Goal: Use online tool/utility: Utilize a website feature to perform a specific function

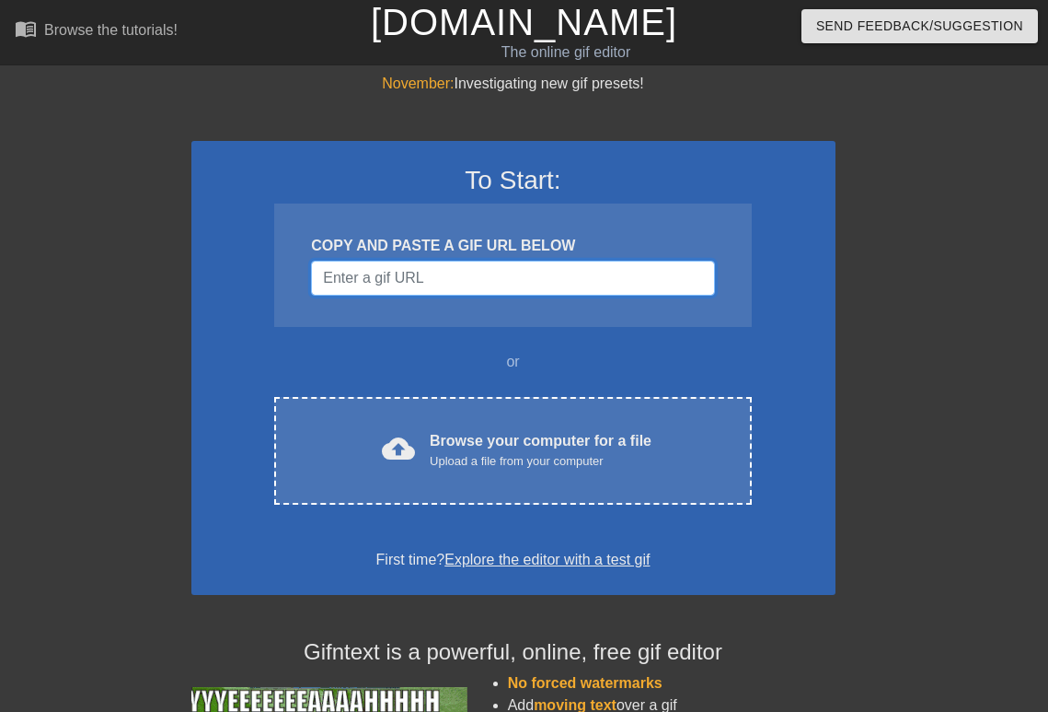
click at [465, 282] on input "Username" at bounding box center [512, 277] width 403 height 35
click at [565, 277] on input "Username" at bounding box center [512, 277] width 403 height 35
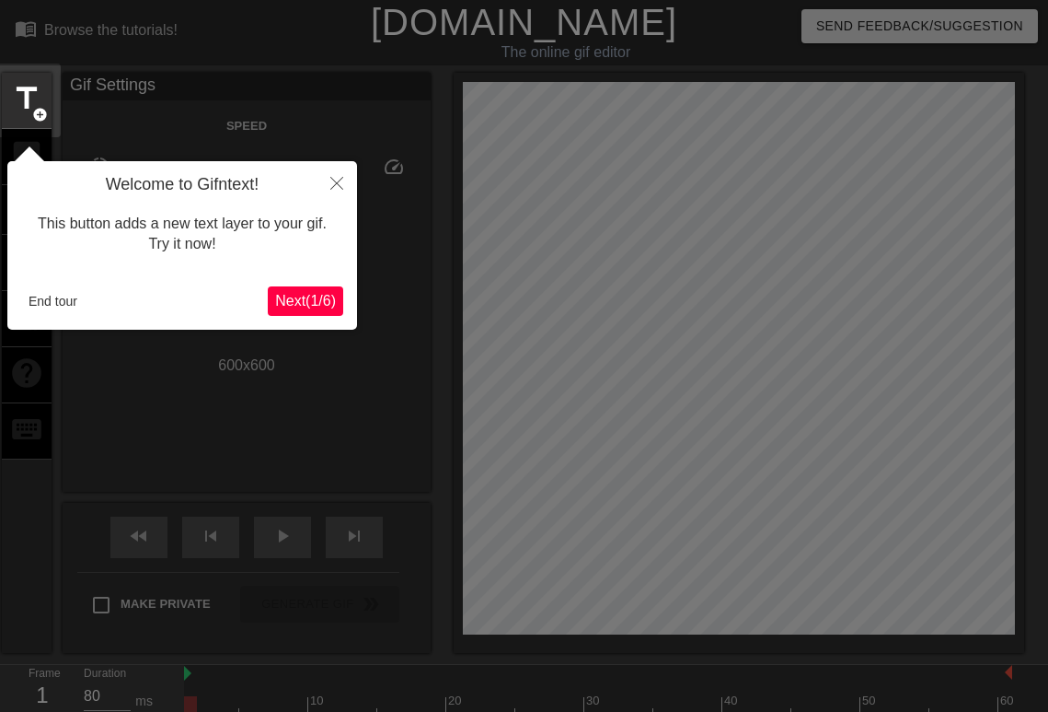
scroll to position [45, 0]
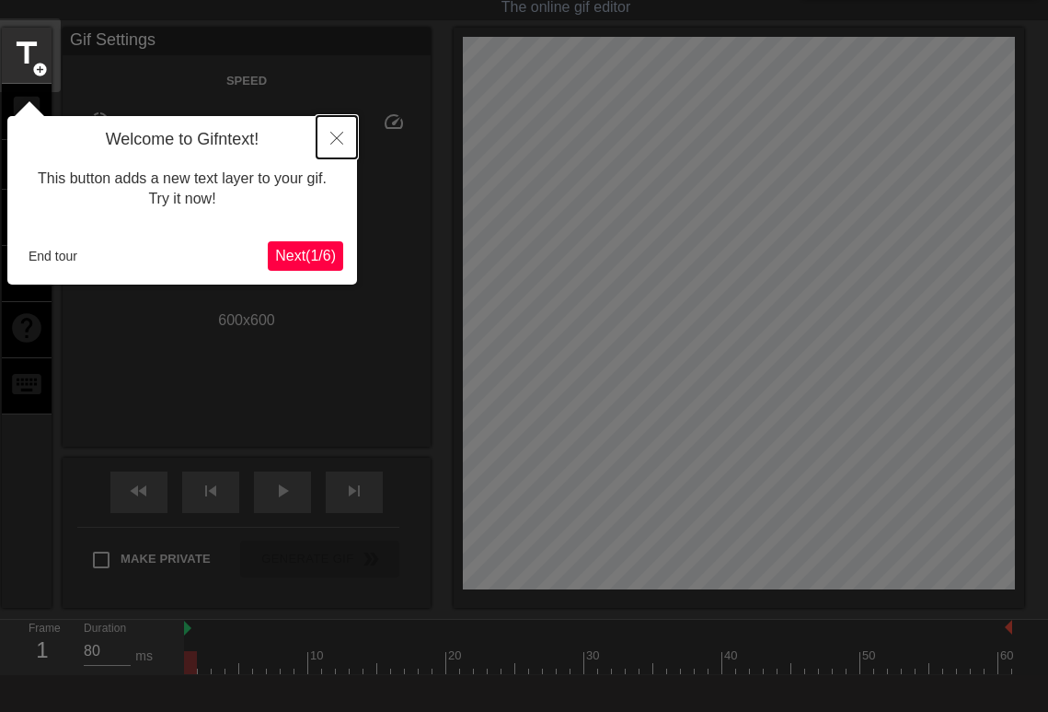
click at [335, 133] on icon "Close" at bounding box center [336, 138] width 13 height 13
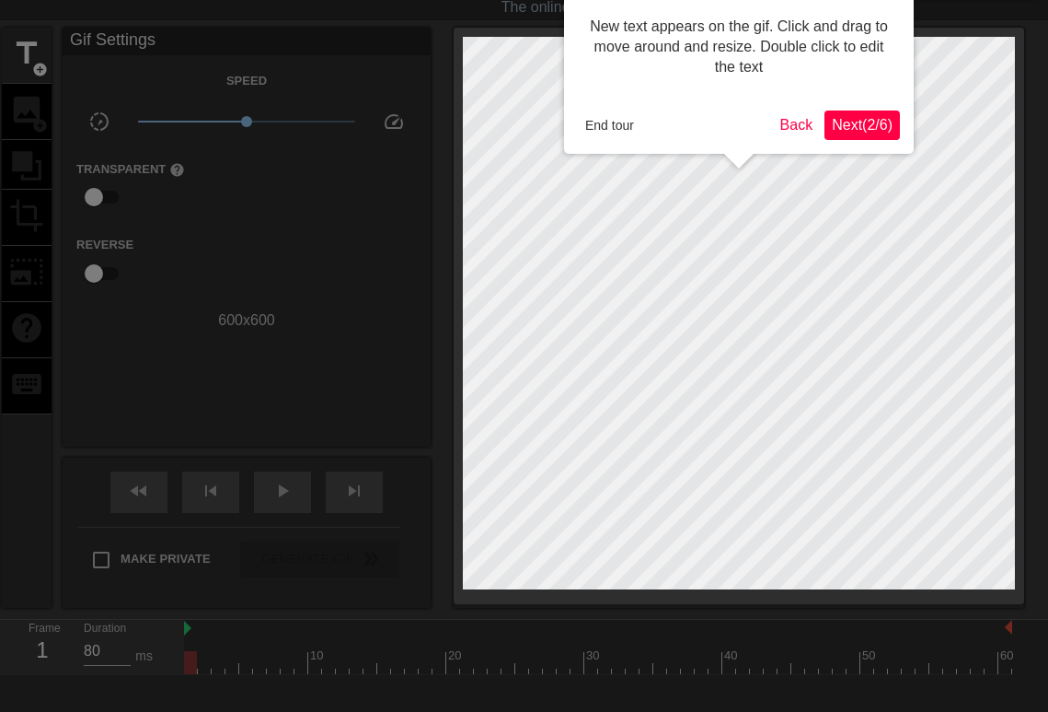
scroll to position [0, 0]
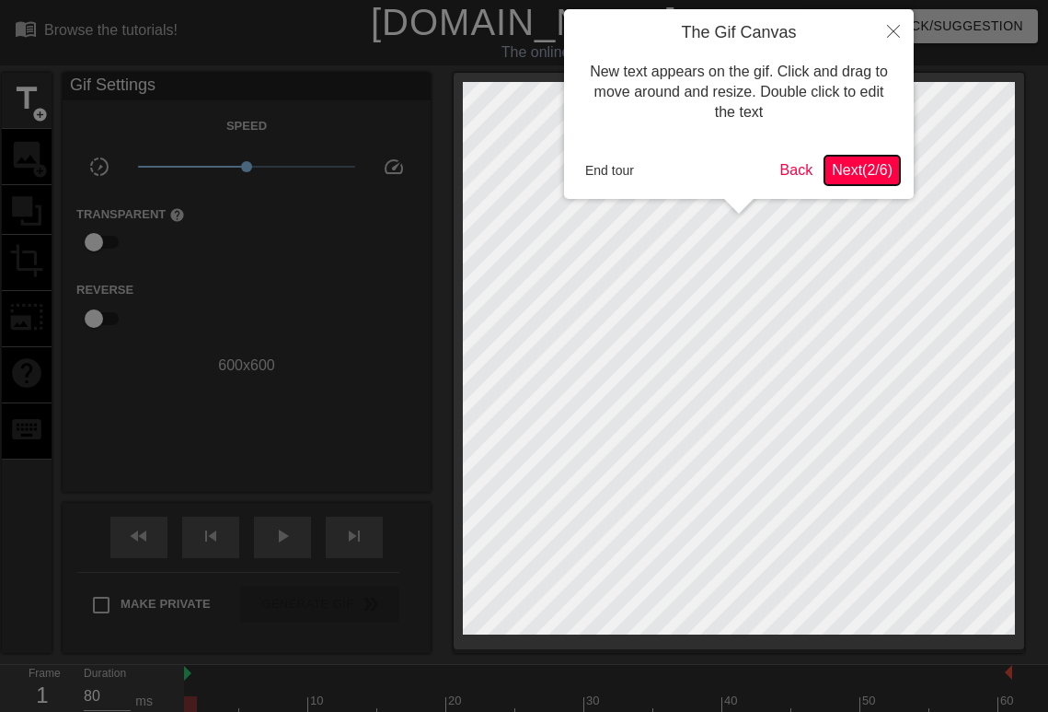
click at [863, 163] on span "Next ( 2 / 6 )" at bounding box center [862, 170] width 61 height 16
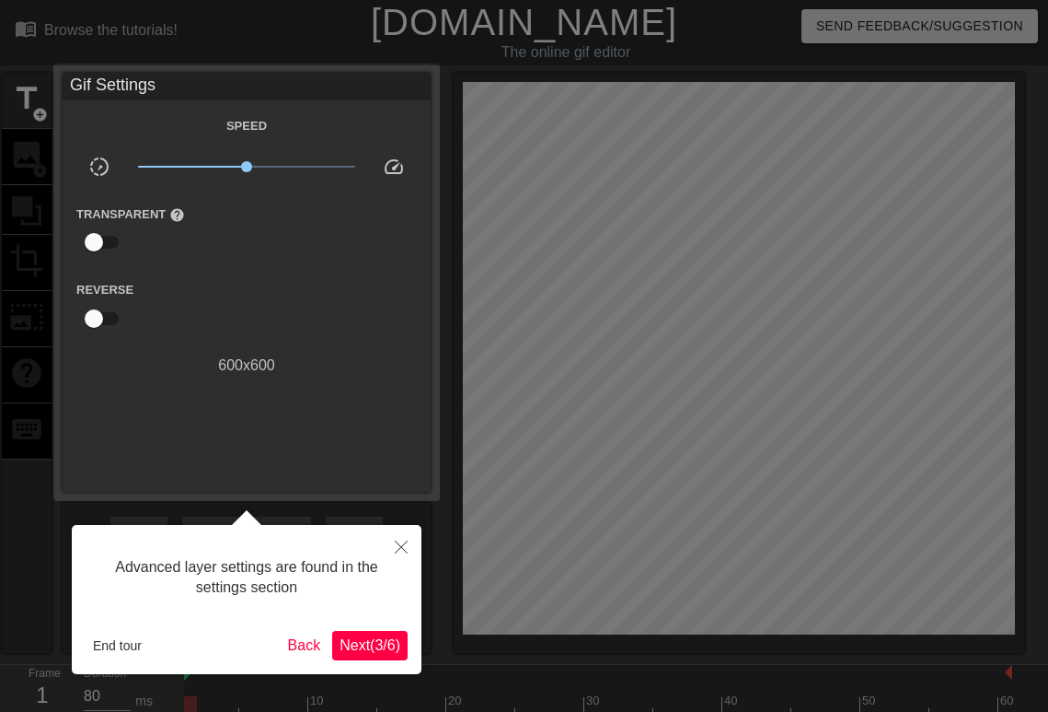
scroll to position [45, 0]
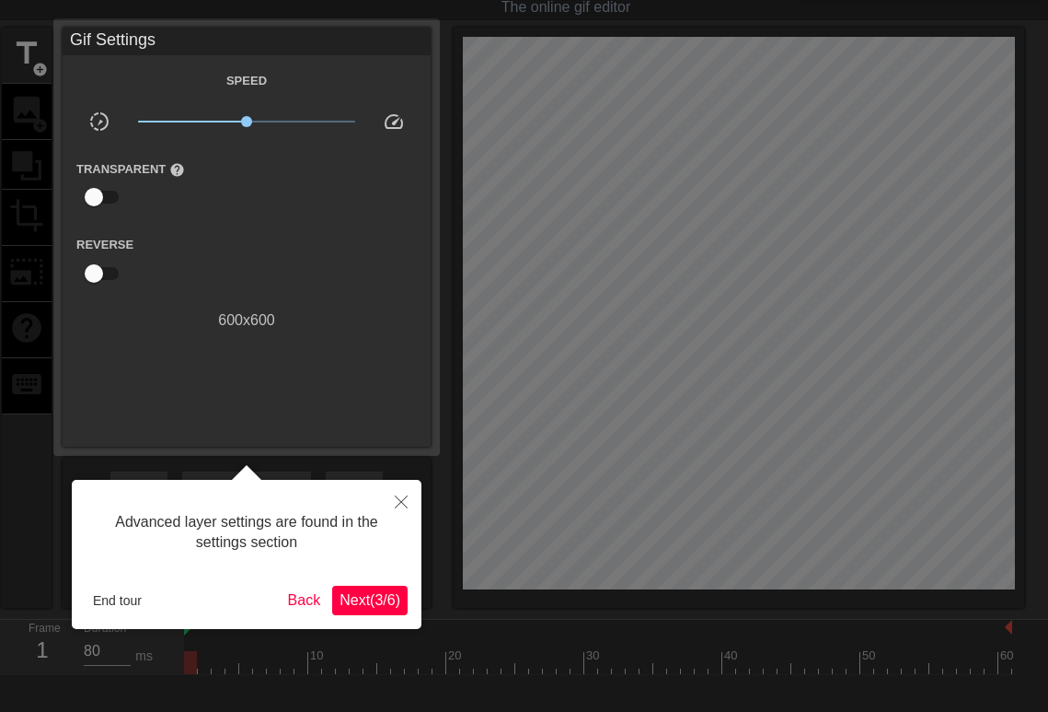
click at [387, 596] on span "Next ( 3 / 6 )" at bounding box center [370, 600] width 61 height 16
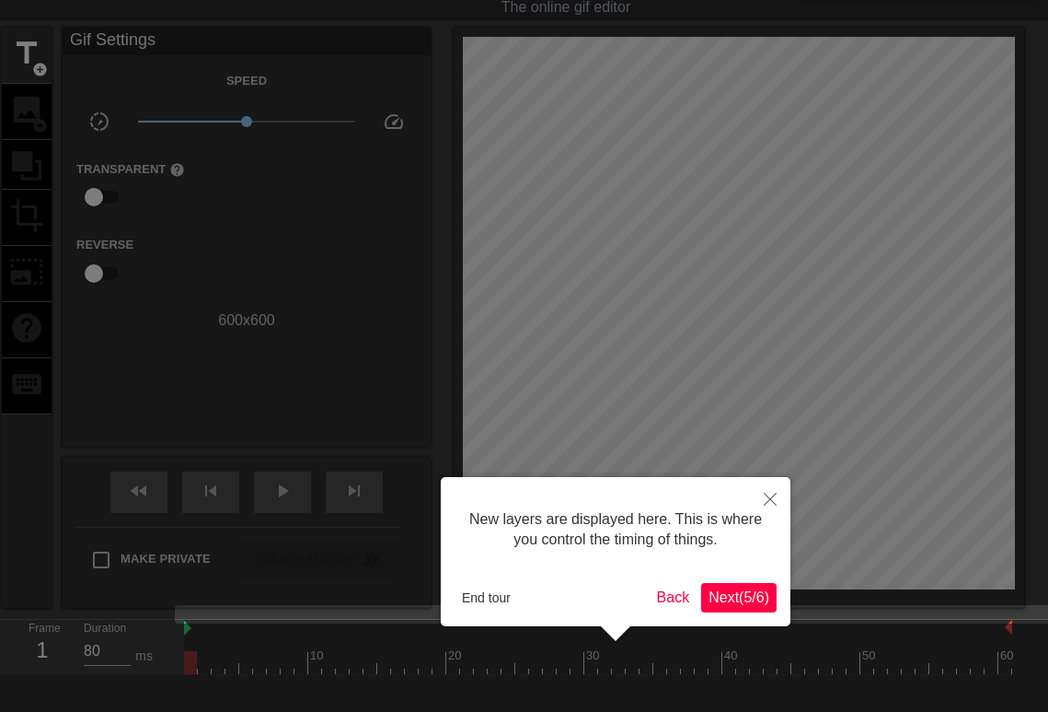
scroll to position [16, 0]
click at [758, 598] on span "Next ( 5 / 6 )" at bounding box center [739, 597] width 61 height 16
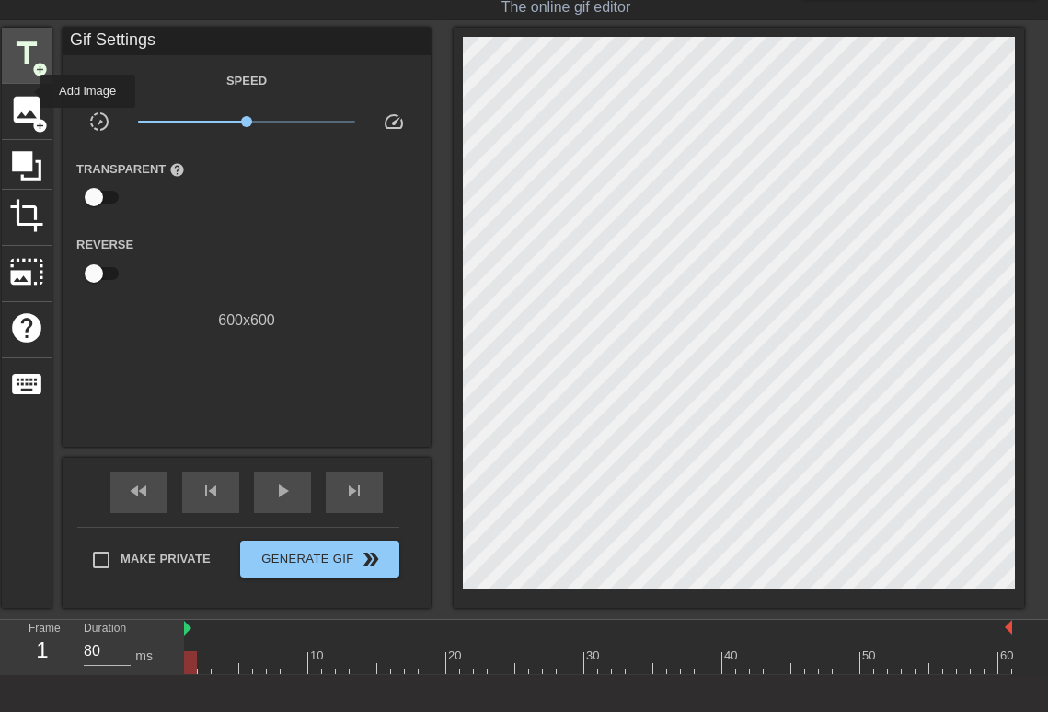
click at [28, 64] on span "title" at bounding box center [26, 53] width 35 height 35
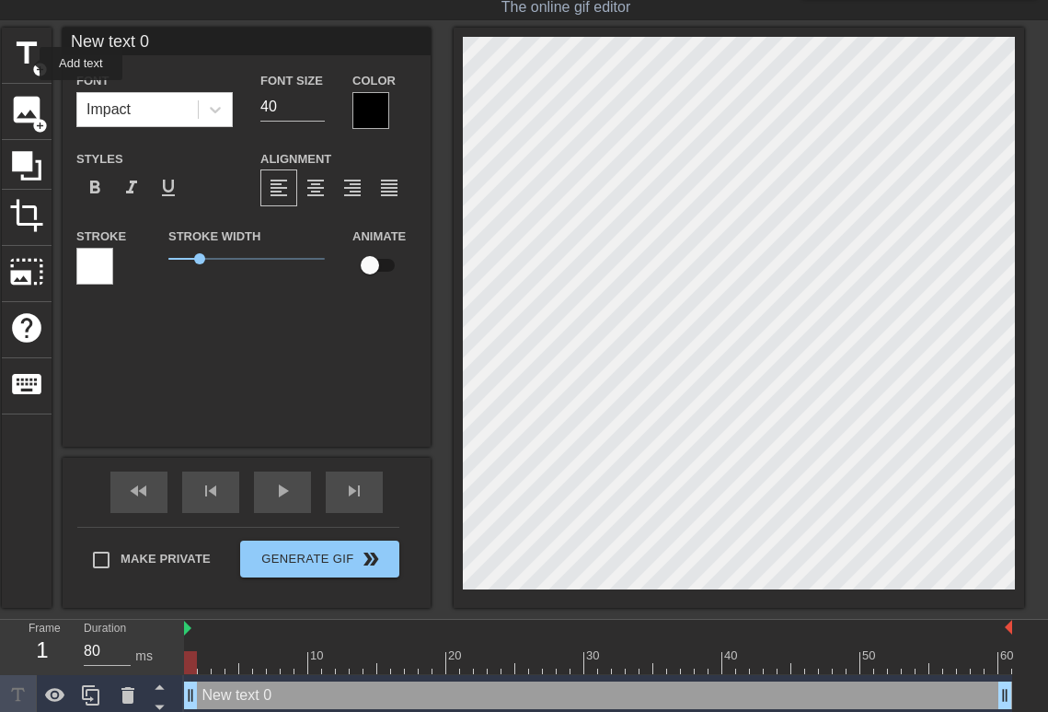
scroll to position [0, 0]
click at [139, 110] on div "Impact" at bounding box center [137, 109] width 121 height 33
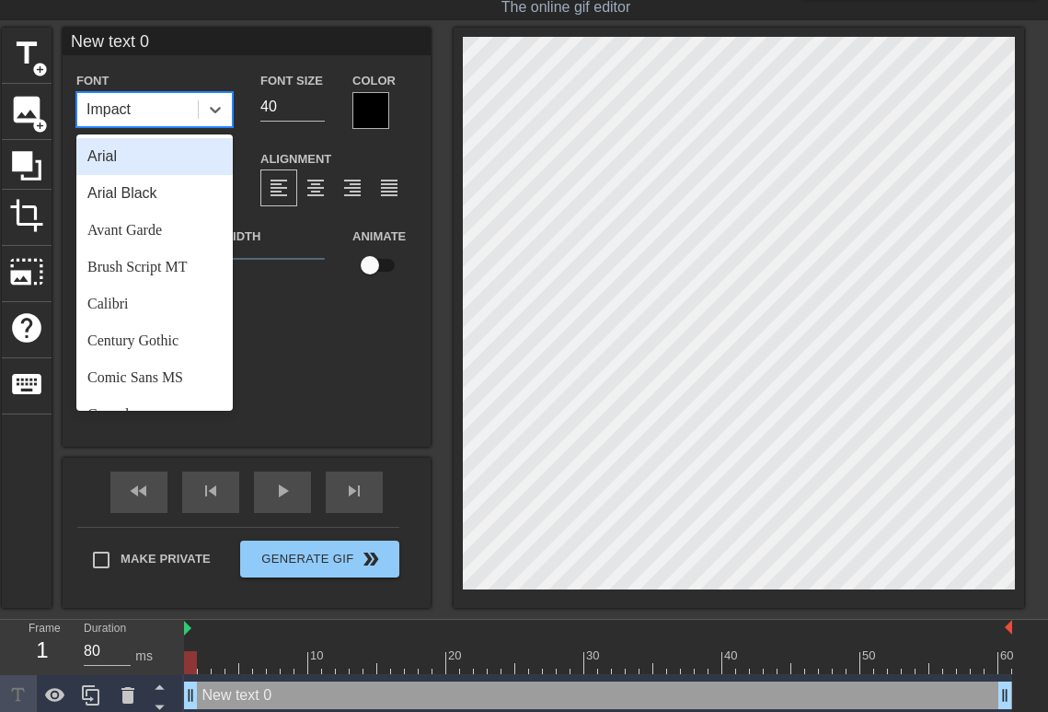
click at [184, 160] on div "Arial" at bounding box center [154, 156] width 156 height 37
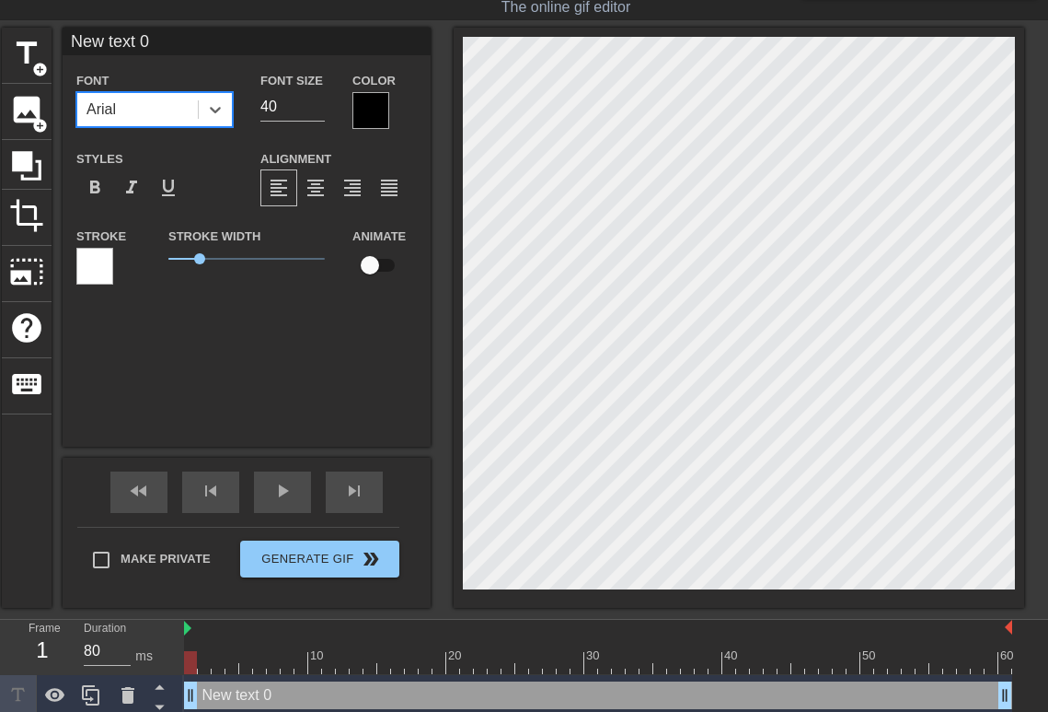
click at [184, 133] on div "Font option Arial, selected. 0 results available. Select is focused ,type to re…" at bounding box center [246, 185] width 341 height 232
click at [190, 118] on div "Arial" at bounding box center [137, 109] width 121 height 33
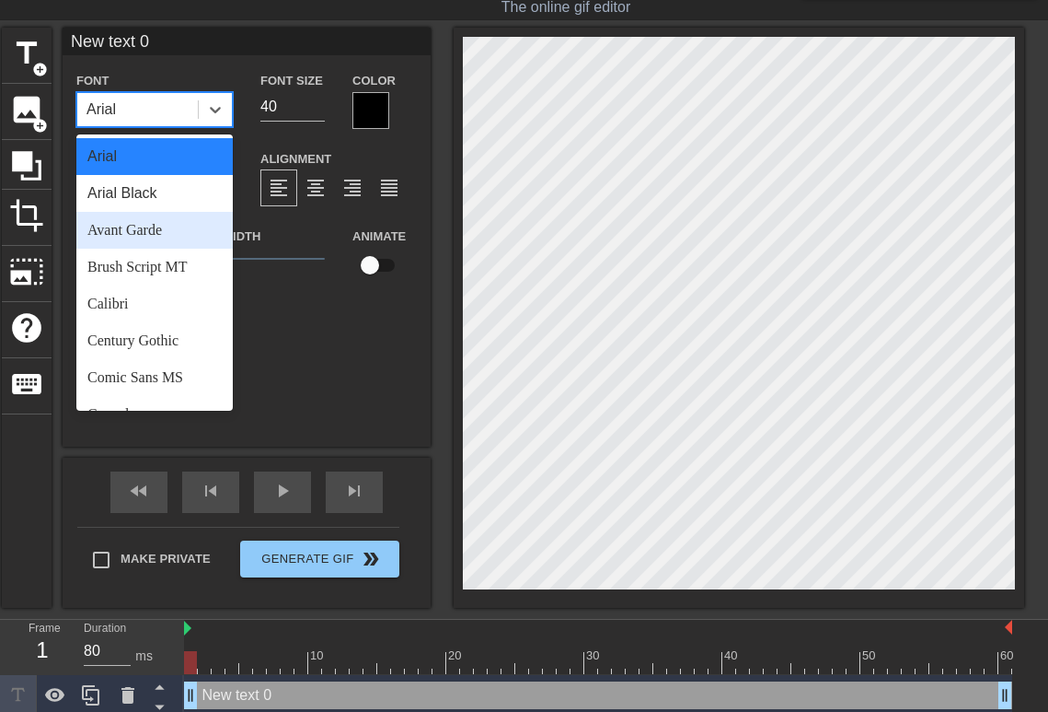
click at [169, 226] on div "Avant Garde" at bounding box center [154, 230] width 156 height 37
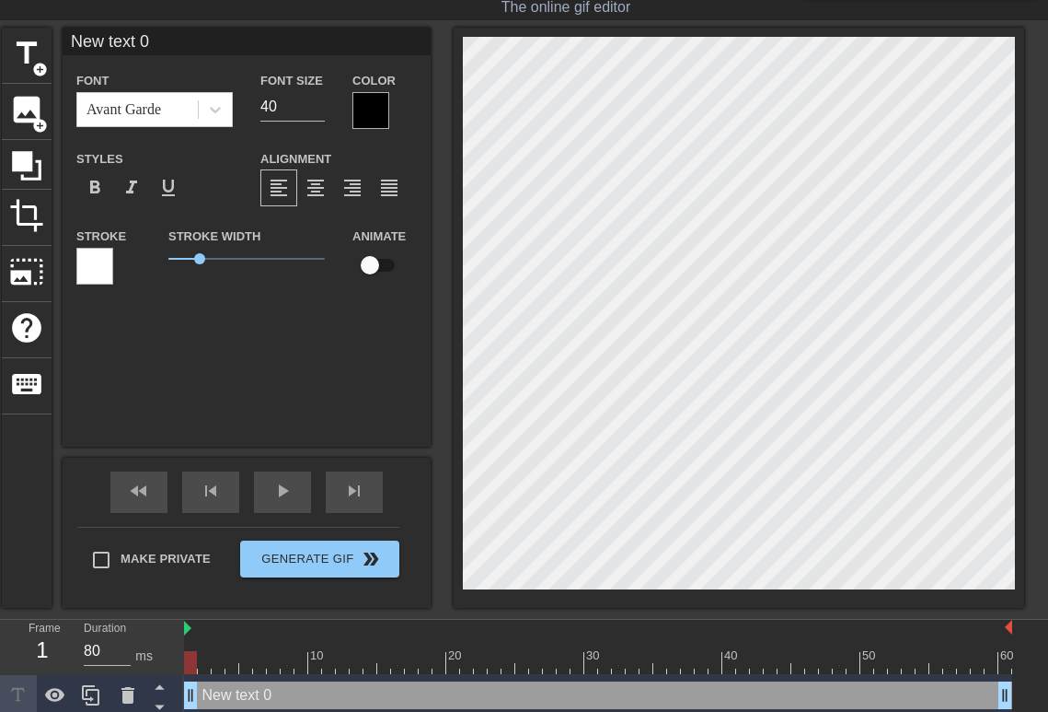
click at [234, 114] on div "Font Avant Garde" at bounding box center [155, 99] width 184 height 60
click at [226, 111] on div at bounding box center [215, 109] width 33 height 33
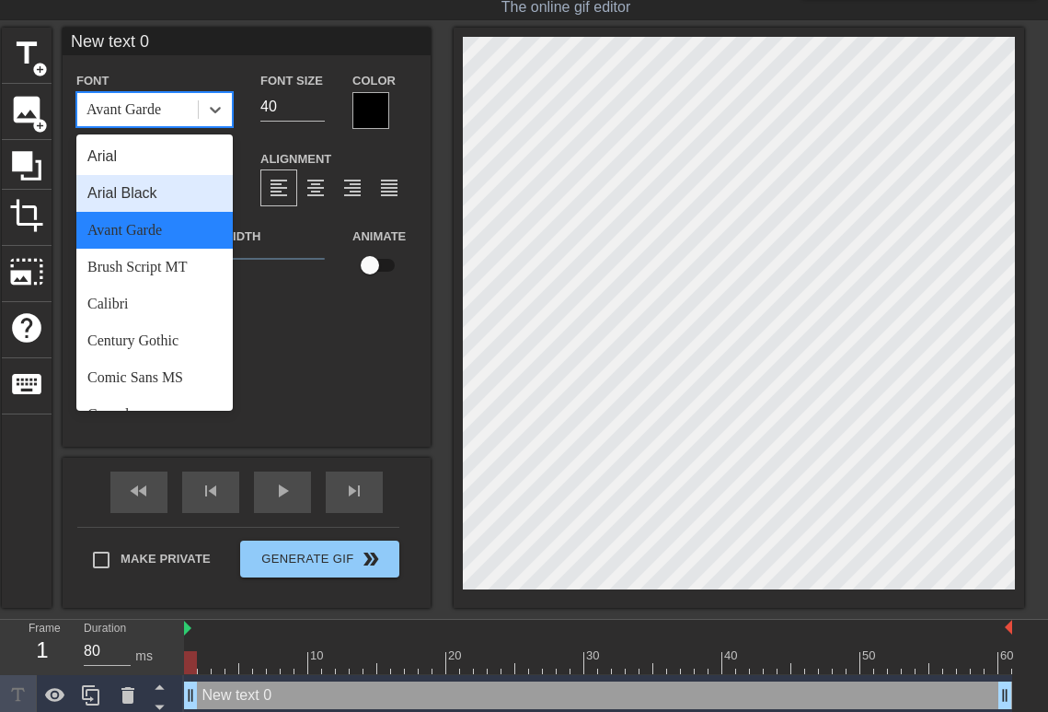
click at [146, 188] on div "Arial Black" at bounding box center [154, 193] width 156 height 37
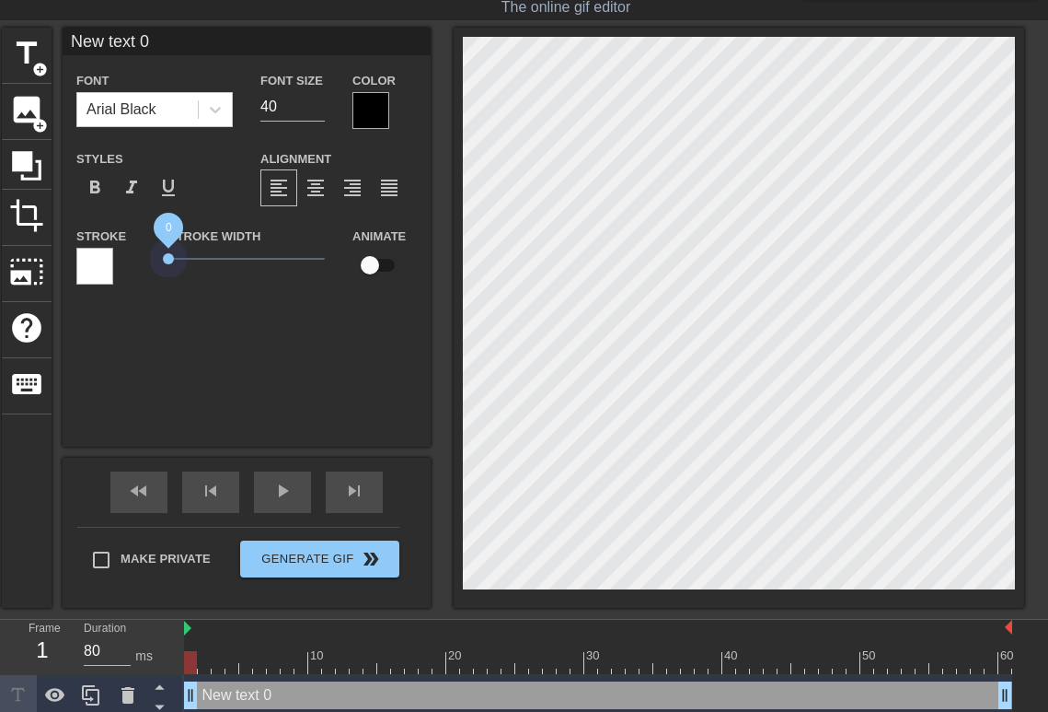
drag, startPoint x: 197, startPoint y: 257, endPoint x: 118, endPoint y: 249, distance: 79.5
click at [118, 249] on div "Stroke Stroke Width 0 Animate" at bounding box center [247, 263] width 368 height 76
type input "F"
type textarea "F"
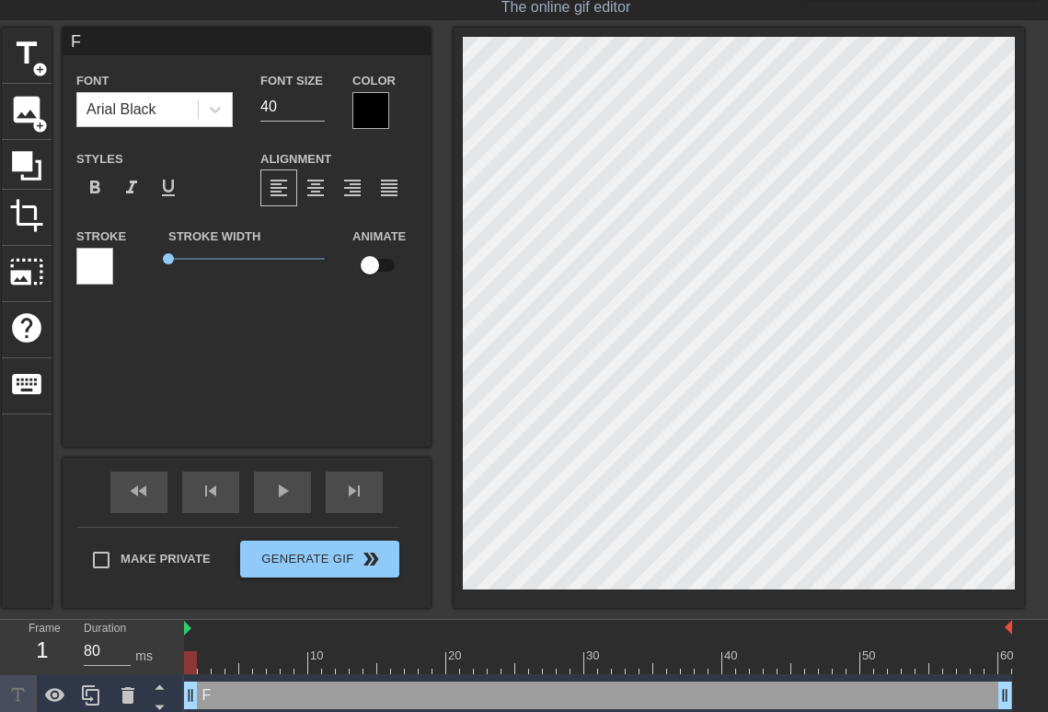
type input "Fa"
type textarea "Fa"
type input "Faj"
type textarea "Faj"
type input "Faja"
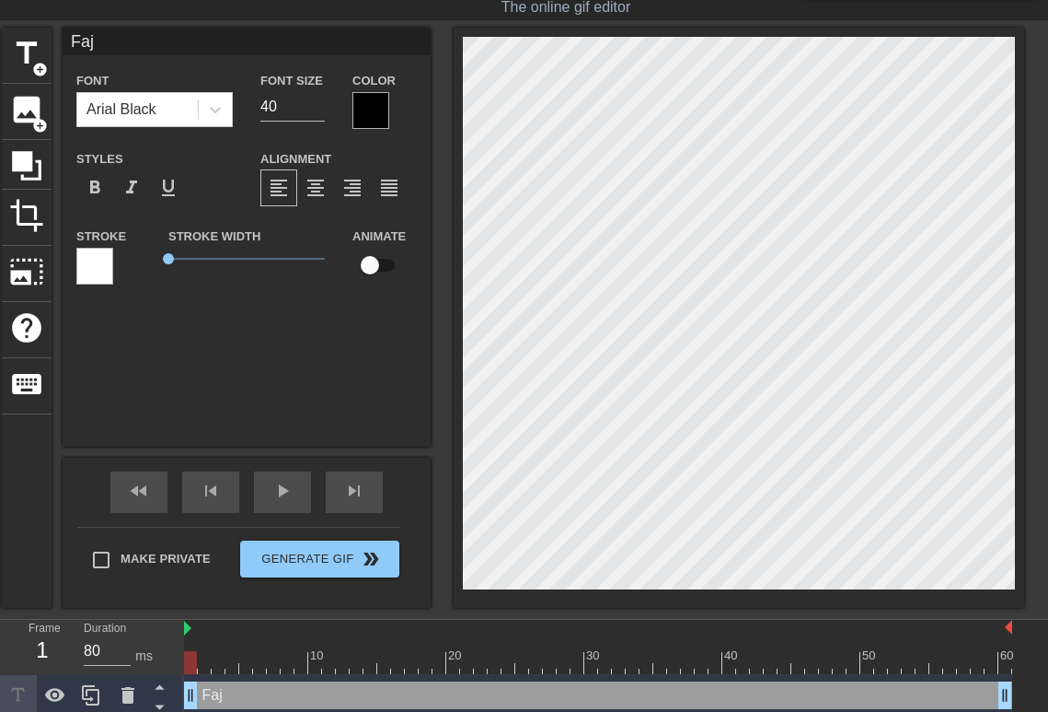
type textarea "Faja"
type input "Fajar"
type textarea "Fajar"
type input "Fajard"
type textarea "Fajard"
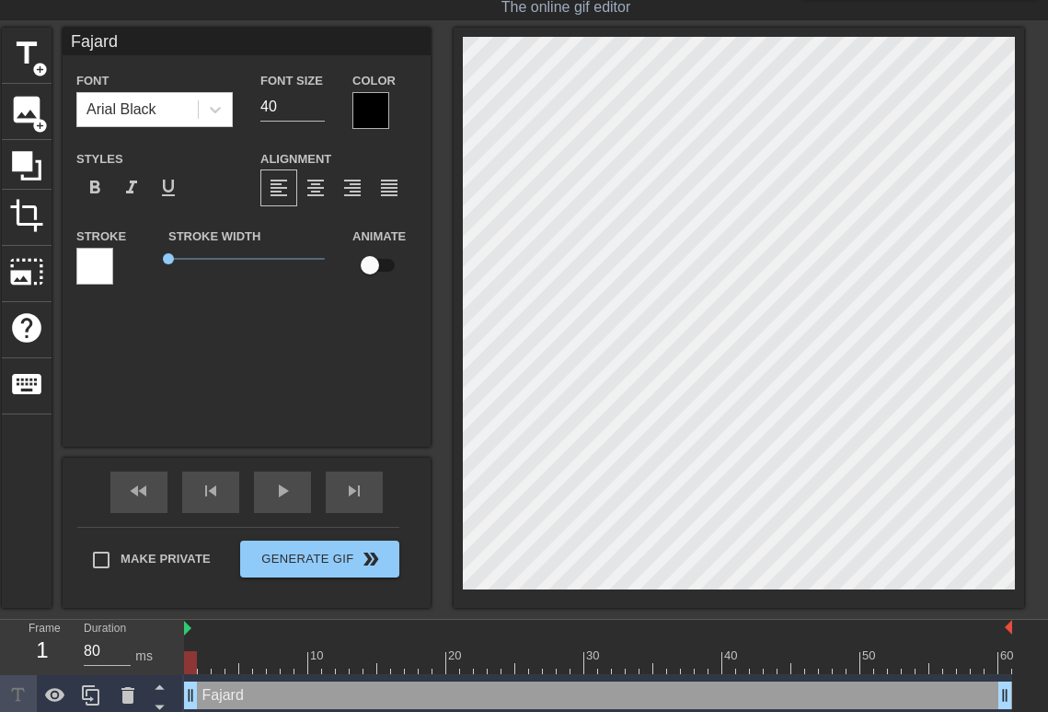
type input "[PERSON_NAME]"
type textarea "[PERSON_NAME]"
click at [269, 379] on div "[PERSON_NAME] Font Arial Black Font Size 40 Color Styles format_bold format_ita…" at bounding box center [247, 237] width 368 height 419
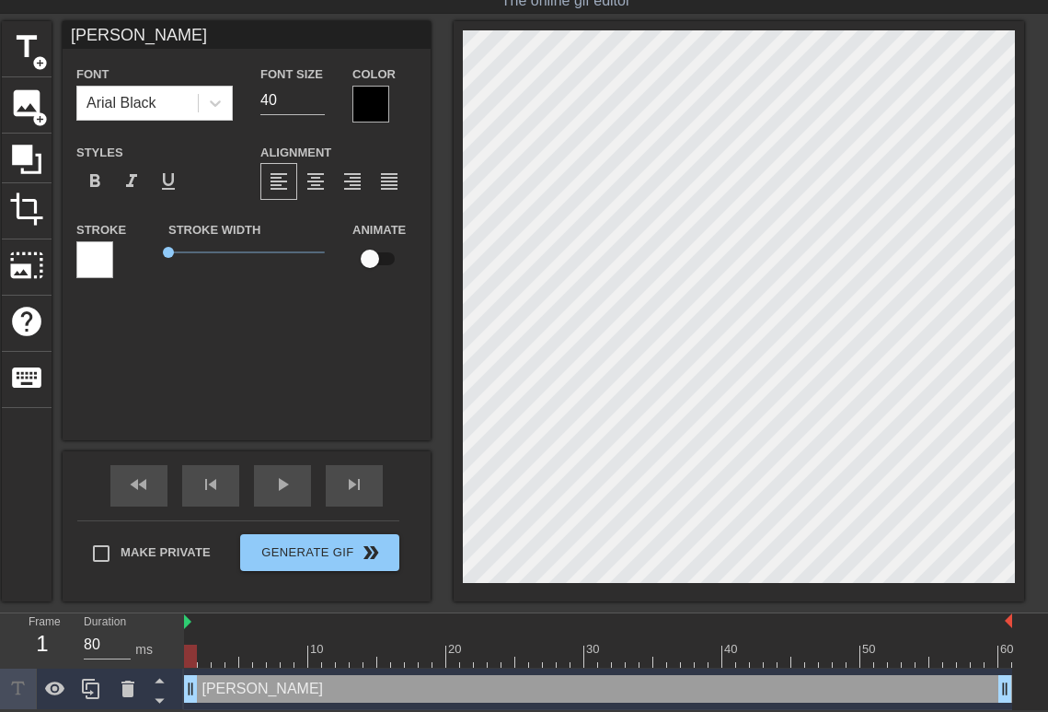
scroll to position [53, 0]
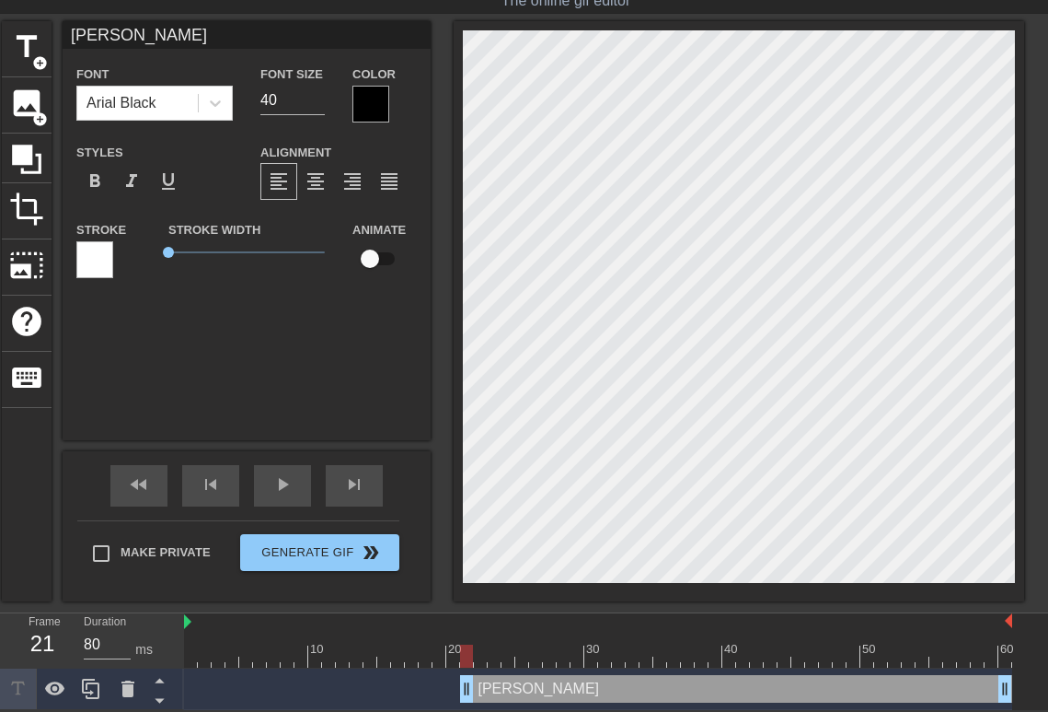
drag, startPoint x: 195, startPoint y: 683, endPoint x: 475, endPoint y: 690, distance: 279.9
click at [340, 351] on div "[PERSON_NAME] Font Arial Black Font Size 40 Color Styles format_bold format_ita…" at bounding box center [247, 230] width 368 height 419
drag, startPoint x: 186, startPoint y: 619, endPoint x: 241, endPoint y: 631, distance: 56.5
click at [241, 631] on div "10 20 30 40 50 60" at bounding box center [598, 640] width 828 height 54
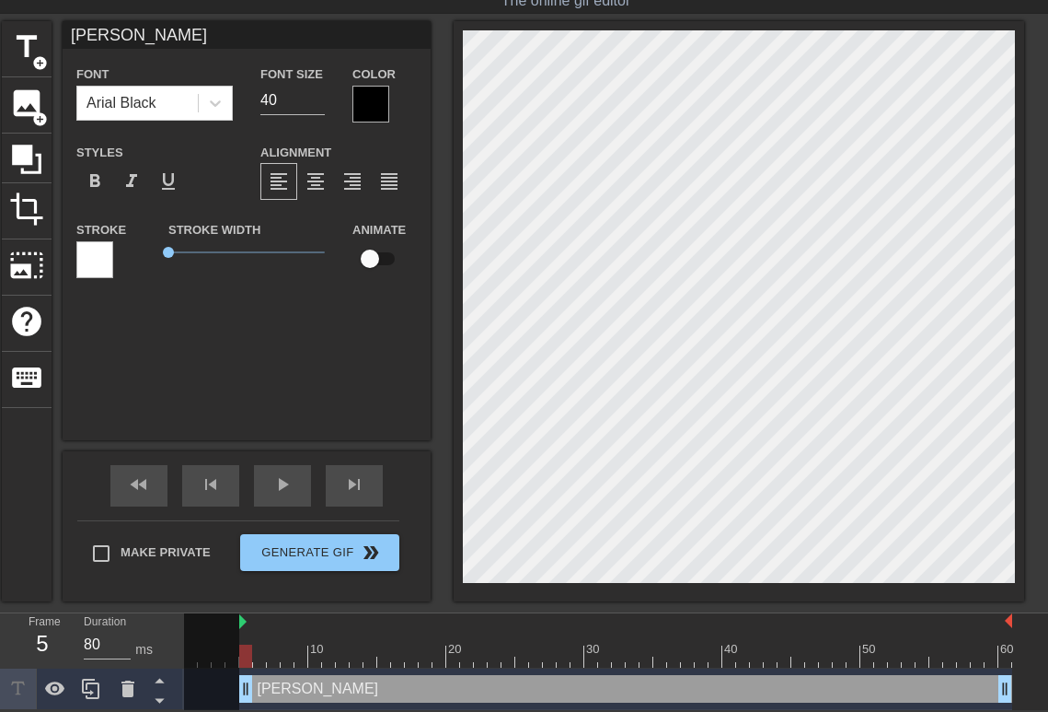
drag, startPoint x: 465, startPoint y: 686, endPoint x: 239, endPoint y: 656, distance: 227.4
click at [239, 656] on div "10 20 30 40 50 60 [PERSON_NAME] drag_handle drag_handle" at bounding box center [616, 661] width 864 height 97
click at [207, 688] on div at bounding box center [211, 663] width 55 height 100
click at [714, 650] on div at bounding box center [598, 655] width 828 height 23
drag, startPoint x: 705, startPoint y: 653, endPoint x: 249, endPoint y: 600, distance: 459.6
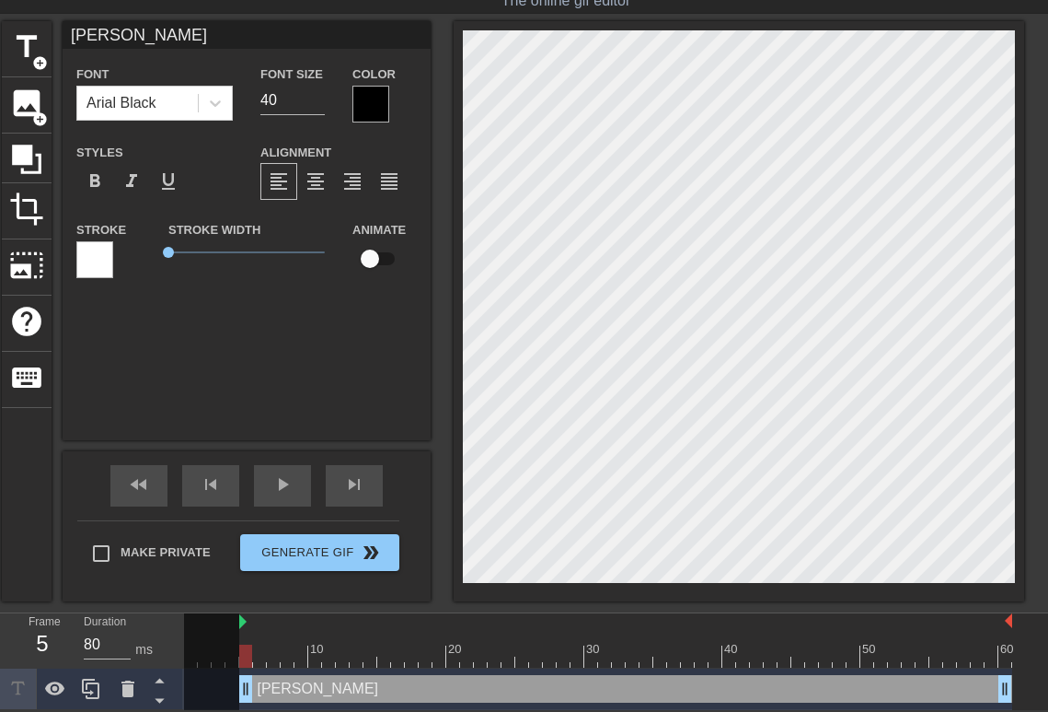
click at [249, 600] on div "menu_book Browse the tutorials! [DOMAIN_NAME] The online gif editor Send Feedba…" at bounding box center [524, 328] width 1048 height 761
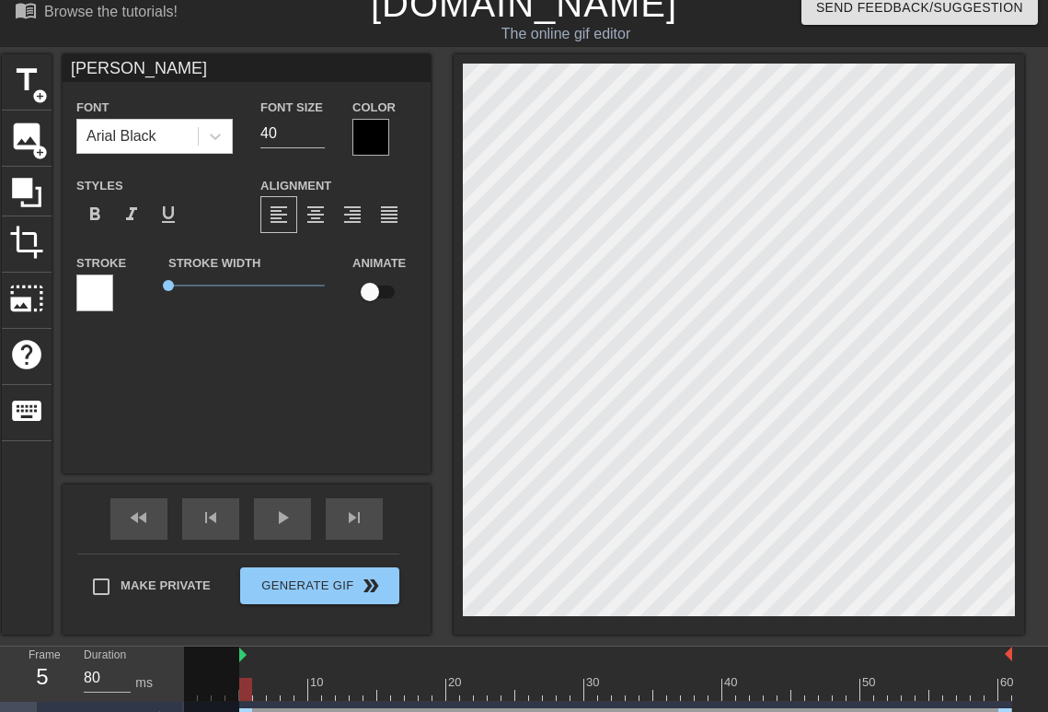
scroll to position [0, 0]
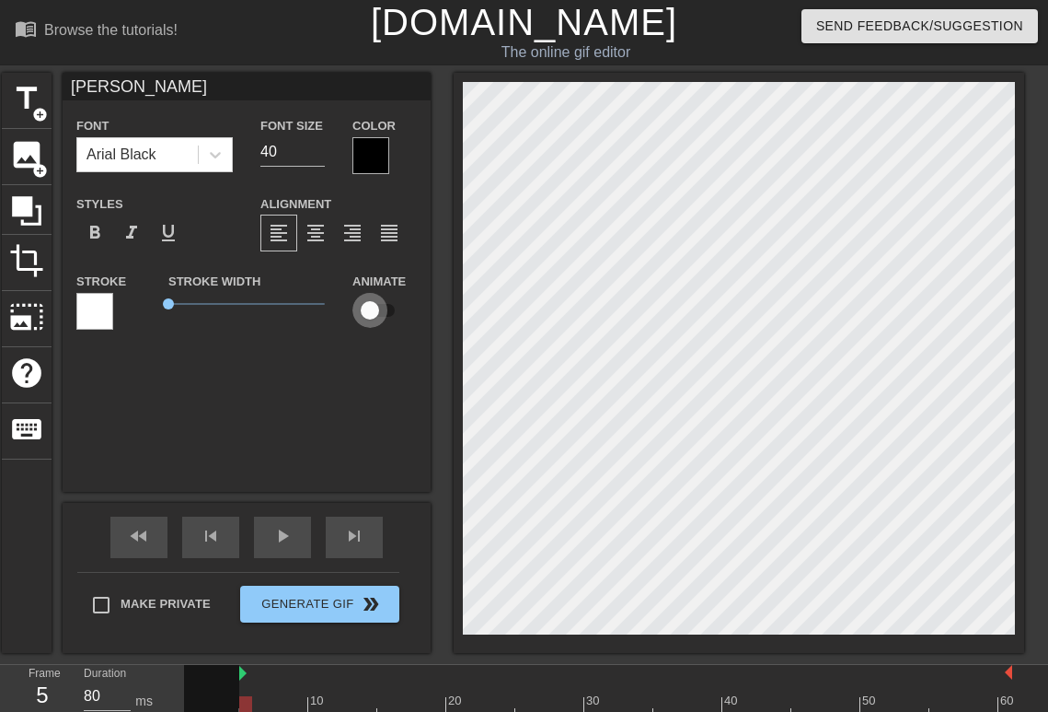
click at [380, 303] on input "checkbox" at bounding box center [370, 310] width 105 height 35
checkbox input "true"
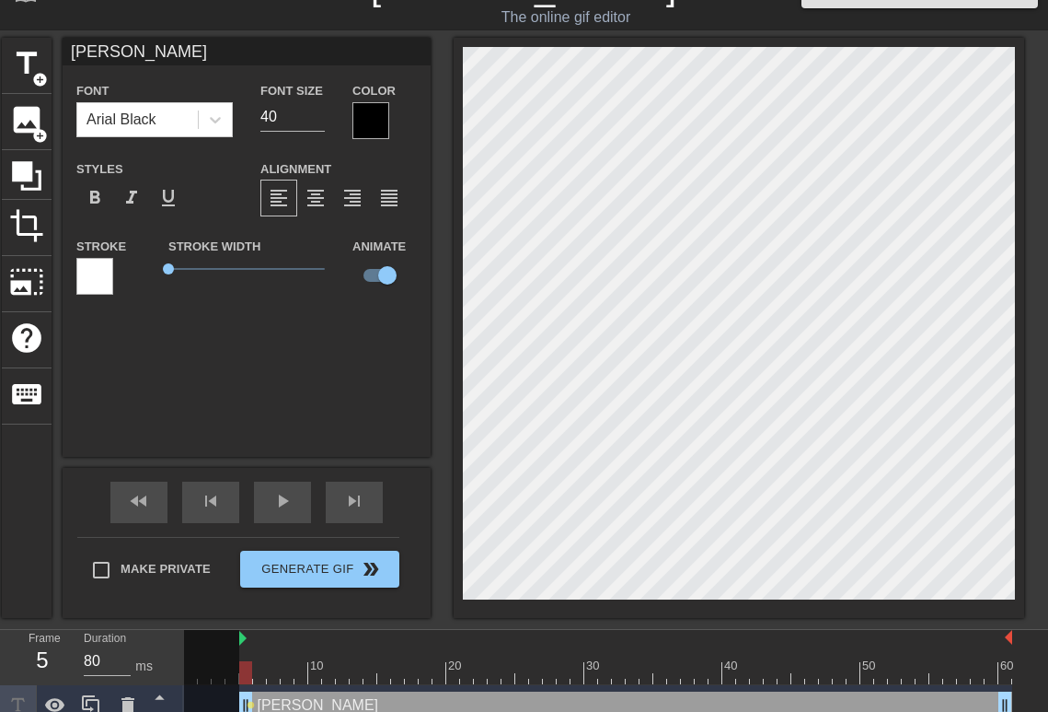
scroll to position [53, 0]
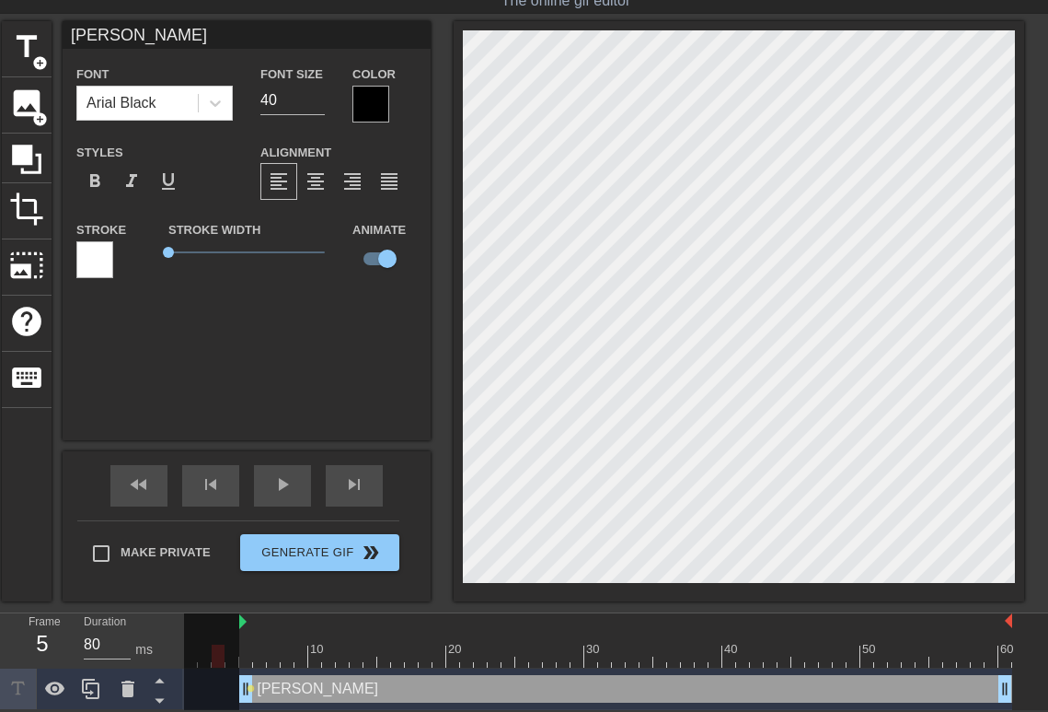
drag, startPoint x: 246, startPoint y: 653, endPoint x: 195, endPoint y: 552, distance: 112.4
click at [195, 559] on div "menu_book Browse the tutorials! [DOMAIN_NAME] The online gif editor Send Feedba…" at bounding box center [524, 328] width 1048 height 761
click at [385, 236] on label "Animate" at bounding box center [379, 230] width 53 height 18
click at [253, 677] on div "[PERSON_NAME] drag_handle drag_handle" at bounding box center [625, 689] width 773 height 28
click at [300, 665] on div at bounding box center [598, 655] width 828 height 23
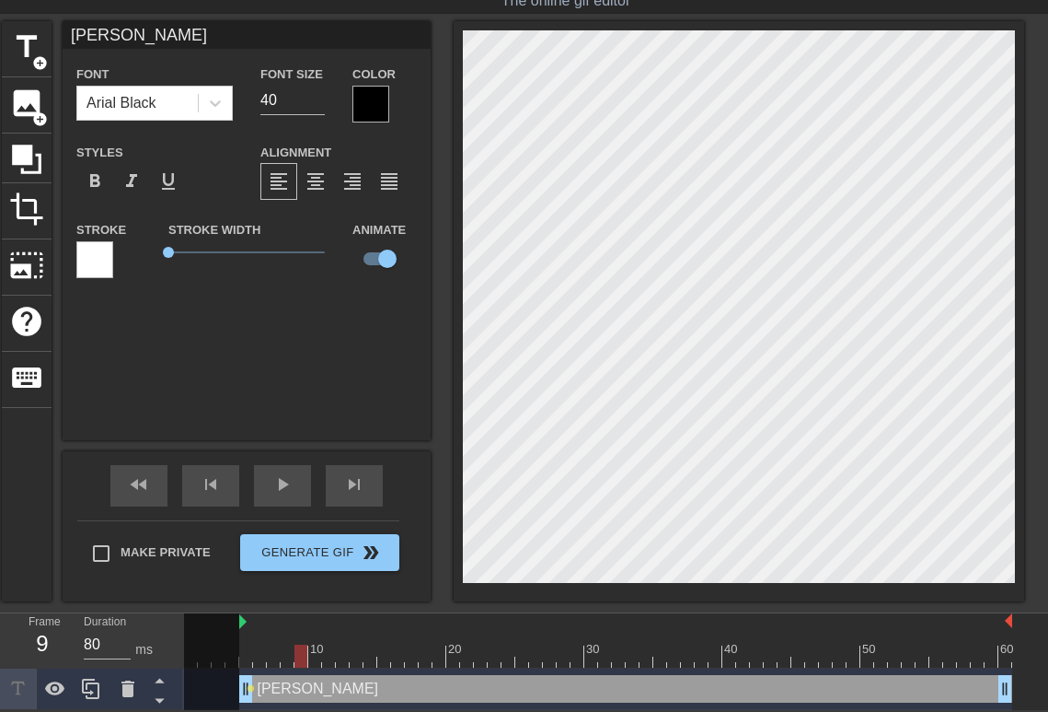
click at [304, 664] on div at bounding box center [301, 655] width 13 height 23
drag, startPoint x: 342, startPoint y: 661, endPoint x: 393, endPoint y: 642, distance: 54.2
click at [393, 642] on div "10 20 30 40 50 60" at bounding box center [598, 640] width 828 height 54
click at [54, 685] on icon at bounding box center [55, 688] width 22 height 22
click at [54, 686] on icon at bounding box center [55, 688] width 22 height 22
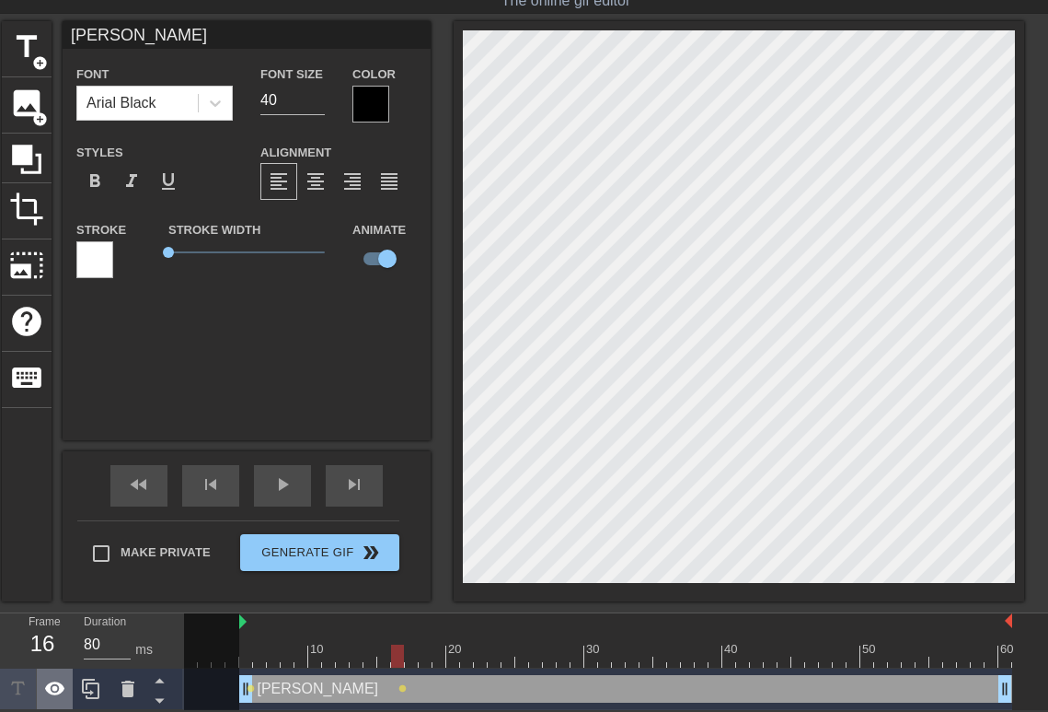
click at [54, 686] on icon at bounding box center [55, 688] width 20 height 14
click at [60, 683] on icon at bounding box center [55, 688] width 20 height 17
click at [414, 654] on div at bounding box center [598, 655] width 828 height 23
click at [438, 651] on div at bounding box center [598, 655] width 828 height 23
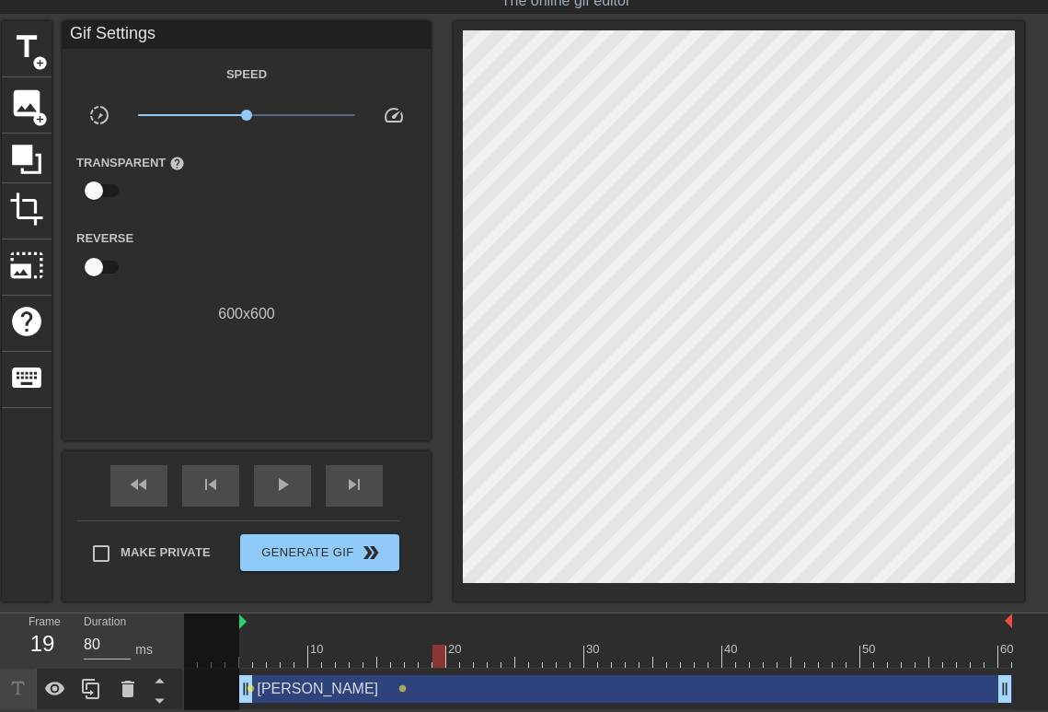
drag, startPoint x: 400, startPoint y: 686, endPoint x: 455, endPoint y: 686, distance: 54.3
click at [457, 687] on div "[PERSON_NAME] drag_handle drag_handle lens lens" at bounding box center [598, 689] width 828 height 28
click at [399, 687] on span "lens" at bounding box center [403, 688] width 8 height 8
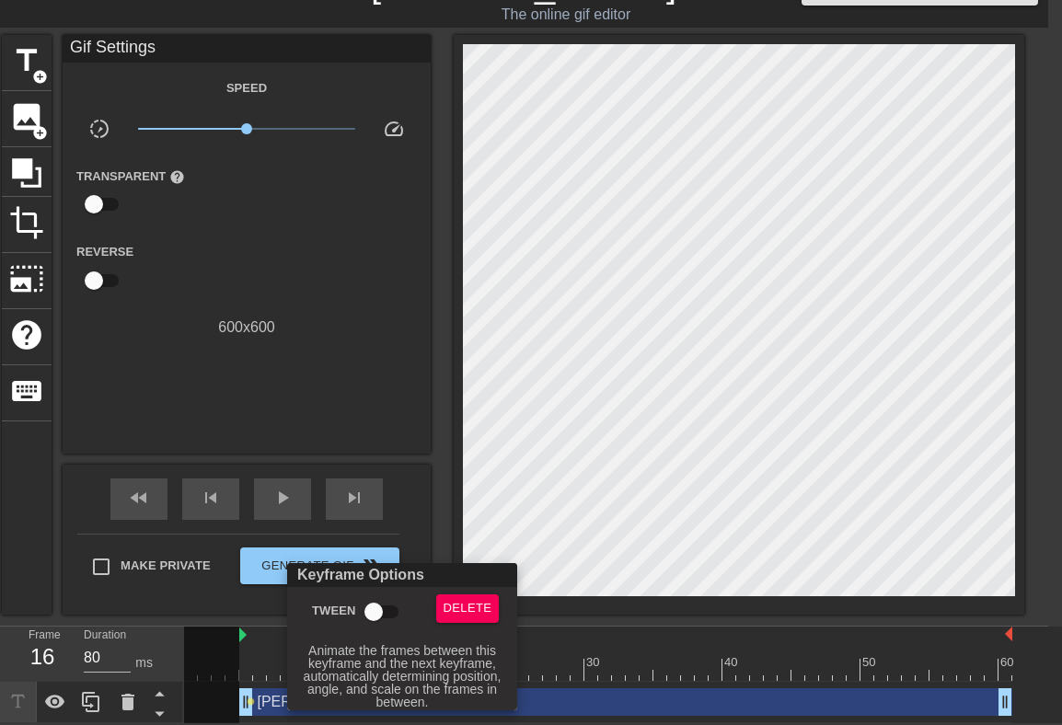
click at [378, 611] on input "Tween" at bounding box center [373, 612] width 105 height 35
checkbox input "true"
click at [430, 387] on div at bounding box center [531, 362] width 1062 height 725
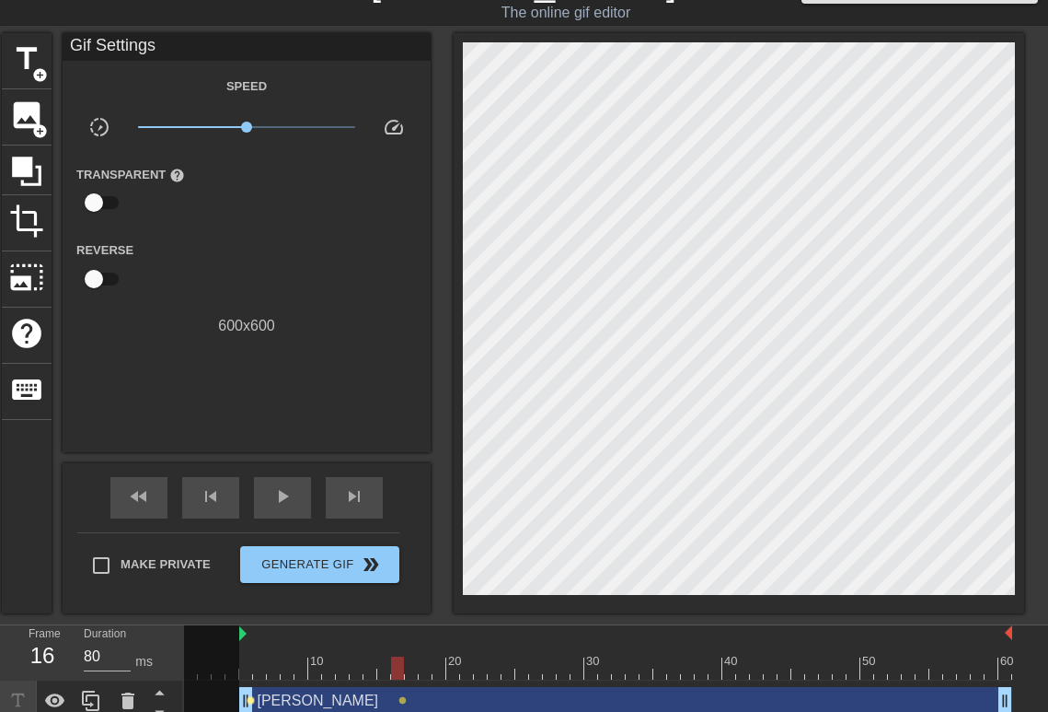
click at [254, 698] on span "lens" at bounding box center [251, 700] width 8 height 8
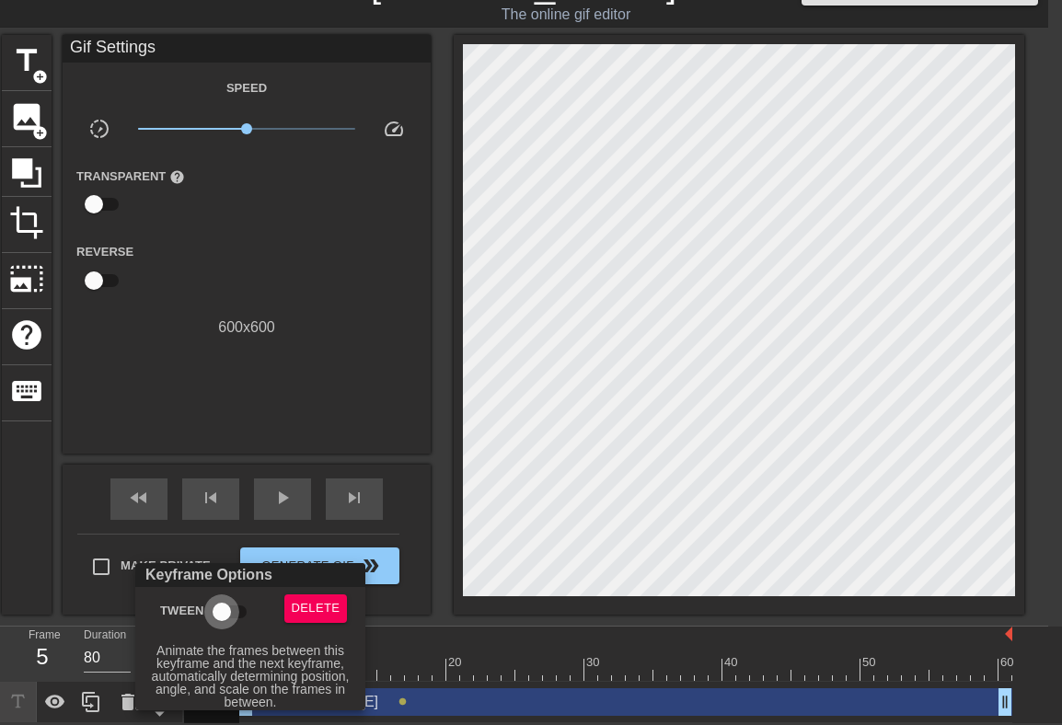
click at [237, 614] on input "Tween" at bounding box center [221, 612] width 105 height 35
checkbox input "true"
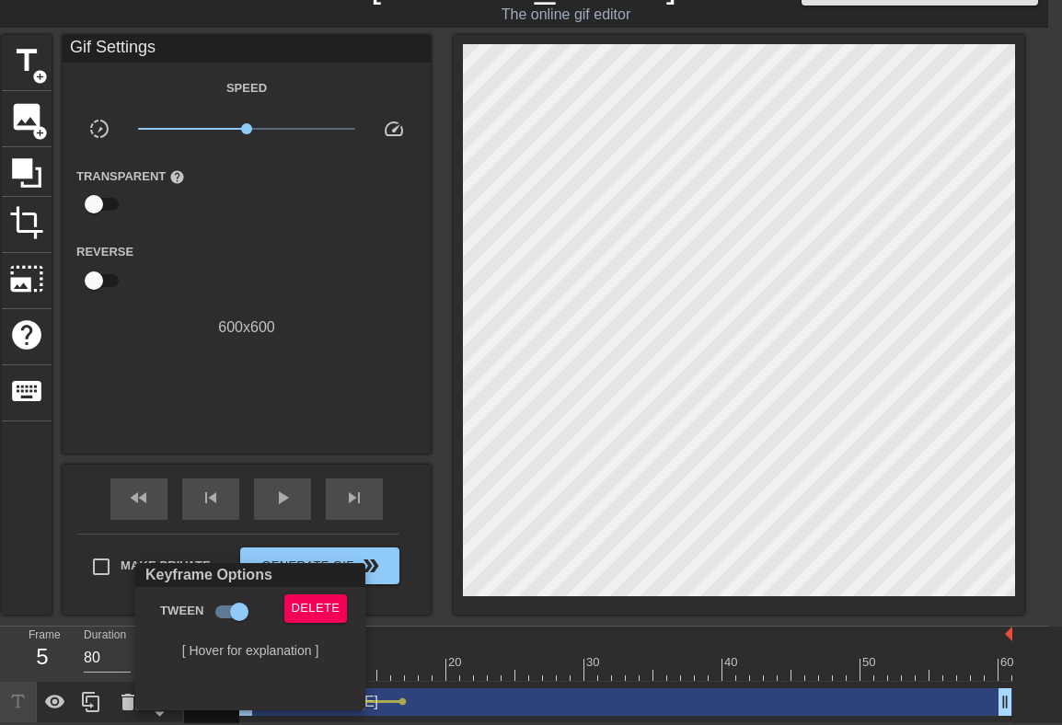
click at [450, 363] on div at bounding box center [531, 362] width 1062 height 725
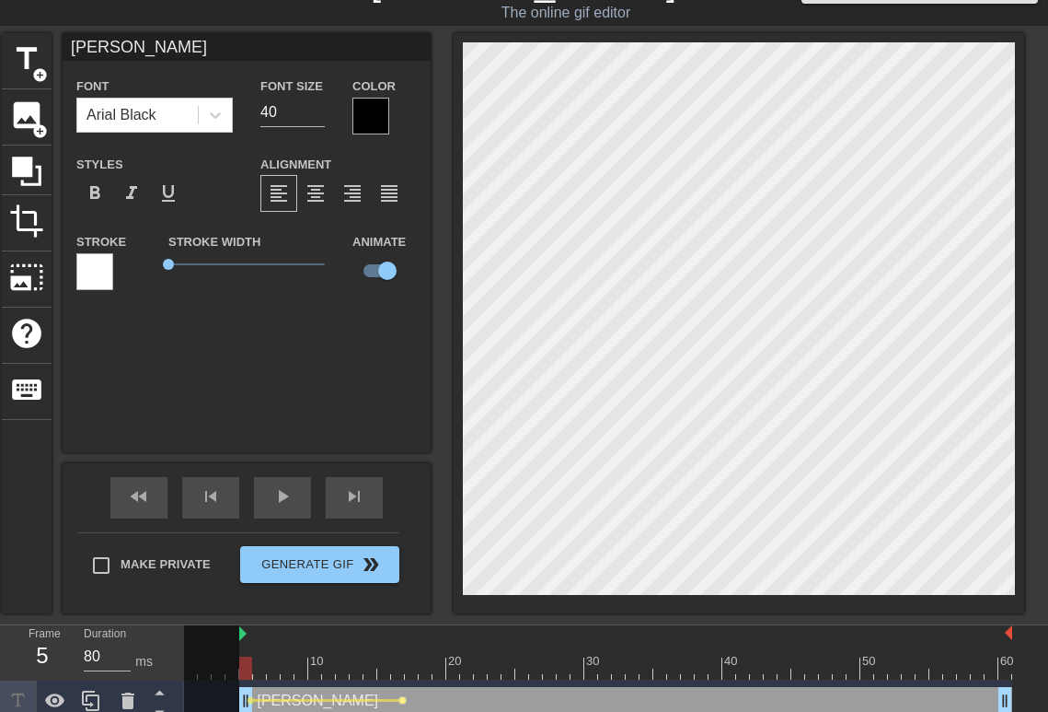
click at [405, 700] on span "lens" at bounding box center [403, 700] width 8 height 8
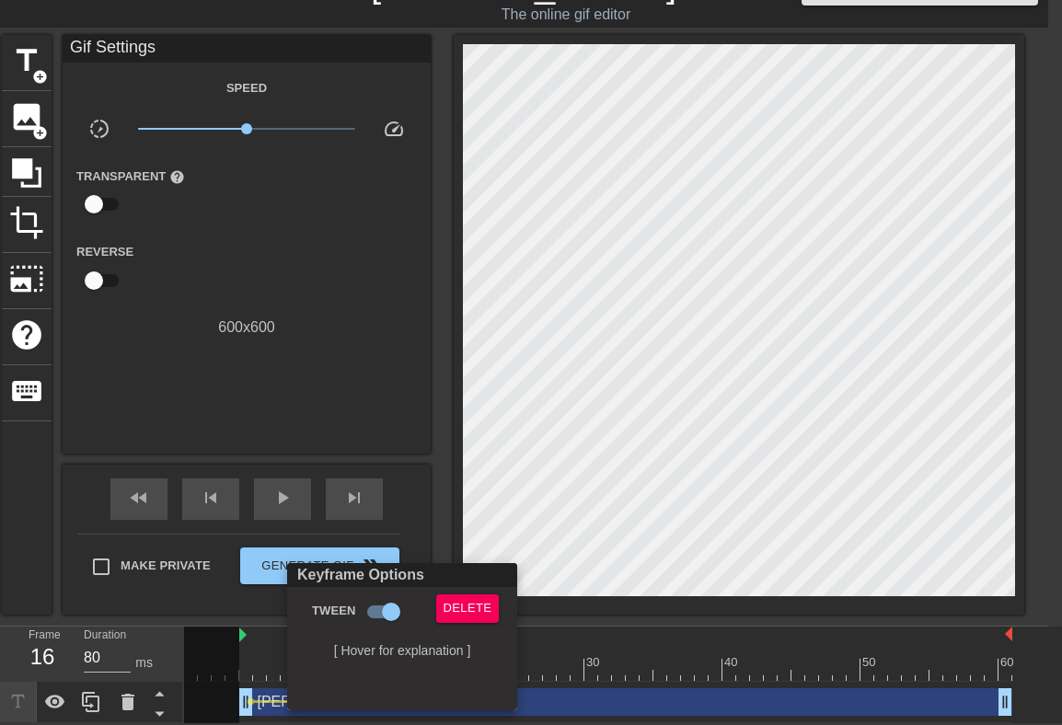
click at [515, 408] on div at bounding box center [531, 362] width 1062 height 725
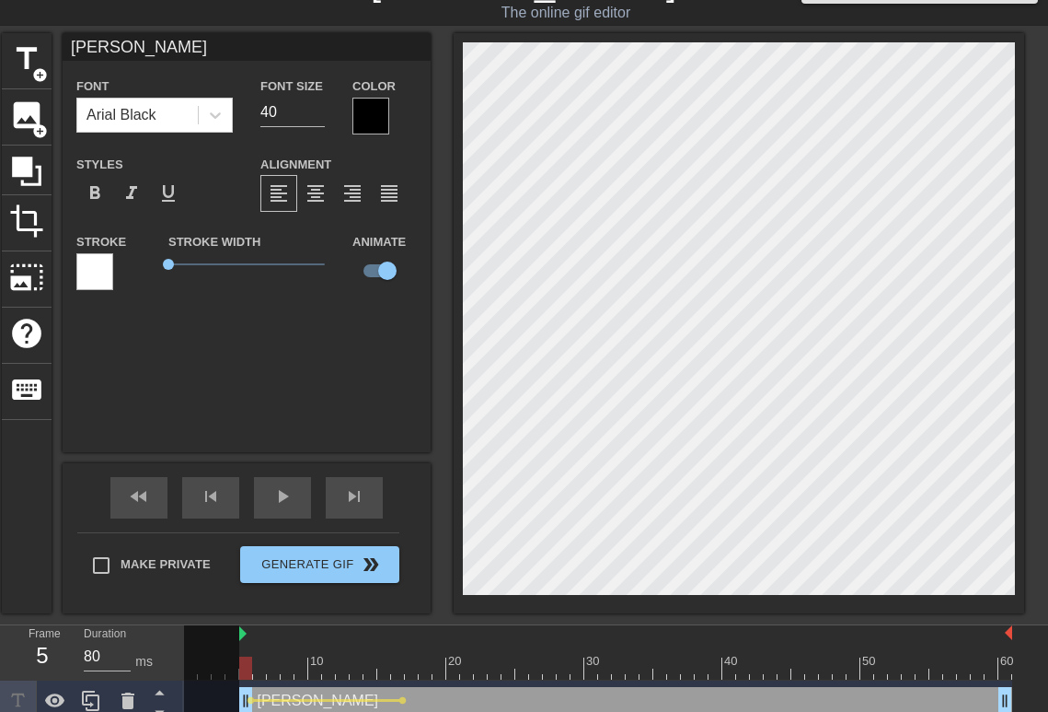
click at [244, 671] on div at bounding box center [598, 667] width 828 height 23
drag, startPoint x: 246, startPoint y: 668, endPoint x: 284, endPoint y: 678, distance: 40.0
click at [287, 674] on div at bounding box center [287, 667] width 13 height 23
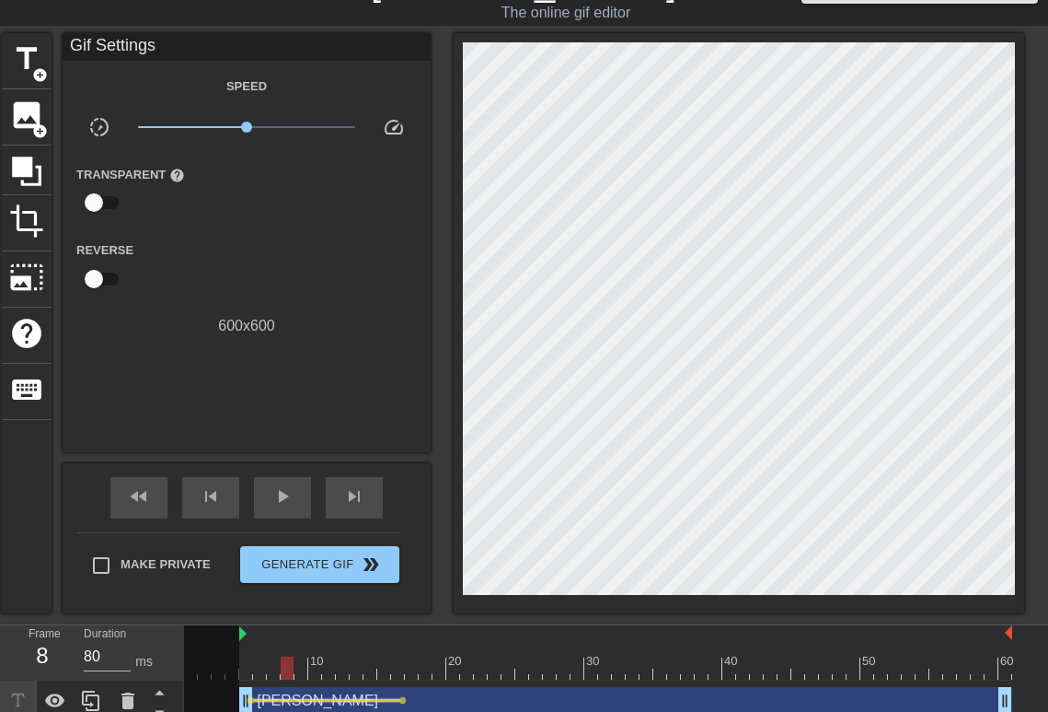
click at [260, 700] on div at bounding box center [326, 700] width 145 height 3
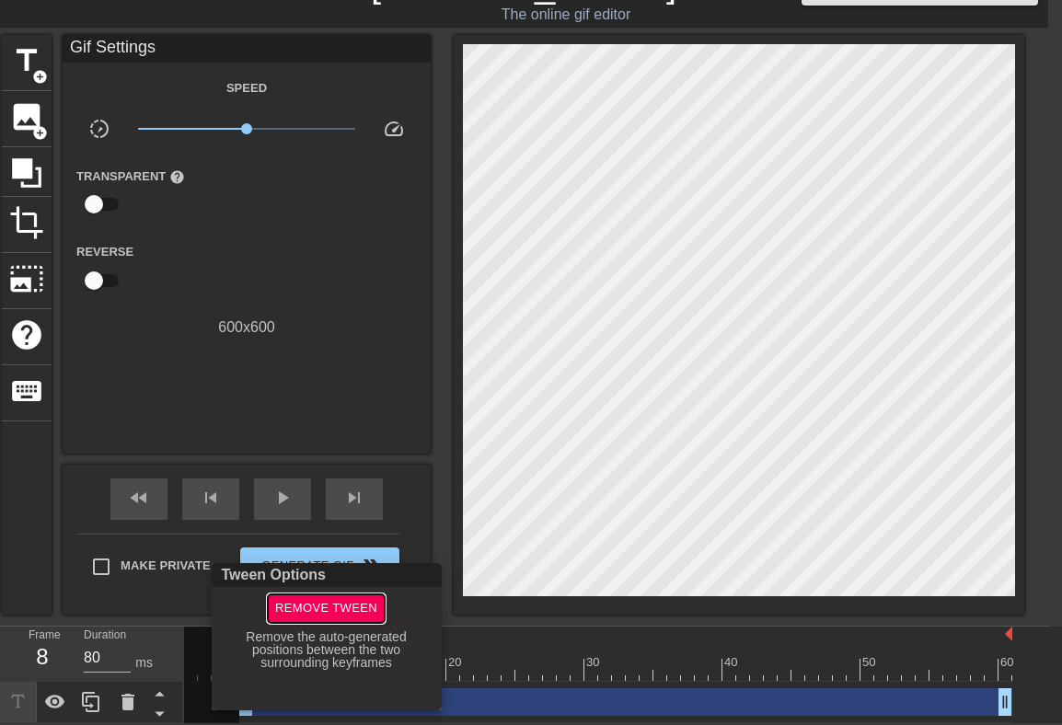
click at [327, 618] on span "Remove Tween" at bounding box center [326, 608] width 102 height 21
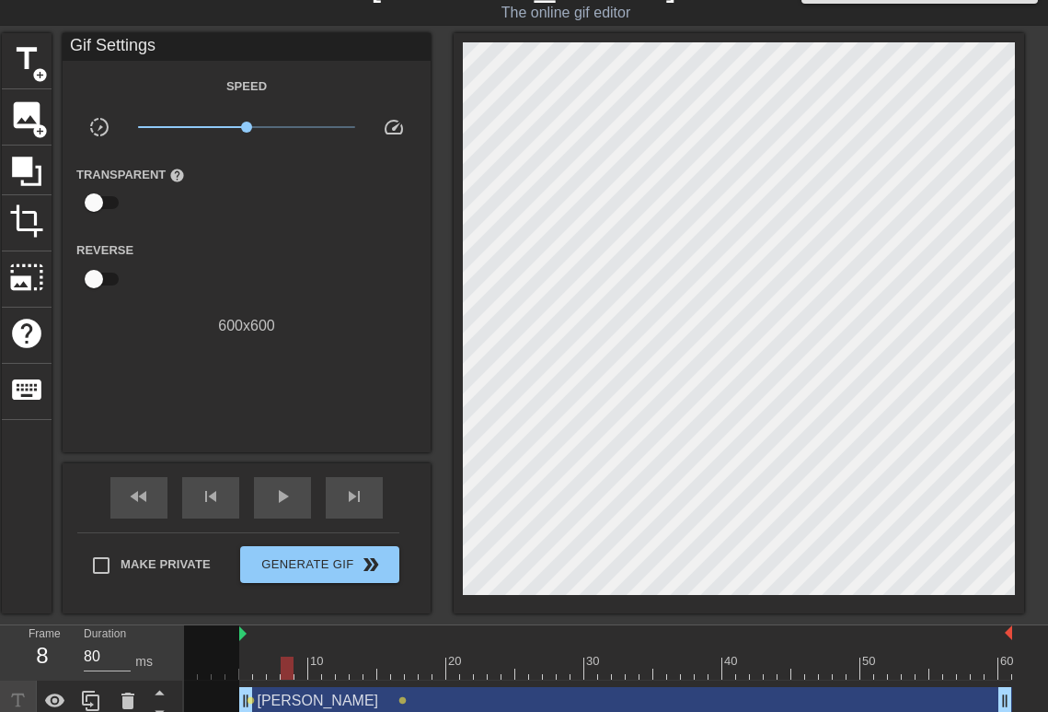
drag, startPoint x: 251, startPoint y: 699, endPoint x: 288, endPoint y: 704, distance: 37.2
click at [288, 704] on div "[PERSON_NAME] drag_handle drag_handle lens lens" at bounding box center [598, 701] width 828 height 28
click at [27, 48] on span "title" at bounding box center [26, 58] width 35 height 35
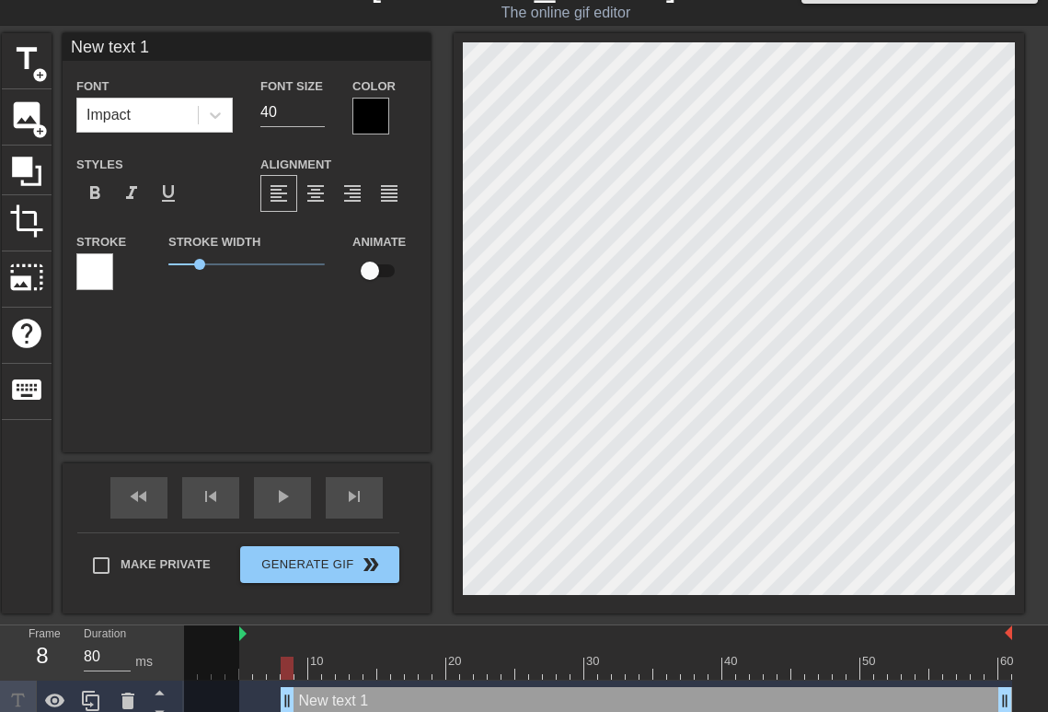
scroll to position [3, 5]
click at [446, 301] on div "title add_circle image add_circle crop photo_size_select_large help keyboard [P…" at bounding box center [513, 323] width 1023 height 580
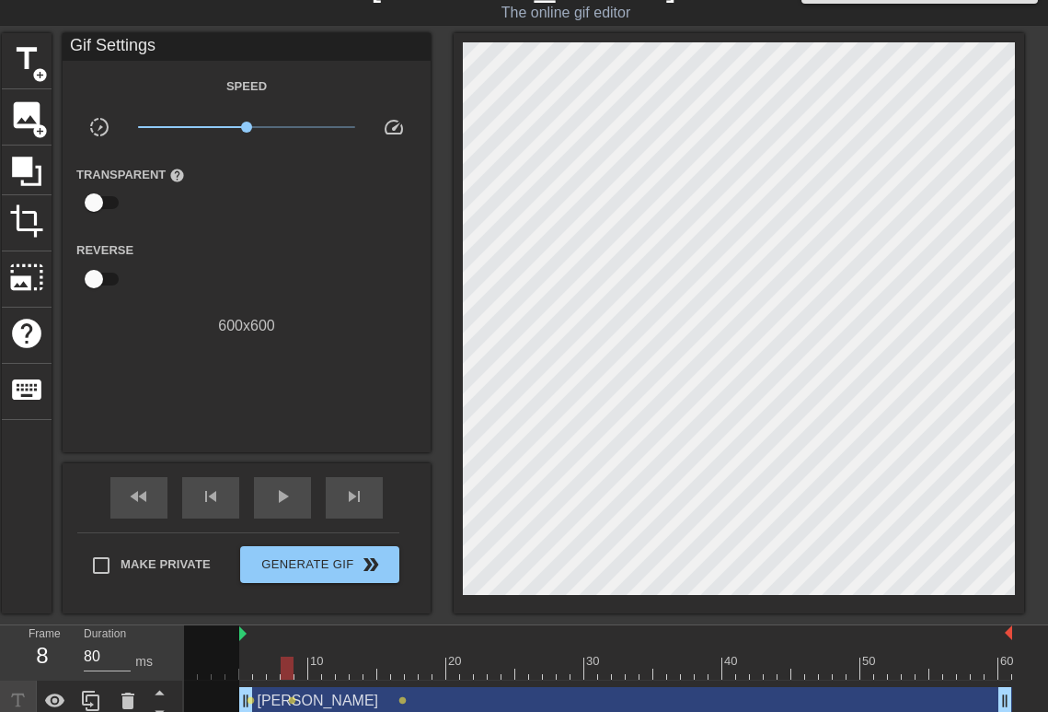
drag, startPoint x: 247, startPoint y: 700, endPoint x: 273, endPoint y: 707, distance: 27.7
click at [273, 705] on div "[PERSON_NAME] drag_handle drag_handle lens lens lens" at bounding box center [598, 701] width 828 height 28
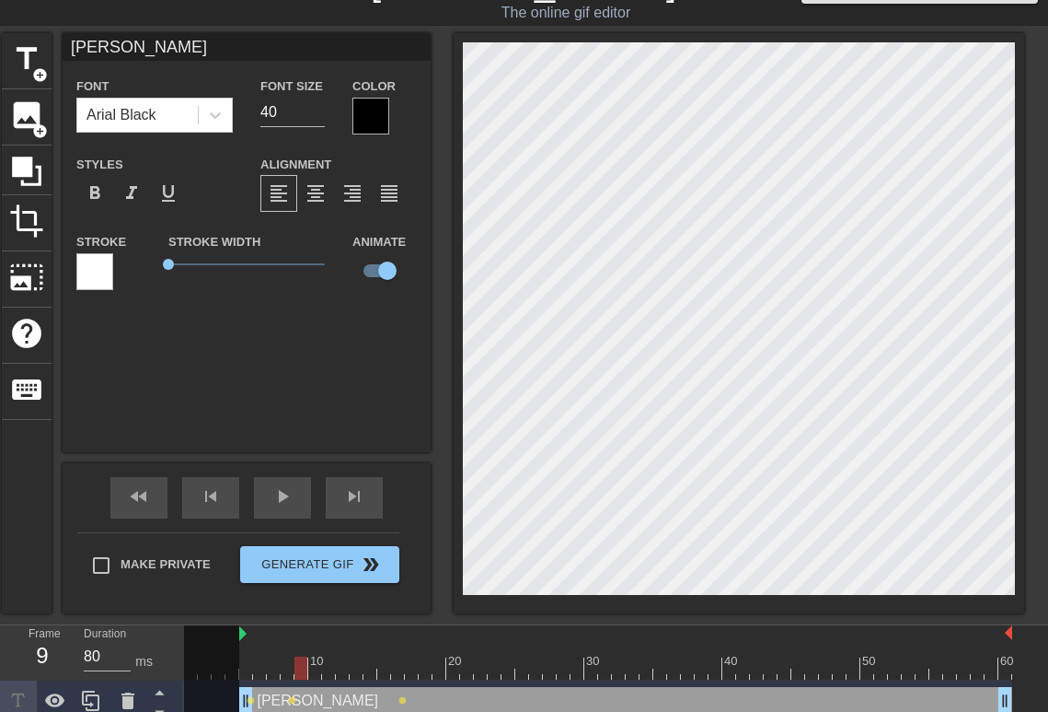
drag, startPoint x: 283, startPoint y: 667, endPoint x: 300, endPoint y: 670, distance: 17.7
click at [300, 670] on div at bounding box center [301, 667] width 13 height 23
drag, startPoint x: 312, startPoint y: 670, endPoint x: 342, endPoint y: 670, distance: 29.5
click at [342, 670] on div at bounding box center [598, 667] width 828 height 23
drag, startPoint x: 342, startPoint y: 671, endPoint x: 268, endPoint y: 689, distance: 75.7
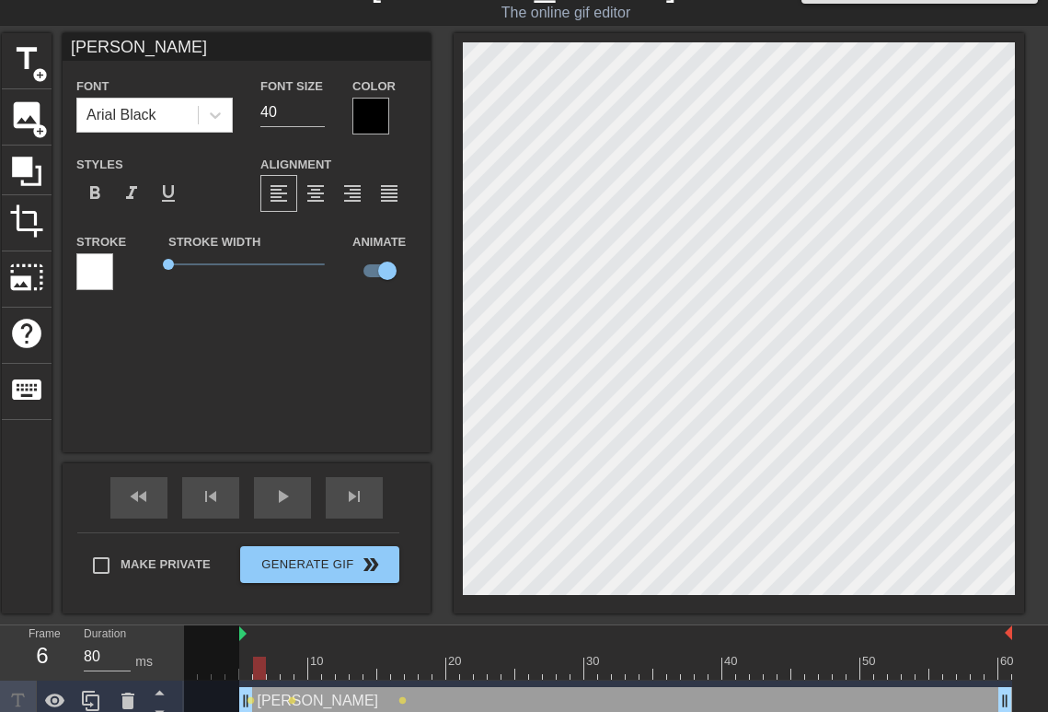
click at [268, 689] on div "10 20 30 40 50 60 [PERSON_NAME] drag_handle drag_handle lens lens lens" at bounding box center [616, 673] width 864 height 97
drag, startPoint x: 243, startPoint y: 704, endPoint x: 258, endPoint y: 708, distance: 15.2
drag, startPoint x: 260, startPoint y: 698, endPoint x: 407, endPoint y: 686, distance: 146.8
click at [407, 686] on div "[PERSON_NAME] drag_handle drag_handle" at bounding box center [598, 700] width 828 height 41
drag, startPoint x: 411, startPoint y: 668, endPoint x: 772, endPoint y: 628, distance: 364.0
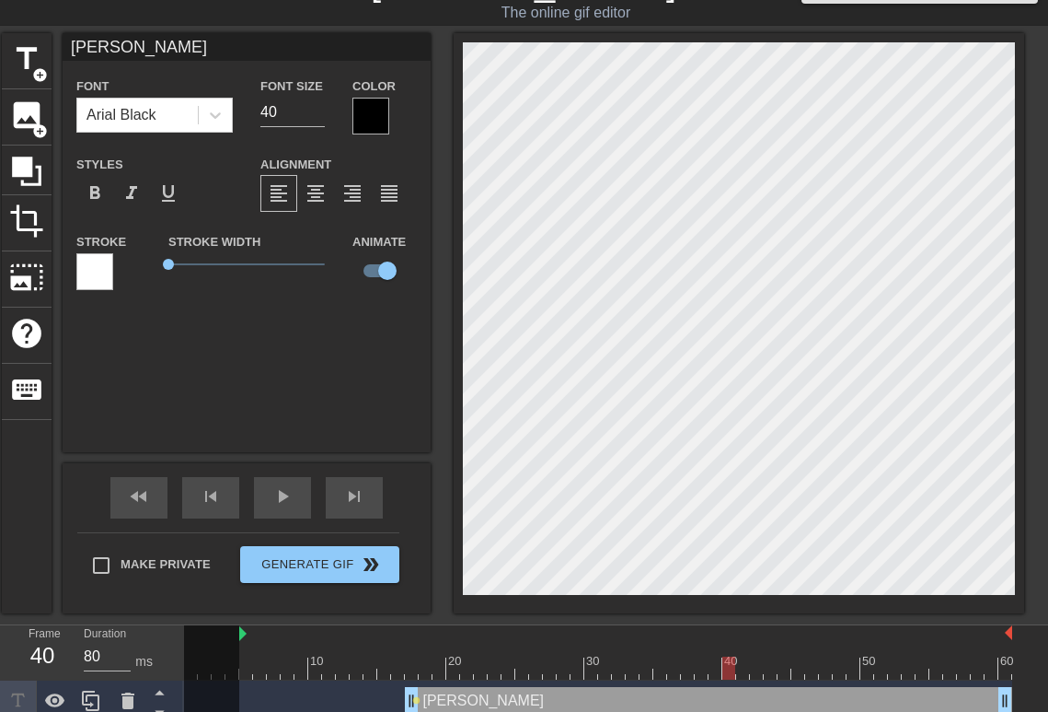
click at [729, 671] on div at bounding box center [729, 667] width 13 height 23
click at [1048, 279] on html "menu_book Browse the tutorials! [DOMAIN_NAME] The online gif editor Send Feedba…" at bounding box center [524, 340] width 1048 height 761
drag, startPoint x: 732, startPoint y: 665, endPoint x: 700, endPoint y: 673, distance: 33.3
click at [700, 673] on div at bounding box center [701, 667] width 13 height 23
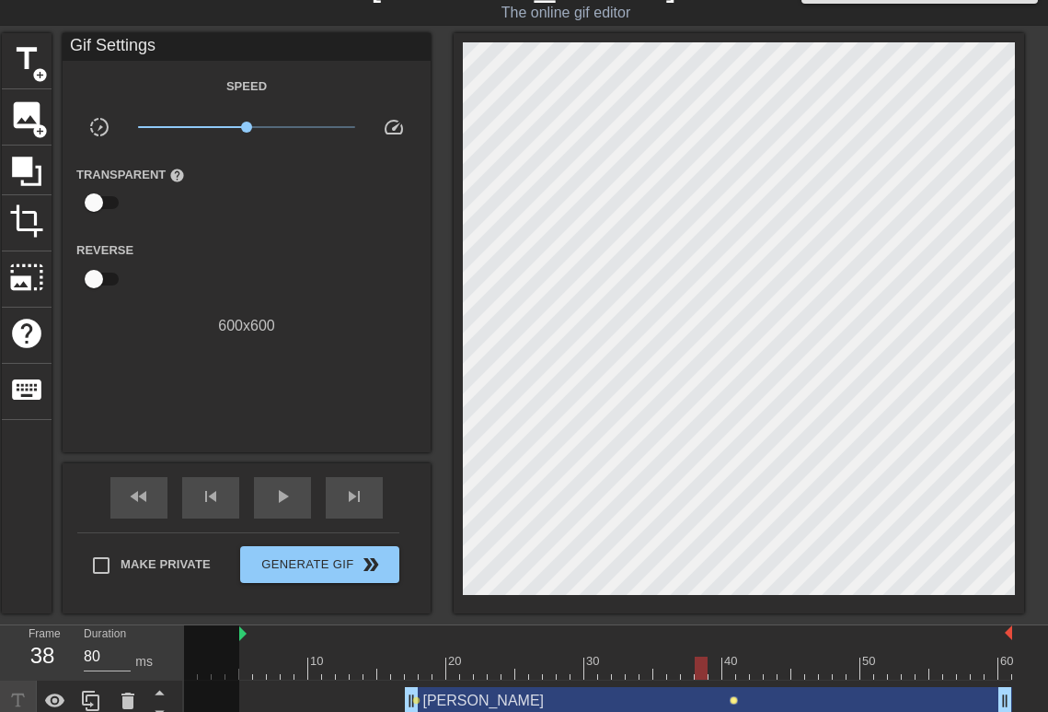
click at [733, 699] on span "lens" at bounding box center [734, 700] width 8 height 8
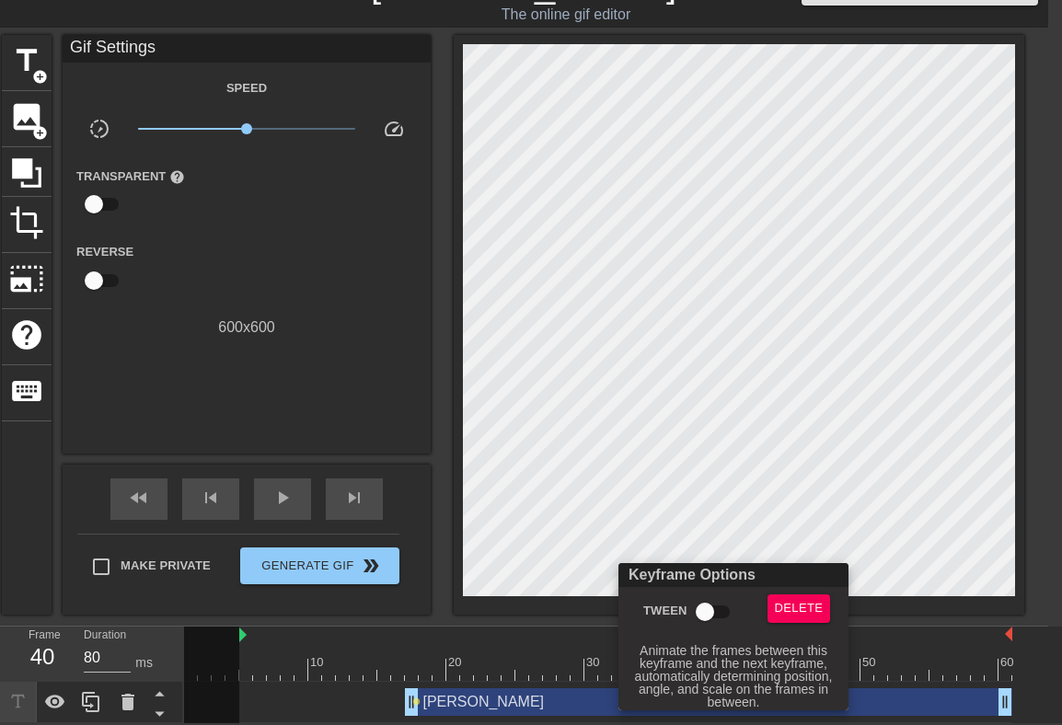
click at [710, 613] on input "Tween" at bounding box center [705, 612] width 105 height 35
checkbox input "true"
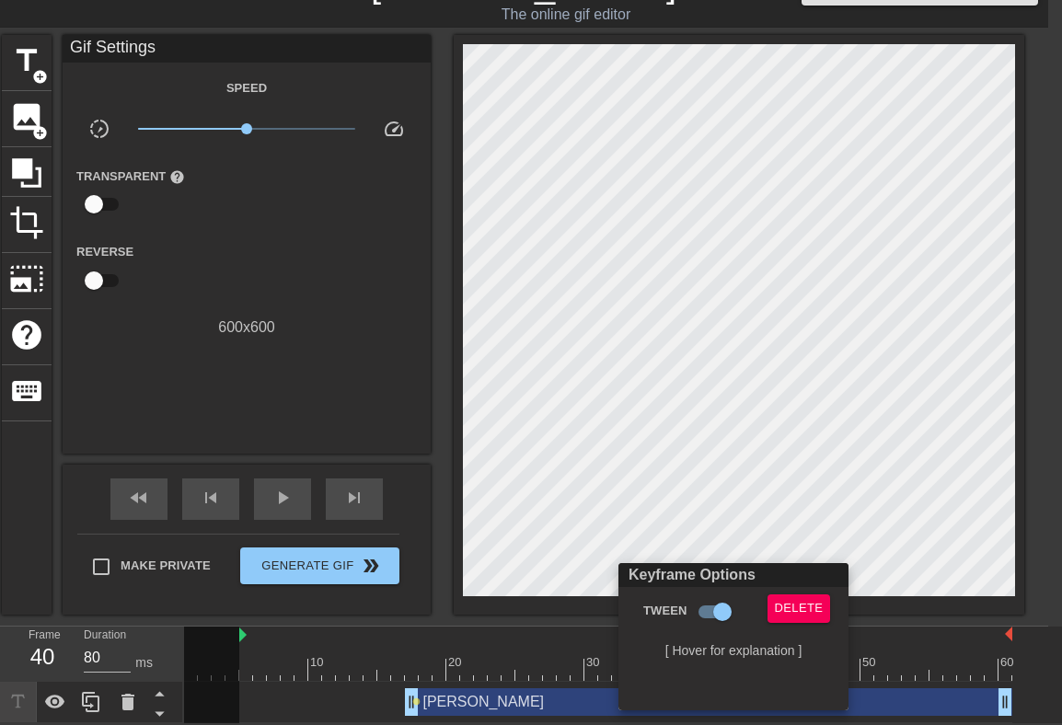
click at [463, 621] on div at bounding box center [531, 362] width 1062 height 725
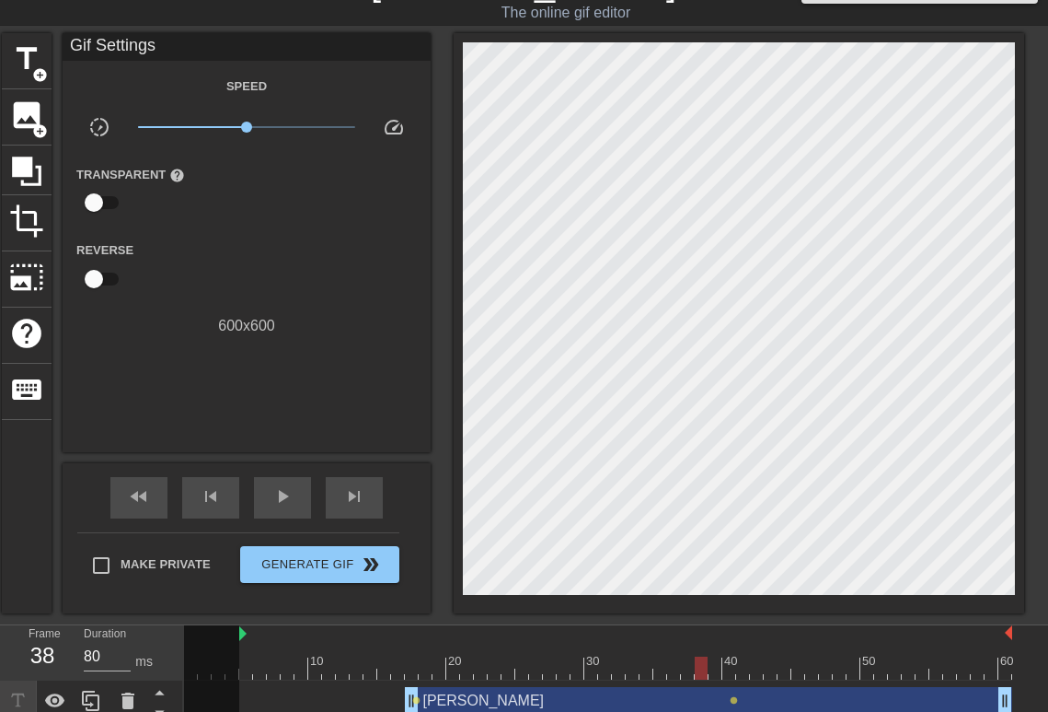
drag, startPoint x: 725, startPoint y: 663, endPoint x: 573, endPoint y: 669, distance: 152.0
click at [695, 665] on div at bounding box center [701, 667] width 13 height 23
click at [416, 700] on span "lens" at bounding box center [416, 700] width 8 height 8
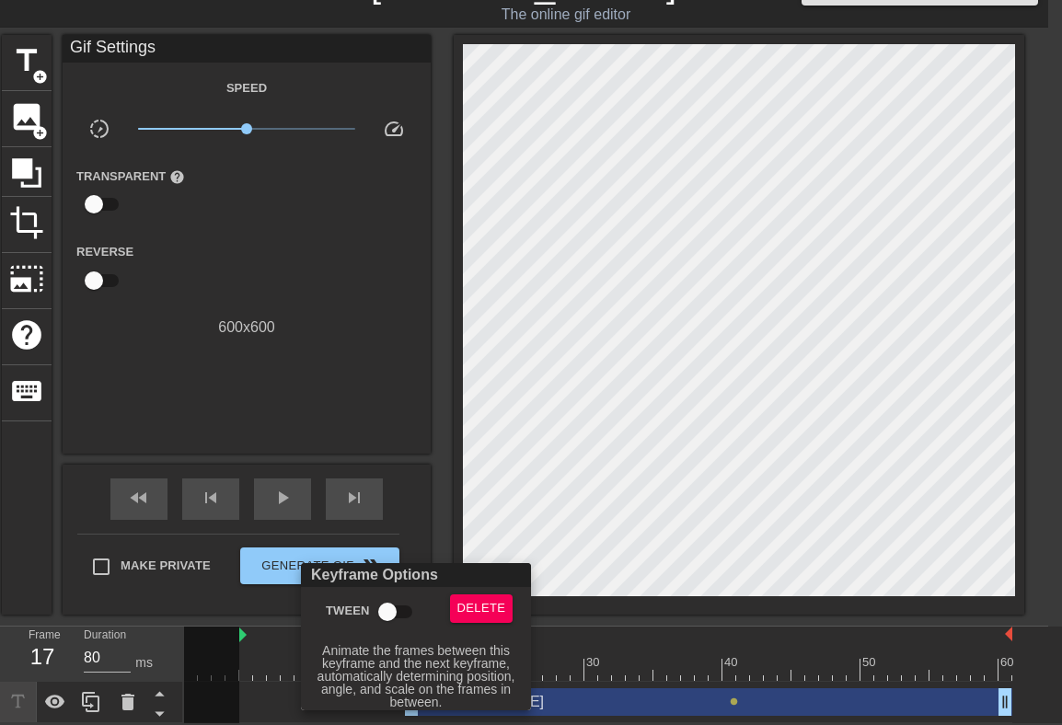
click at [396, 608] on input "Tween" at bounding box center [387, 612] width 105 height 35
checkbox input "true"
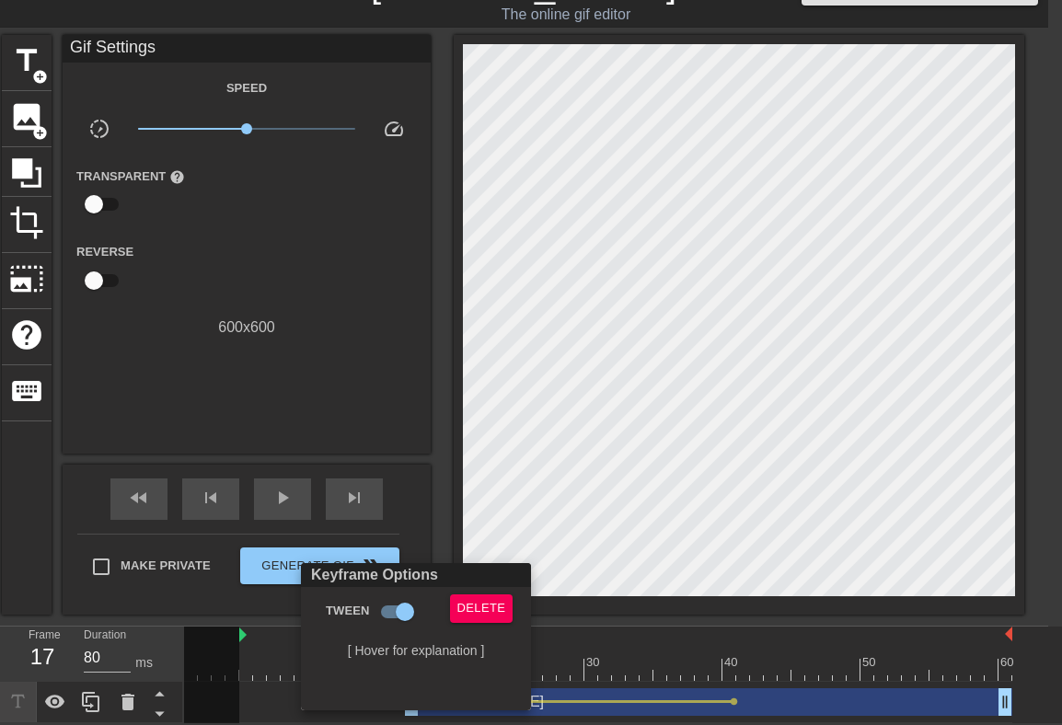
click at [606, 637] on div at bounding box center [531, 362] width 1062 height 725
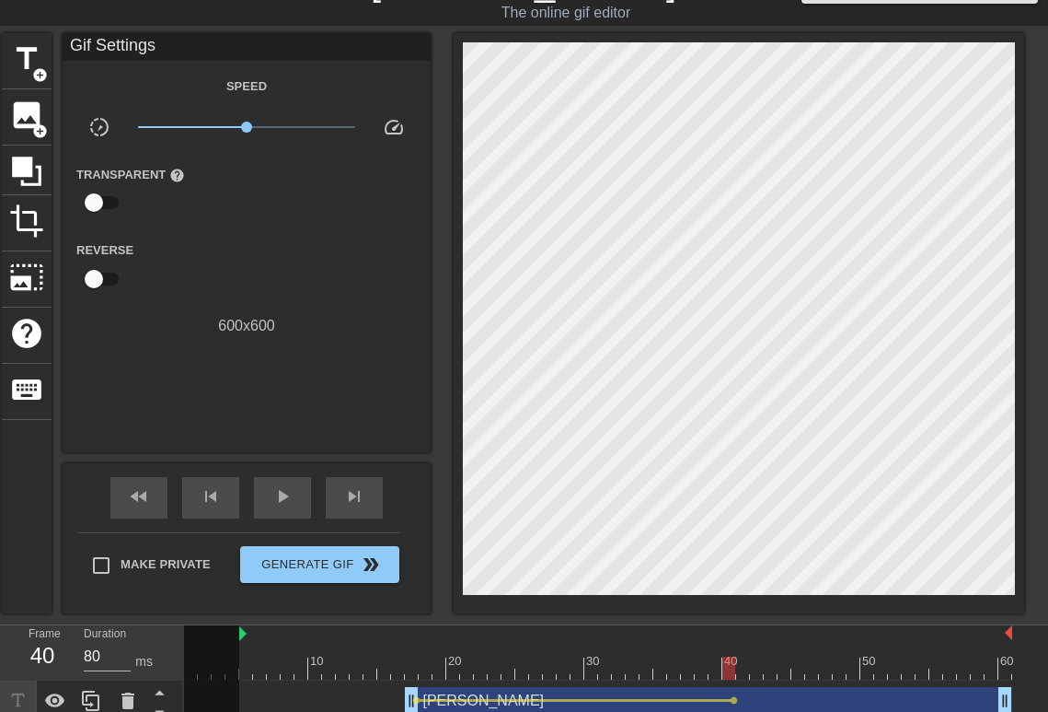
drag, startPoint x: 410, startPoint y: 667, endPoint x: 735, endPoint y: 659, distance: 326.0
click at [735, 659] on div at bounding box center [598, 667] width 828 height 23
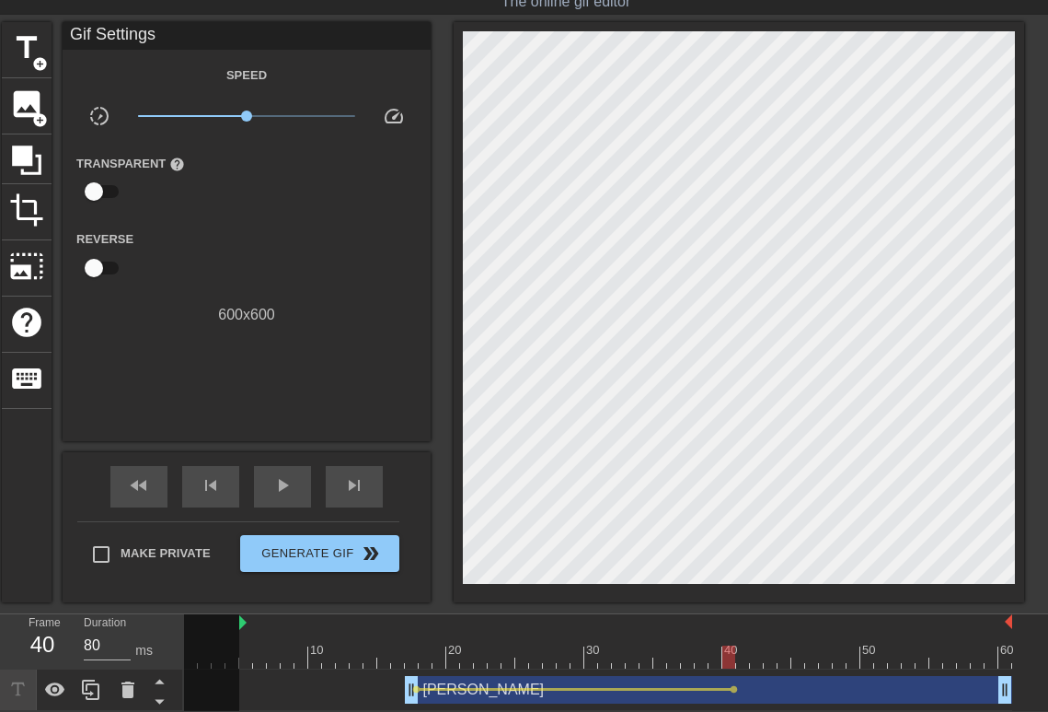
scroll to position [53, 0]
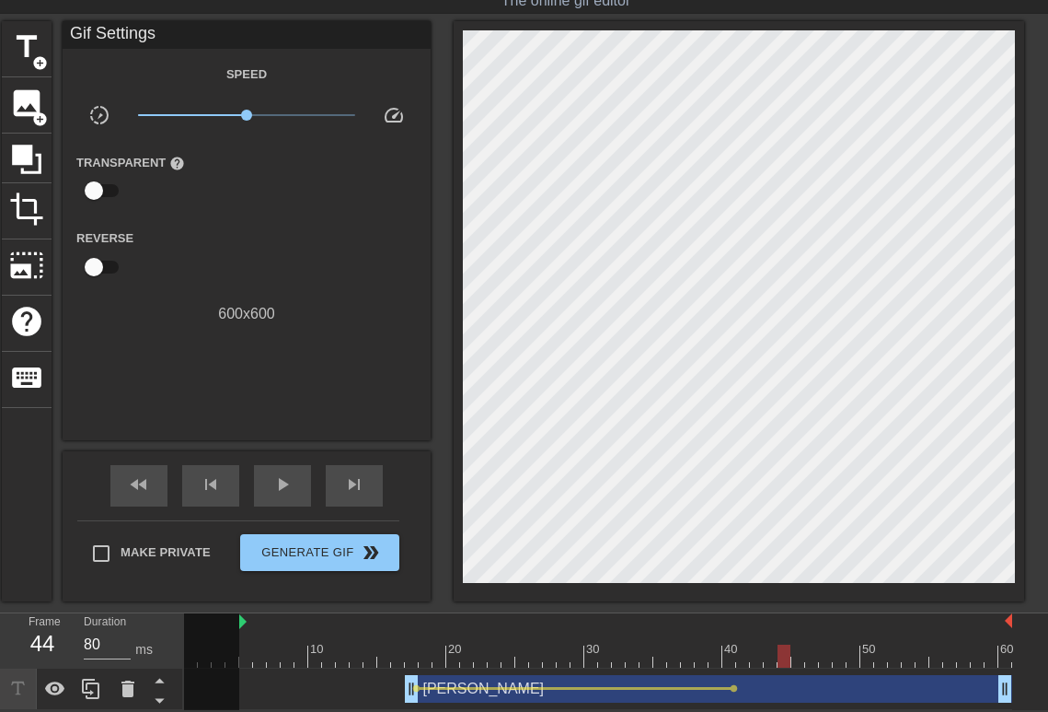
drag, startPoint x: 730, startPoint y: 656, endPoint x: 794, endPoint y: 654, distance: 64.5
click at [782, 661] on div at bounding box center [784, 655] width 13 height 23
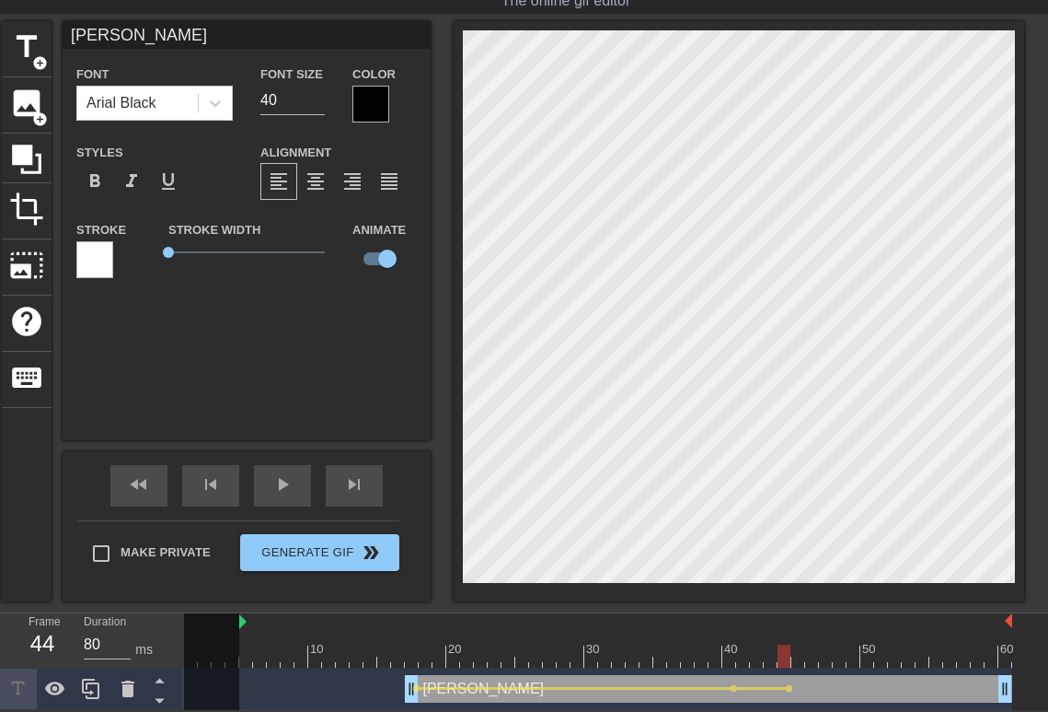
click at [1032, 277] on div "title add_circle image add_circle crop photo_size_select_large help keyboard [P…" at bounding box center [524, 311] width 1048 height 580
drag, startPoint x: 782, startPoint y: 654, endPoint x: 919, endPoint y: 677, distance: 138.2
click at [862, 666] on div "10 20 30 40 50 60 [PERSON_NAME] drag_handle drag_handle lens lens lens" at bounding box center [616, 661] width 864 height 97
drag, startPoint x: 872, startPoint y: 654, endPoint x: 401, endPoint y: 562, distance: 479.3
click at [432, 626] on div "10 20 30 40 50 60" at bounding box center [598, 640] width 828 height 54
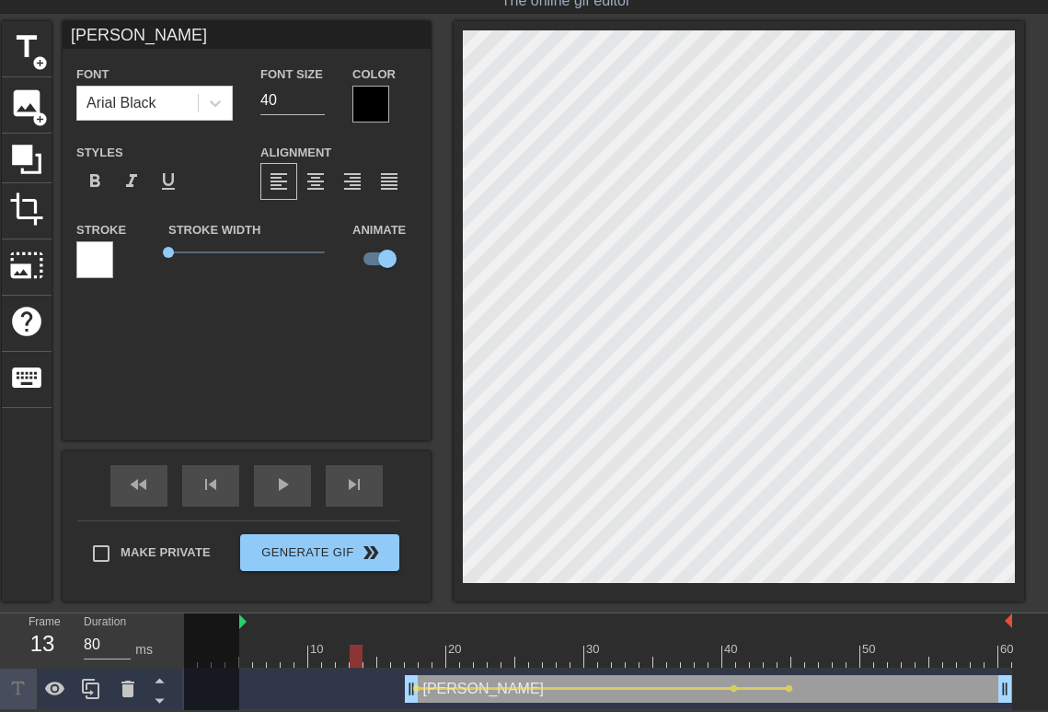
drag, startPoint x: 444, startPoint y: 643, endPoint x: 362, endPoint y: 649, distance: 82.1
click at [362, 649] on div at bounding box center [356, 655] width 13 height 23
drag, startPoint x: 242, startPoint y: 622, endPoint x: 256, endPoint y: 625, distance: 14.1
drag, startPoint x: 356, startPoint y: 654, endPoint x: 1075, endPoint y: 689, distance: 719.7
click at [1048, 689] on html "menu_book Browse the tutorials! [DOMAIN_NAME] The online gif editor Send Feedba…" at bounding box center [524, 328] width 1048 height 761
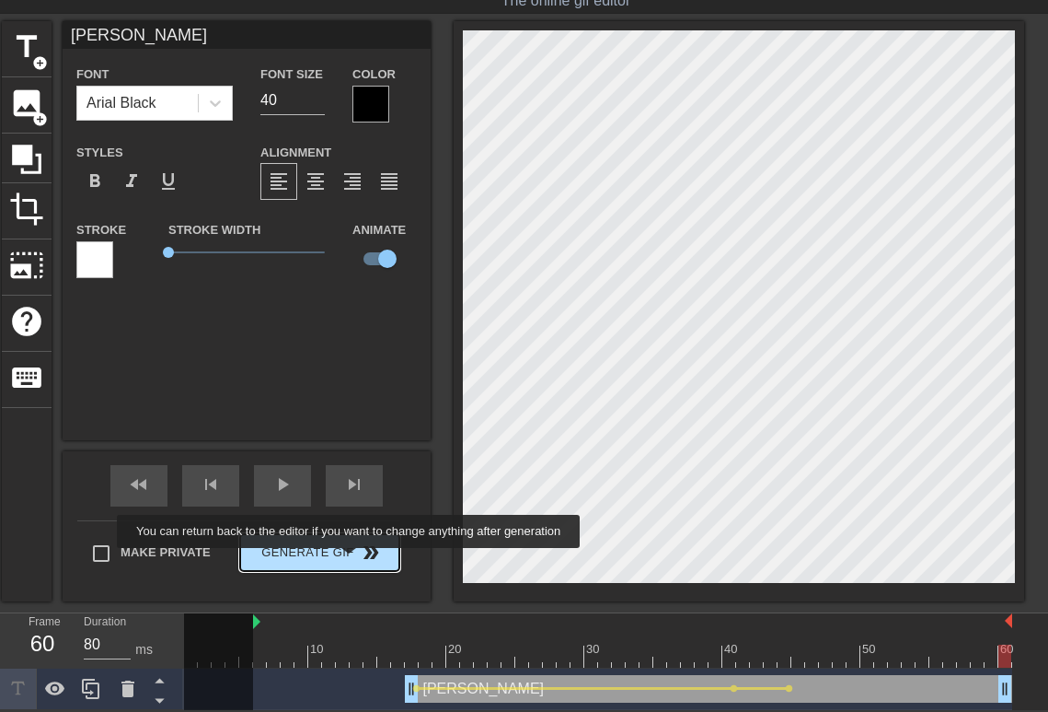
click at [351, 561] on button "Generate Gif double_arrow" at bounding box center [319, 552] width 159 height 37
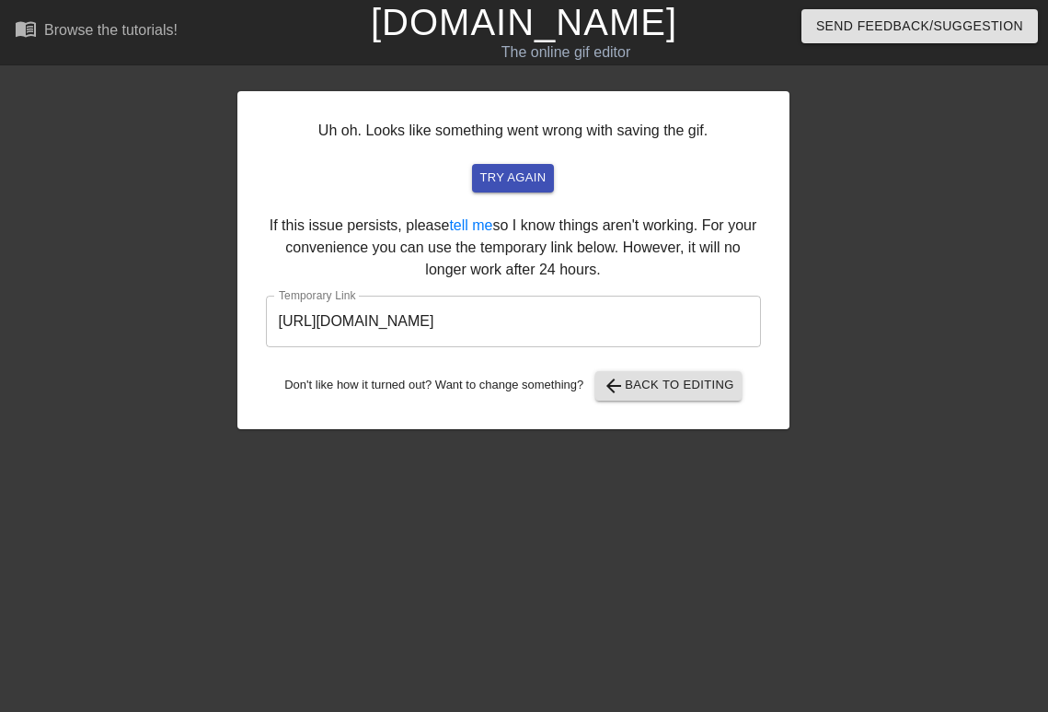
scroll to position [0, 0]
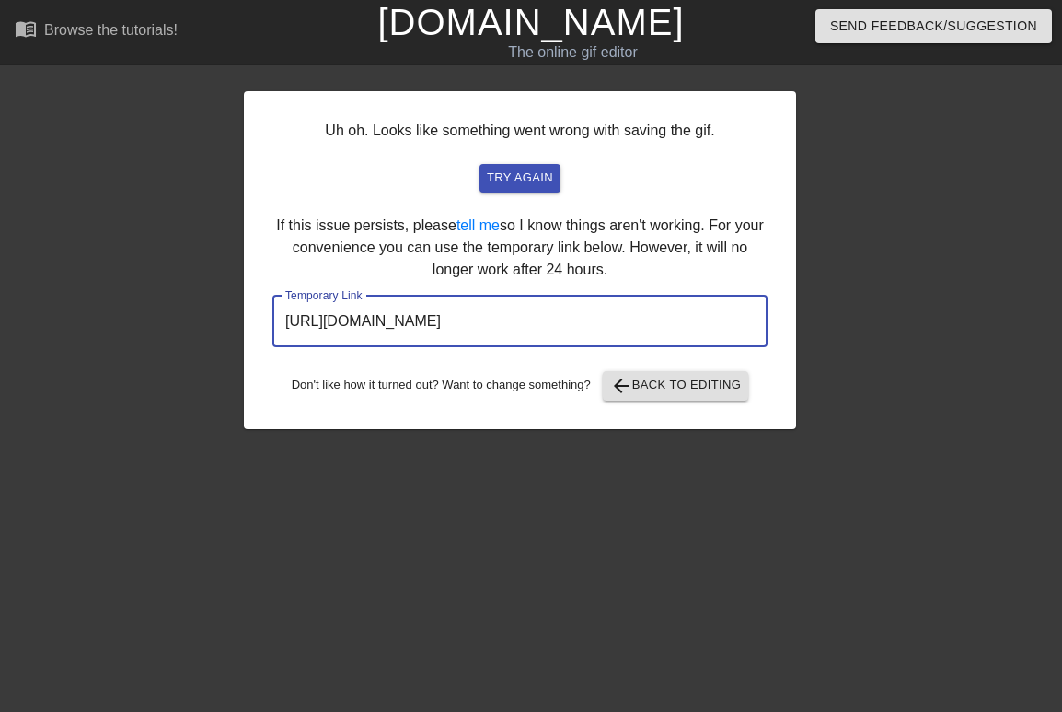
drag, startPoint x: 691, startPoint y: 316, endPoint x: 237, endPoint y: 277, distance: 455.4
click at [237, 277] on div "Uh oh. Looks like something went wrong with saving the gif. try again If this i…" at bounding box center [531, 251] width 1062 height 356
click at [648, 381] on span "arrow_back Back to Editing" at bounding box center [676, 386] width 132 height 22
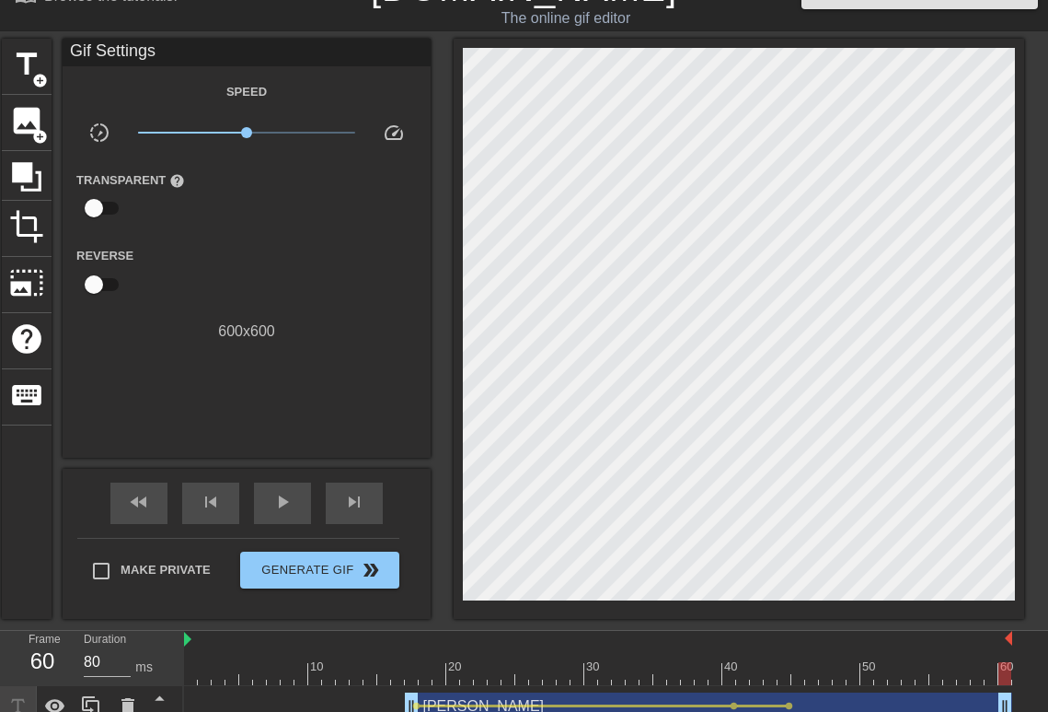
scroll to position [53, 0]
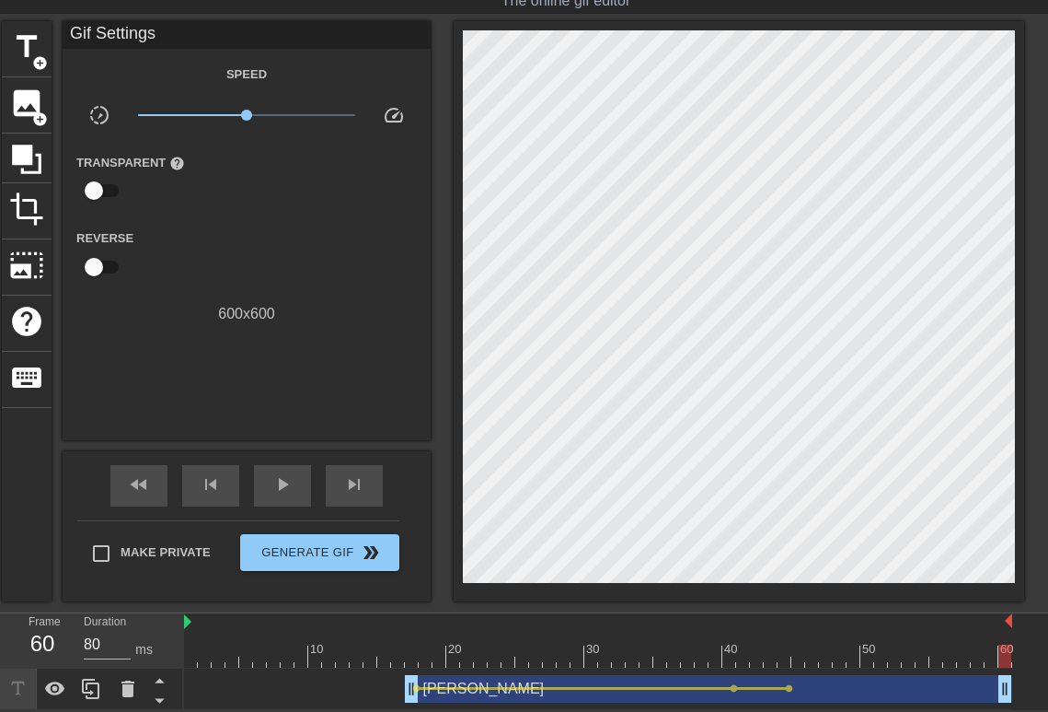
click at [440, 691] on div "[PERSON_NAME] drag_handle drag_handle" at bounding box center [709, 689] width 608 height 28
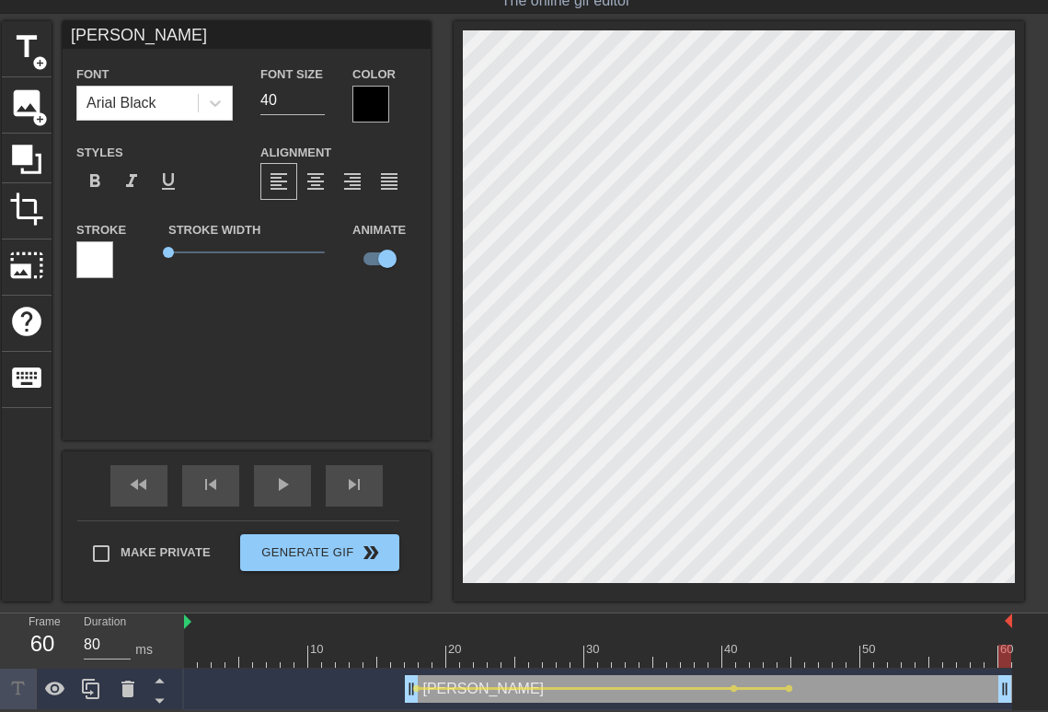
click at [511, 651] on div at bounding box center [598, 655] width 828 height 23
click at [513, 652] on div at bounding box center [508, 655] width 13 height 23
drag, startPoint x: 511, startPoint y: 652, endPoint x: 506, endPoint y: 619, distance: 32.5
click at [490, 657] on div at bounding box center [494, 655] width 13 height 23
click at [487, 648] on div "10 20 30 40 50 60" at bounding box center [598, 640] width 828 height 54
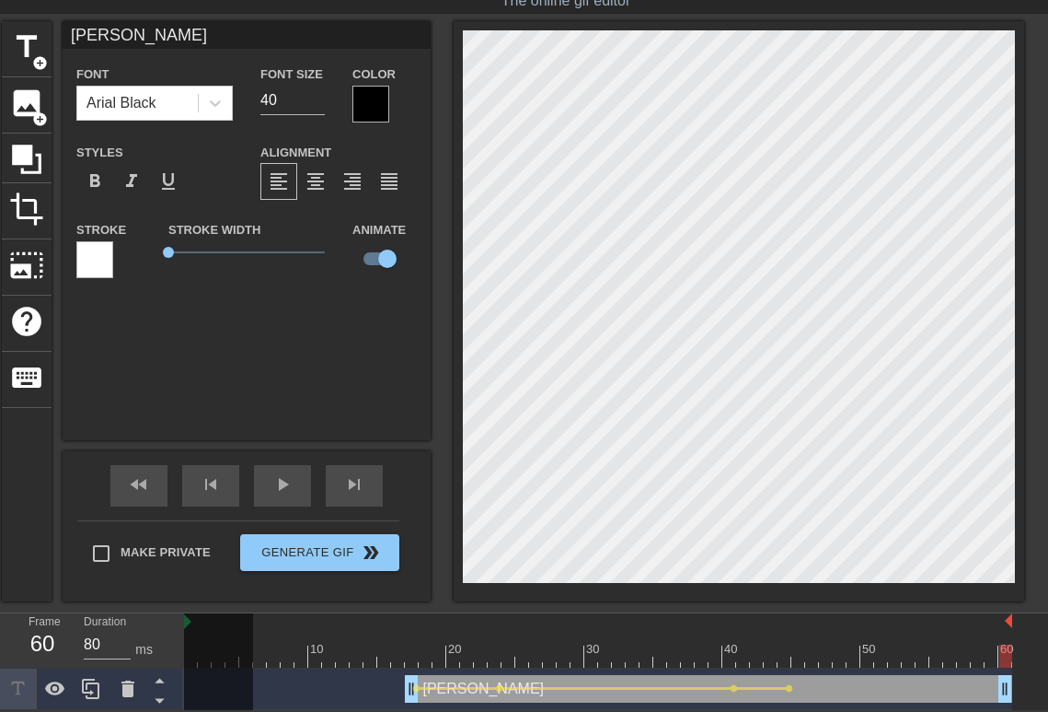
drag, startPoint x: 480, startPoint y: 652, endPoint x: 1039, endPoint y: 658, distance: 558.8
click at [1039, 658] on div "10 20 30 40 50 60 [PERSON_NAME] drag_handle drag_handle lens lens lens lens" at bounding box center [616, 661] width 864 height 97
drag, startPoint x: 521, startPoint y: 641, endPoint x: 787, endPoint y: 644, distance: 266.0
click at [789, 646] on div at bounding box center [598, 655] width 828 height 23
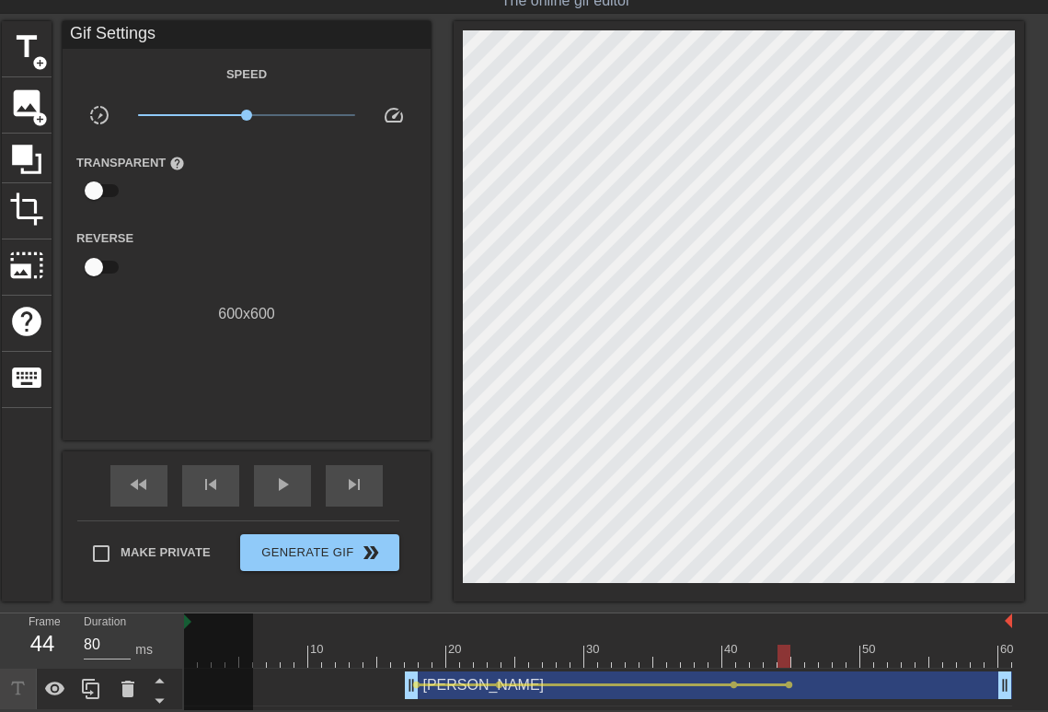
drag, startPoint x: 326, startPoint y: 670, endPoint x: 294, endPoint y: 671, distance: 32.2
click at [294, 671] on div "[PERSON_NAME] drag_handle drag_handle lens lens lens lens" at bounding box center [598, 685] width 828 height 28
click at [156, 676] on icon at bounding box center [159, 679] width 23 height 23
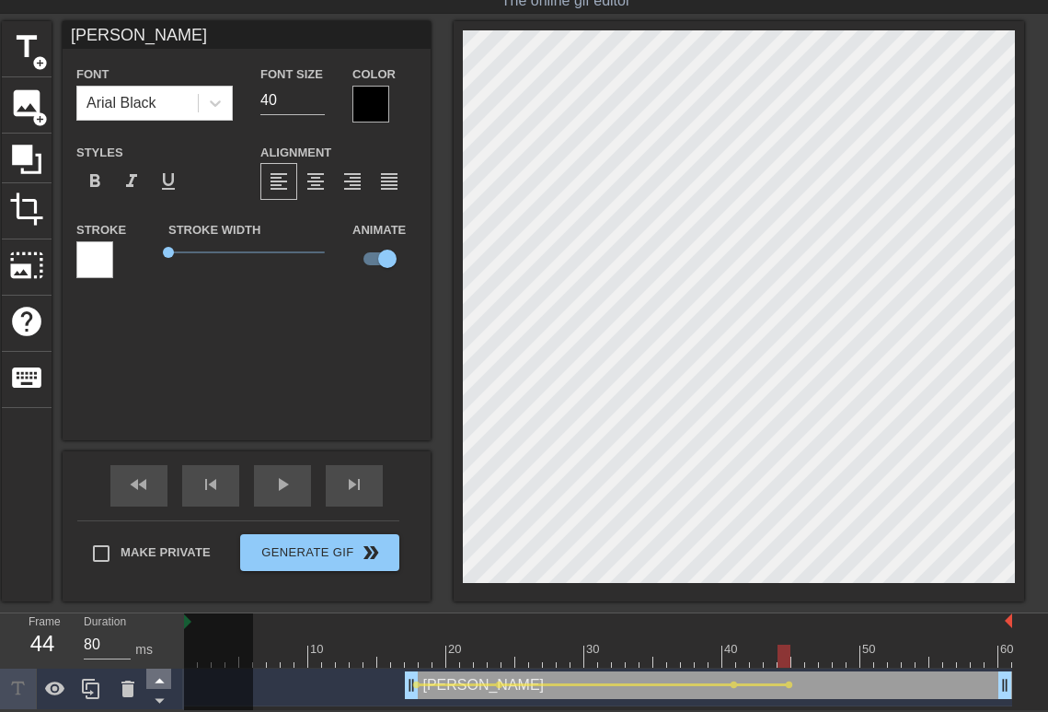
click at [158, 677] on icon at bounding box center [159, 679] width 23 height 23
click at [13, 260] on span "photo_size_select_large" at bounding box center [26, 265] width 35 height 35
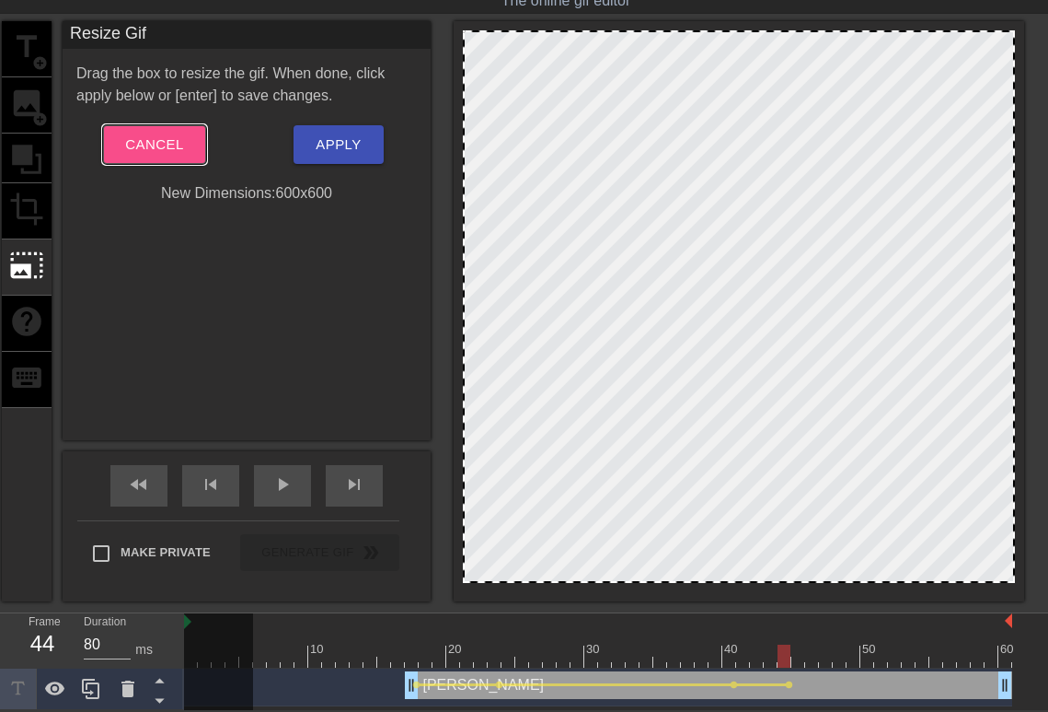
click at [160, 154] on span "Cancel" at bounding box center [154, 145] width 58 height 24
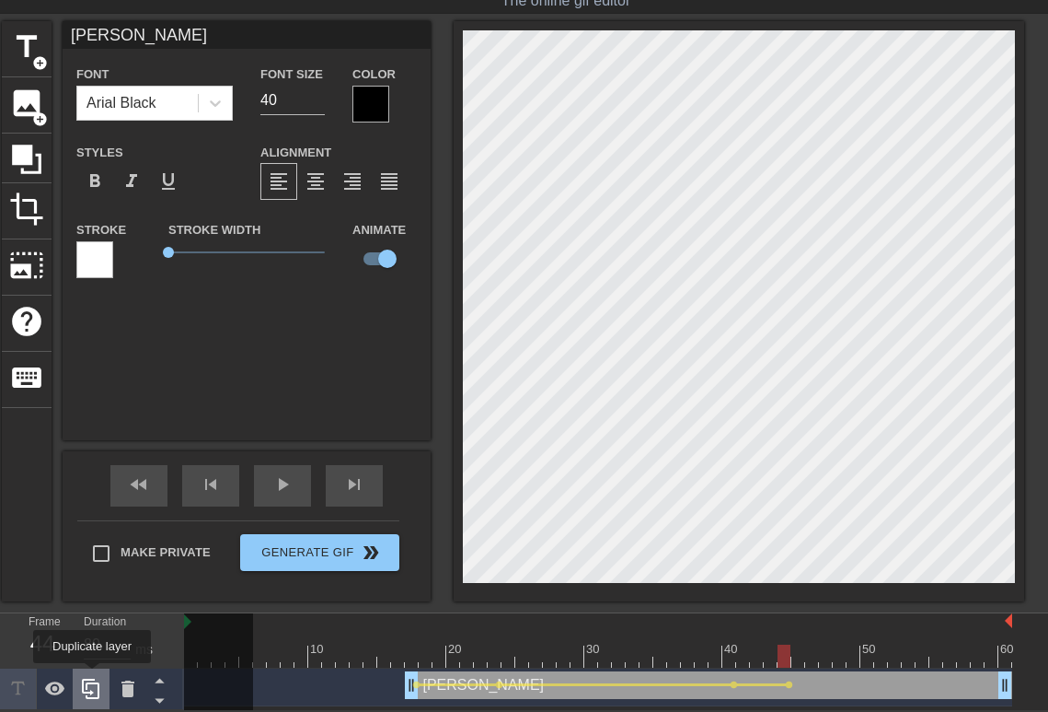
click at [92, 676] on div at bounding box center [91, 688] width 37 height 41
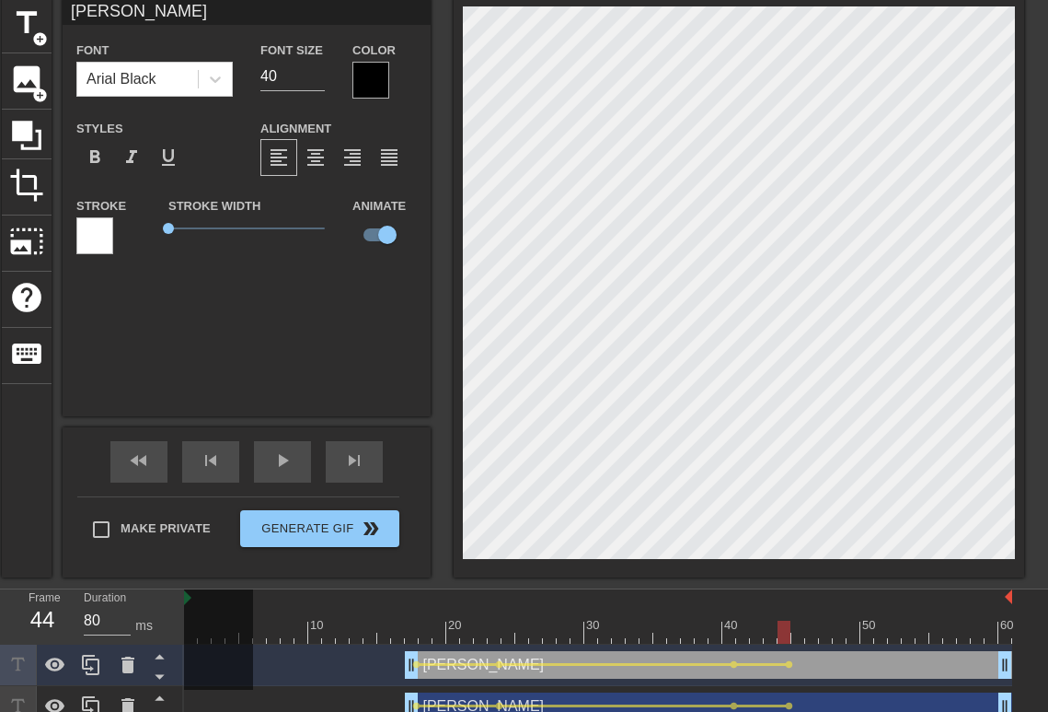
scroll to position [95, 0]
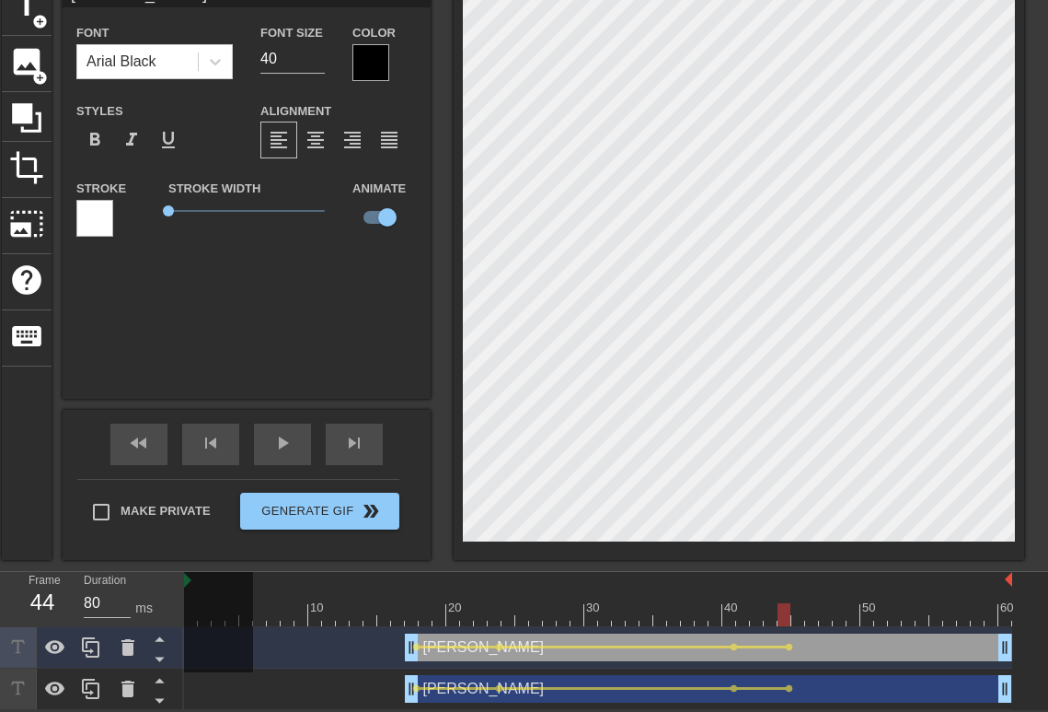
click at [233, 697] on div "[PERSON_NAME] drag_handle drag_handle lens lens lens lens" at bounding box center [598, 689] width 828 height 28
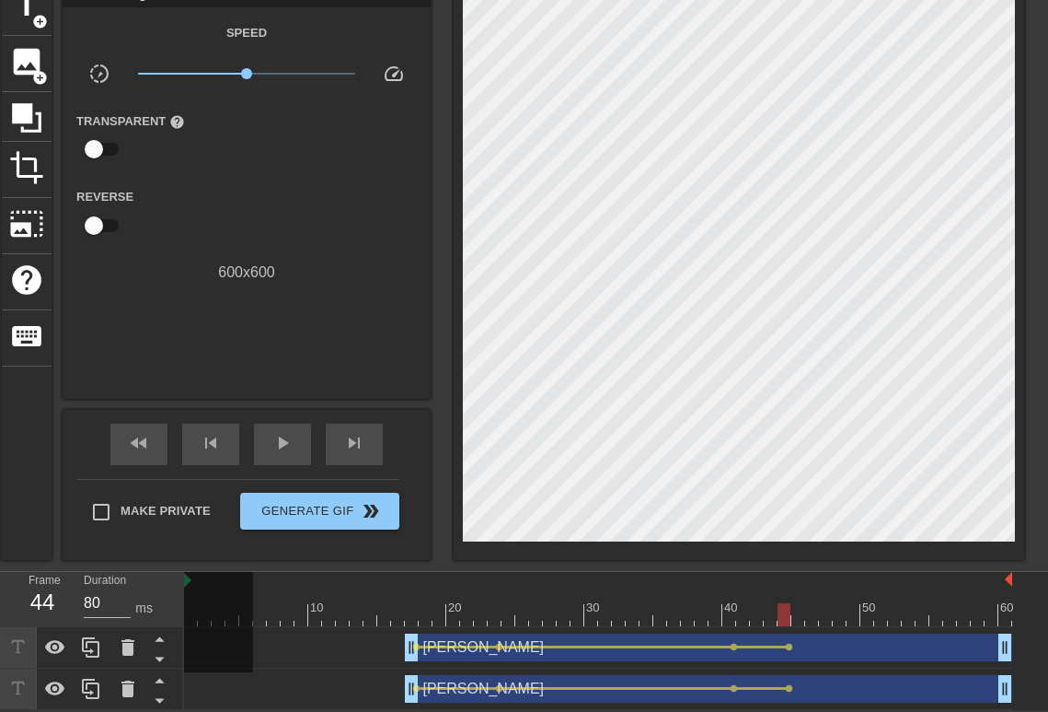
click at [219, 688] on div "[PERSON_NAME] drag_handle drag_handle lens lens lens lens" at bounding box center [598, 689] width 828 height 28
click at [457, 696] on div "[PERSON_NAME] drag_handle drag_handle" at bounding box center [709, 689] width 608 height 28
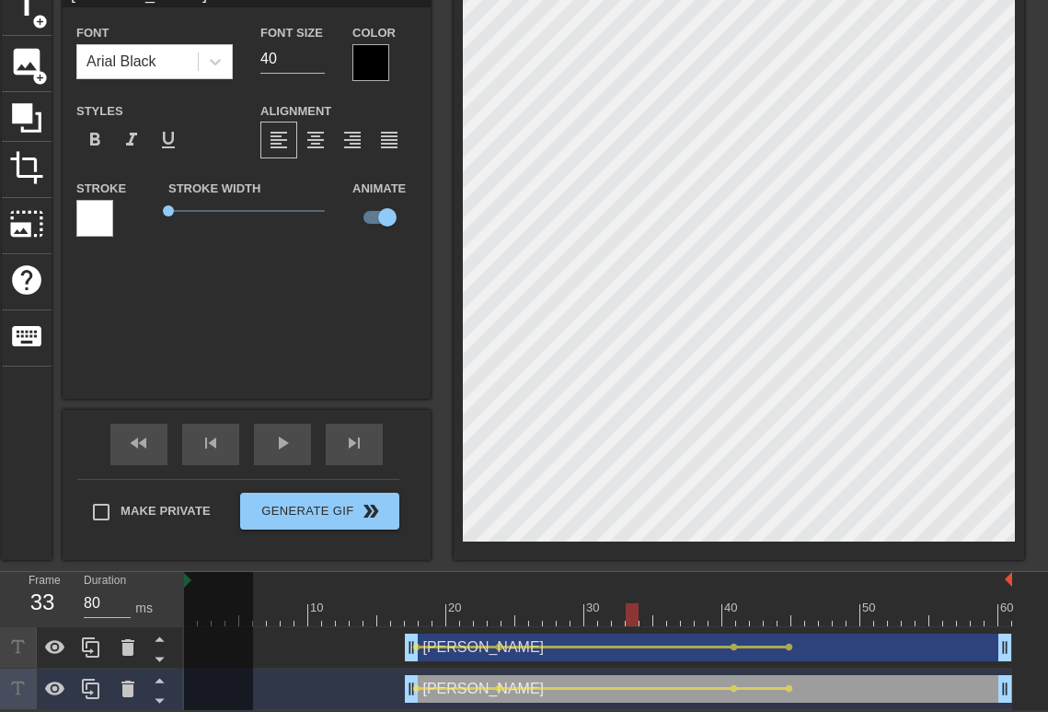
drag, startPoint x: 657, startPoint y: 608, endPoint x: 596, endPoint y: 602, distance: 62.0
click at [596, 603] on div at bounding box center [598, 614] width 828 height 23
click at [503, 684] on span "lens" at bounding box center [499, 688] width 8 height 8
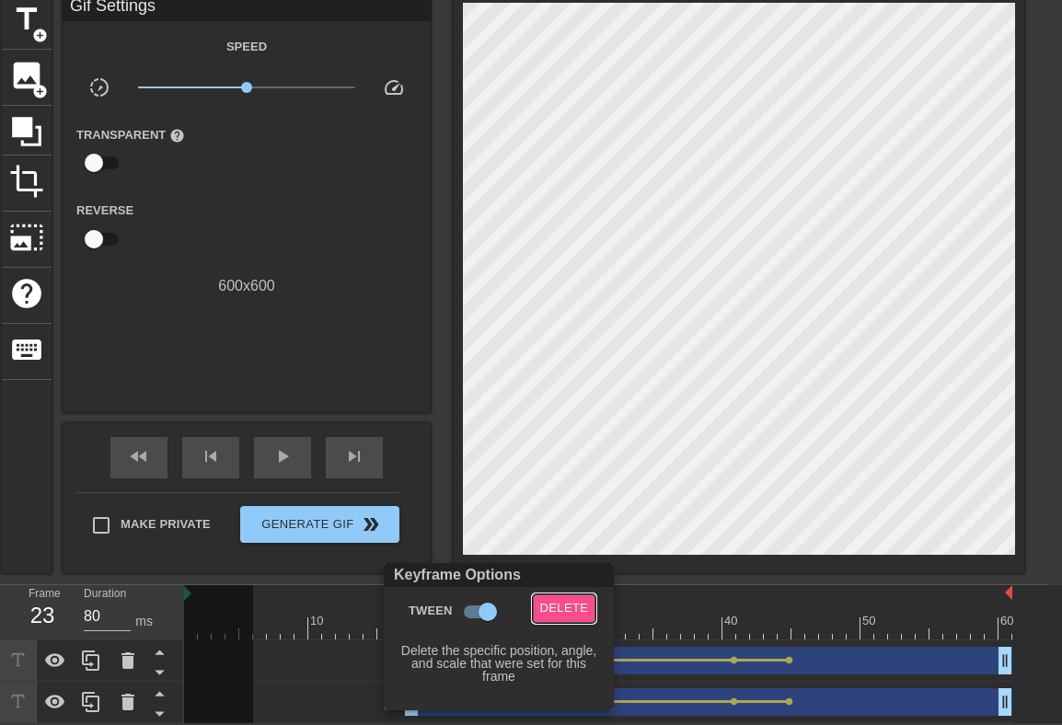
click at [564, 605] on span "Delete" at bounding box center [564, 608] width 49 height 21
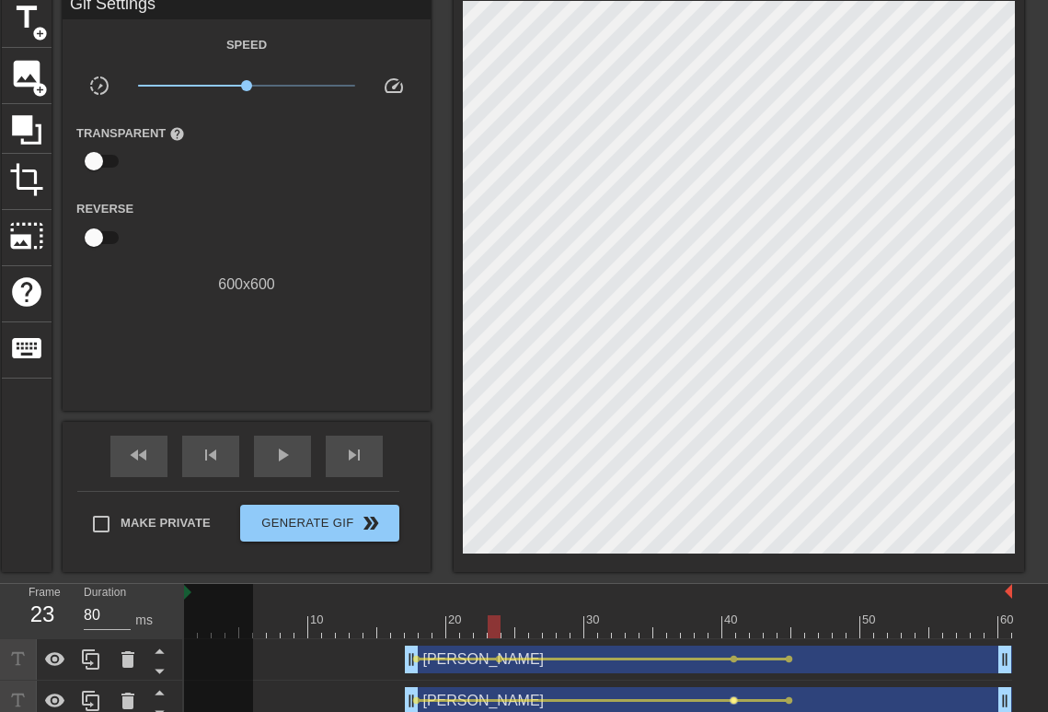
click at [731, 700] on span "lens" at bounding box center [734, 700] width 8 height 8
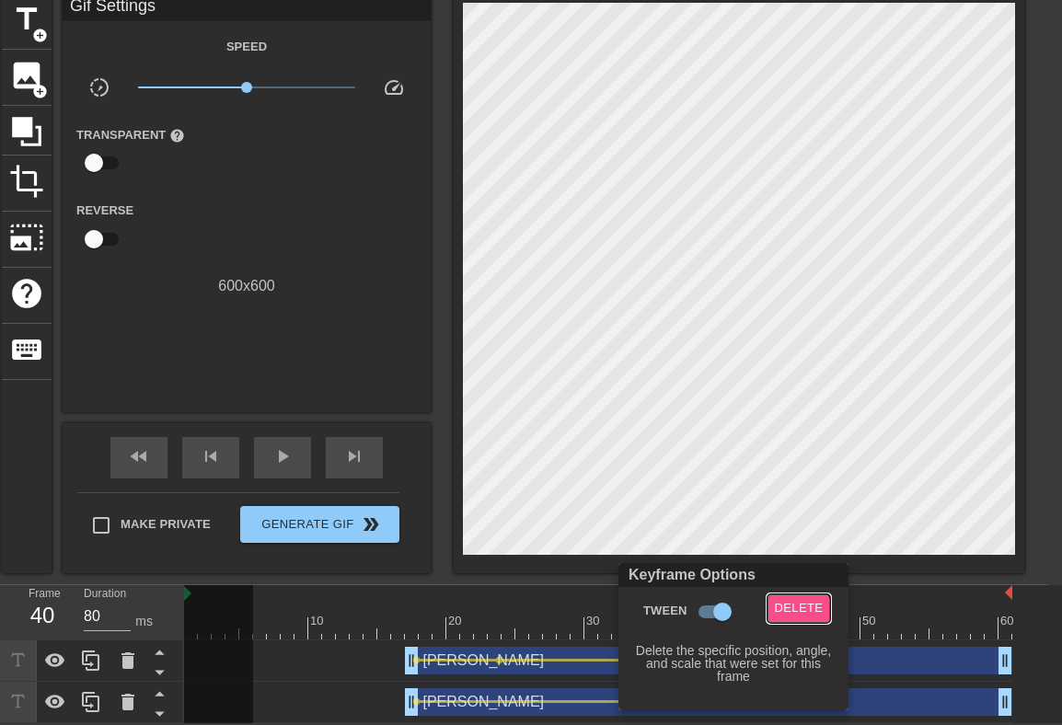
click at [793, 619] on span "Delete" at bounding box center [799, 608] width 49 height 21
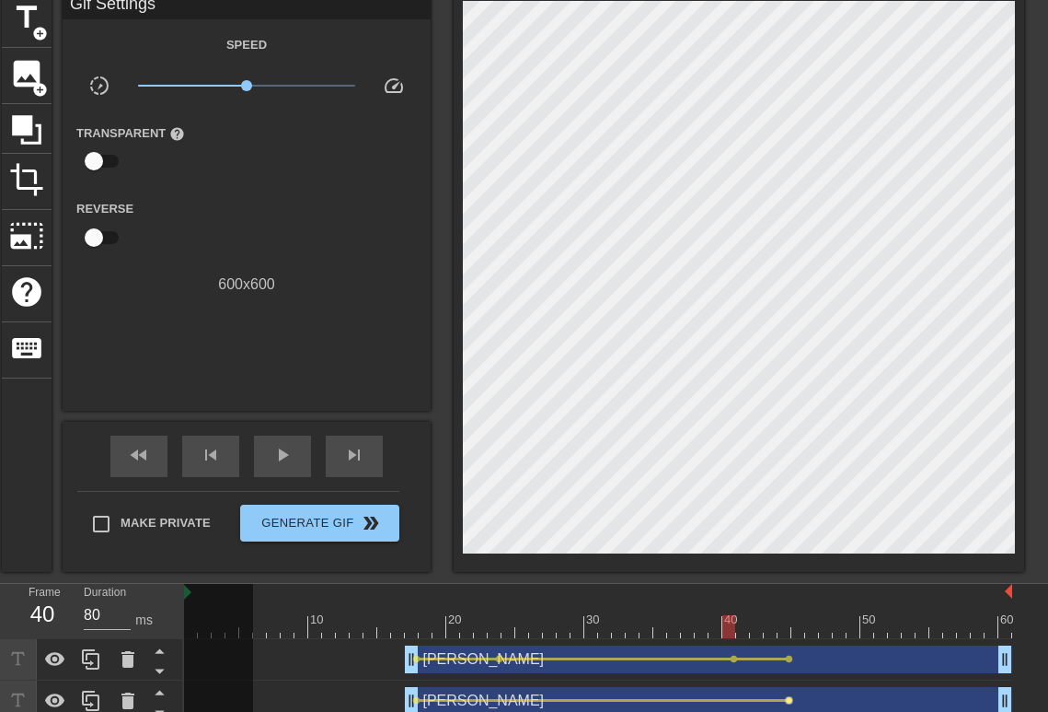
click at [785, 700] on span "lens" at bounding box center [789, 700] width 8 height 8
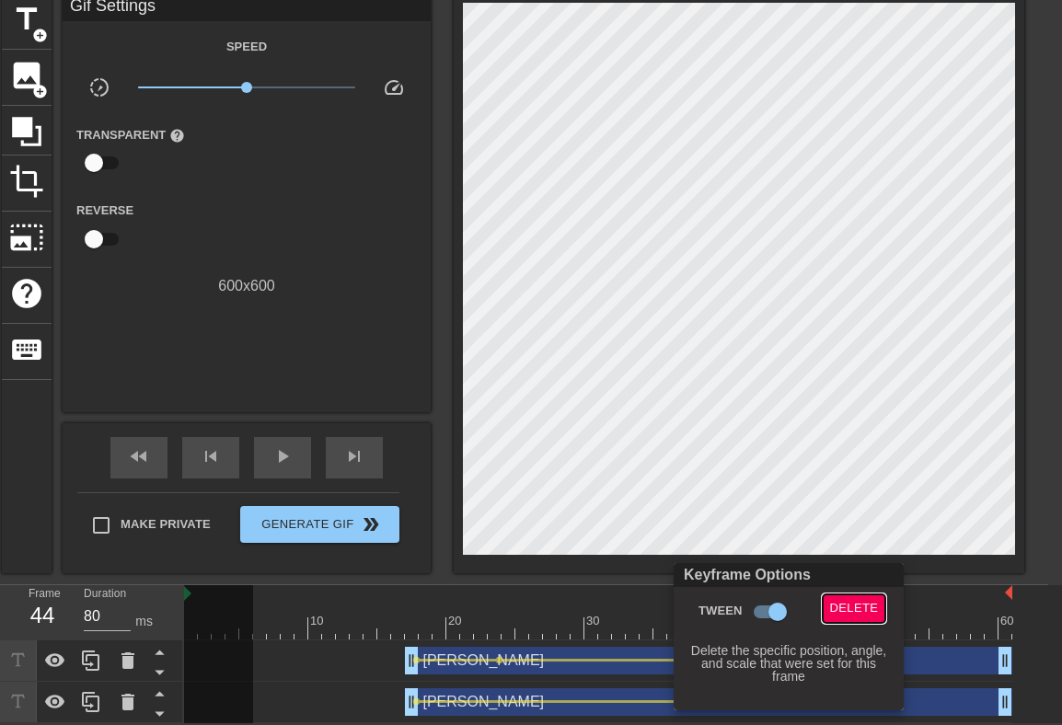
click at [842, 615] on span "Delete" at bounding box center [854, 608] width 49 height 21
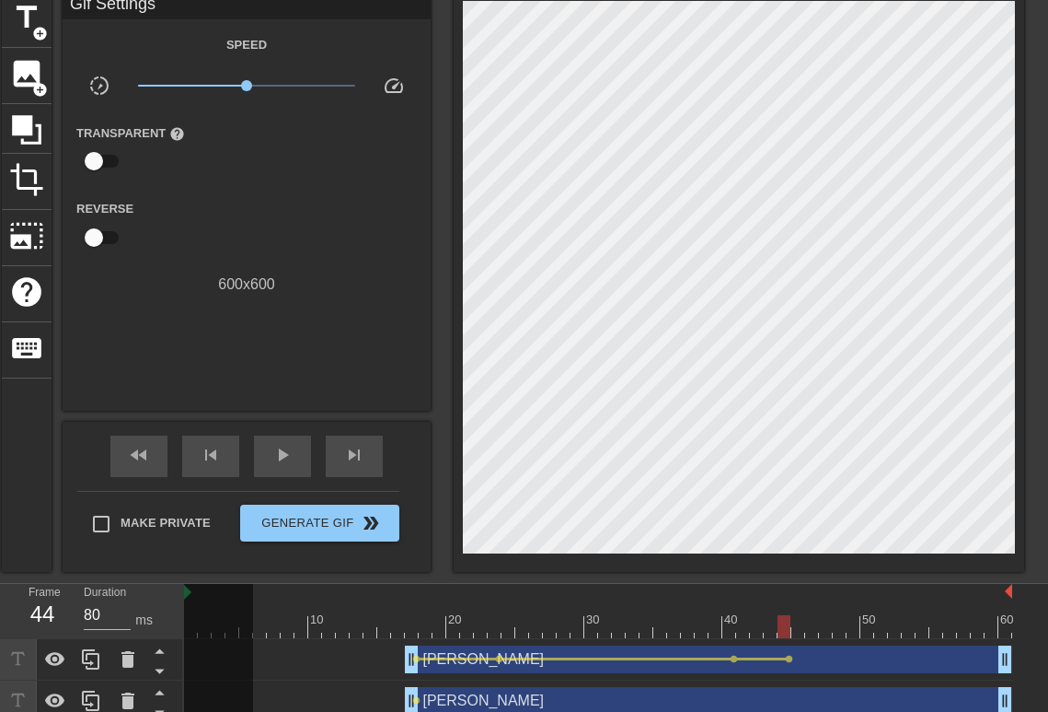
click at [439, 700] on div "[PERSON_NAME] drag_handle drag_handle" at bounding box center [709, 701] width 608 height 28
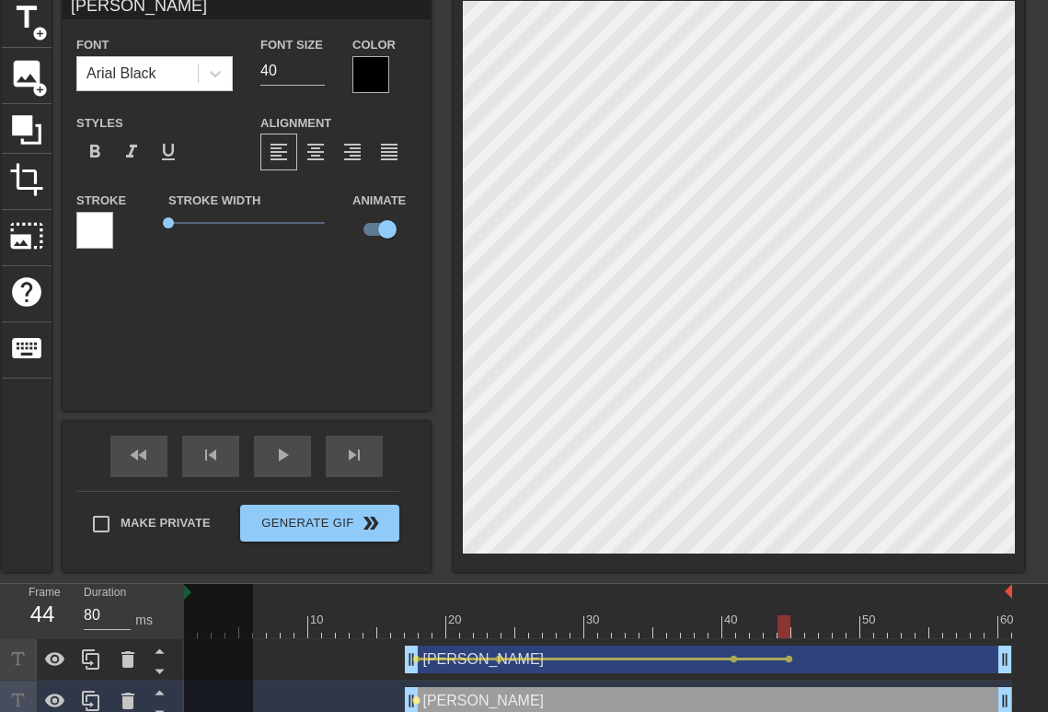
click at [416, 700] on span "lens" at bounding box center [416, 700] width 8 height 8
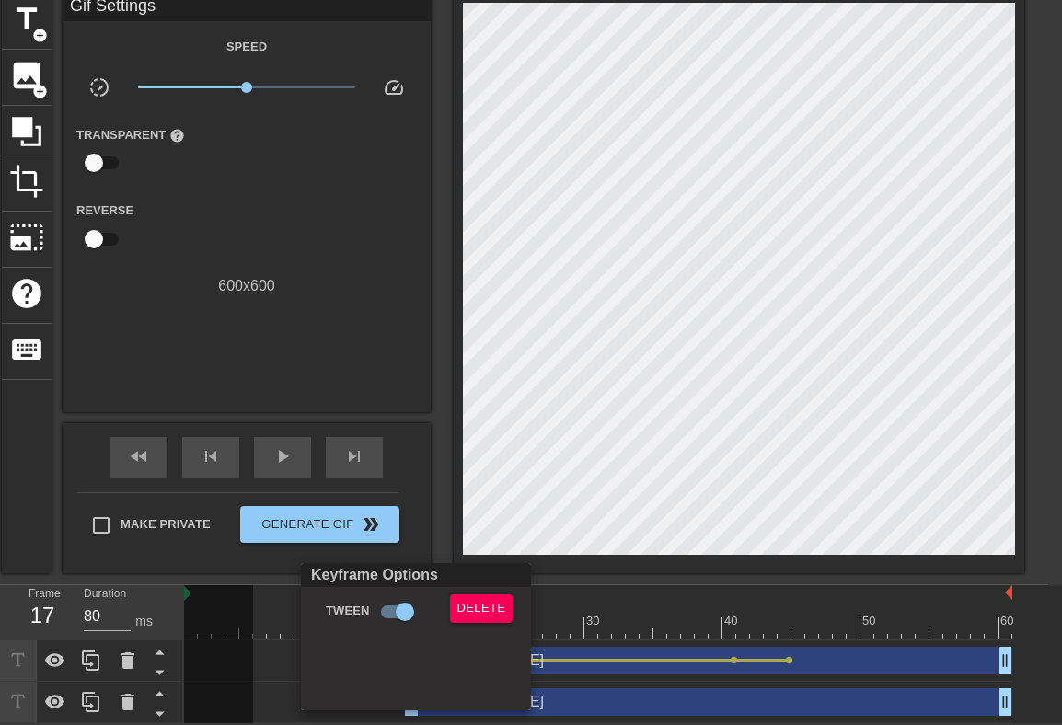
click at [546, 631] on div at bounding box center [531, 362] width 1062 height 725
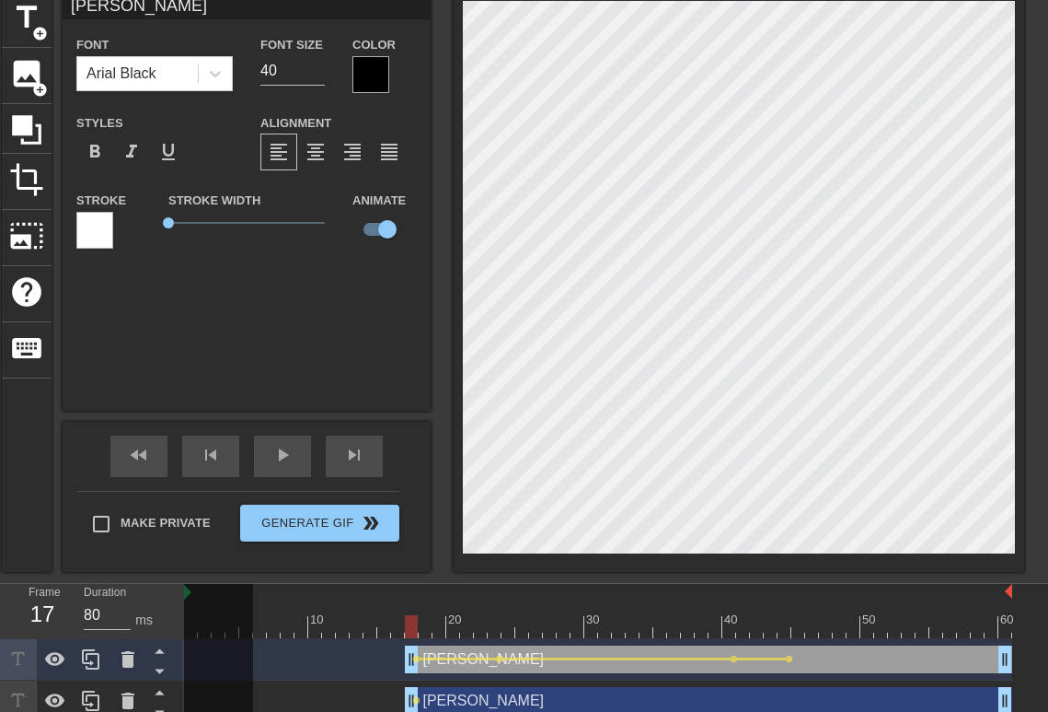
scroll to position [95, 0]
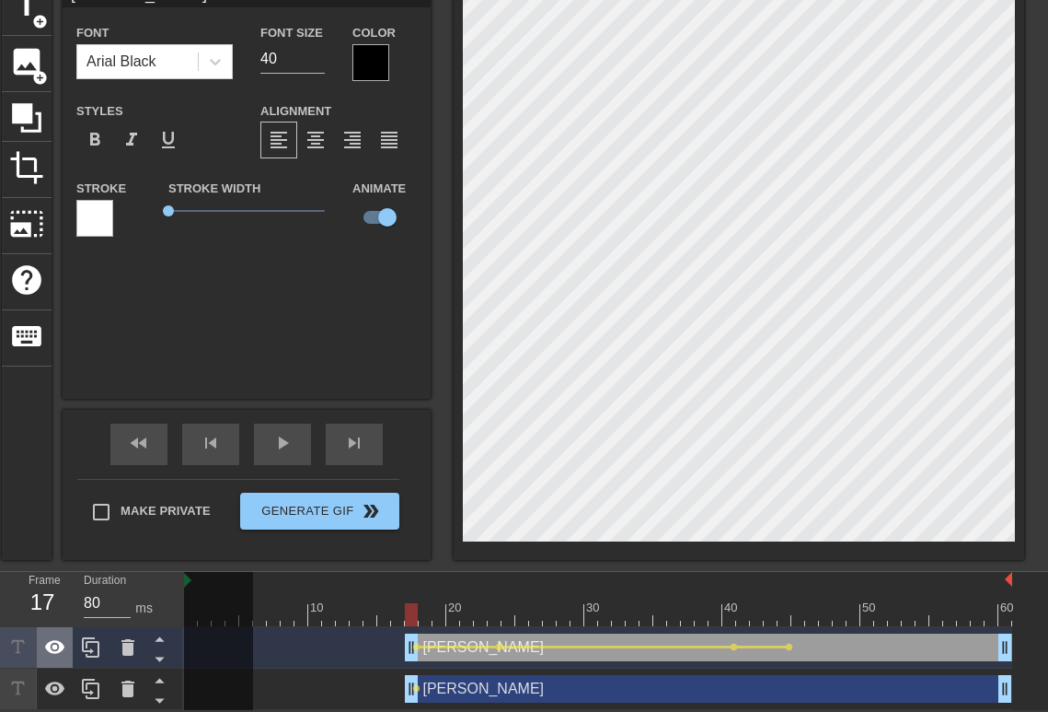
click at [59, 657] on div at bounding box center [55, 647] width 37 height 41
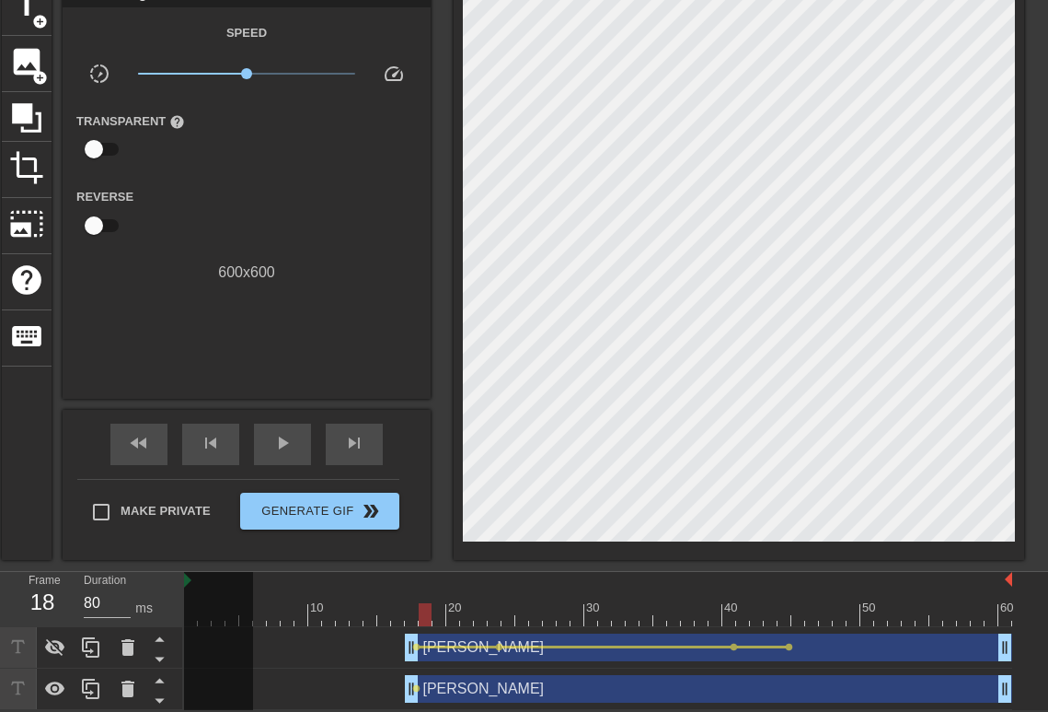
click at [419, 620] on div at bounding box center [598, 614] width 828 height 23
click at [421, 620] on div at bounding box center [425, 614] width 13 height 23
click at [440, 645] on div at bounding box center [458, 646] width 76 height 3
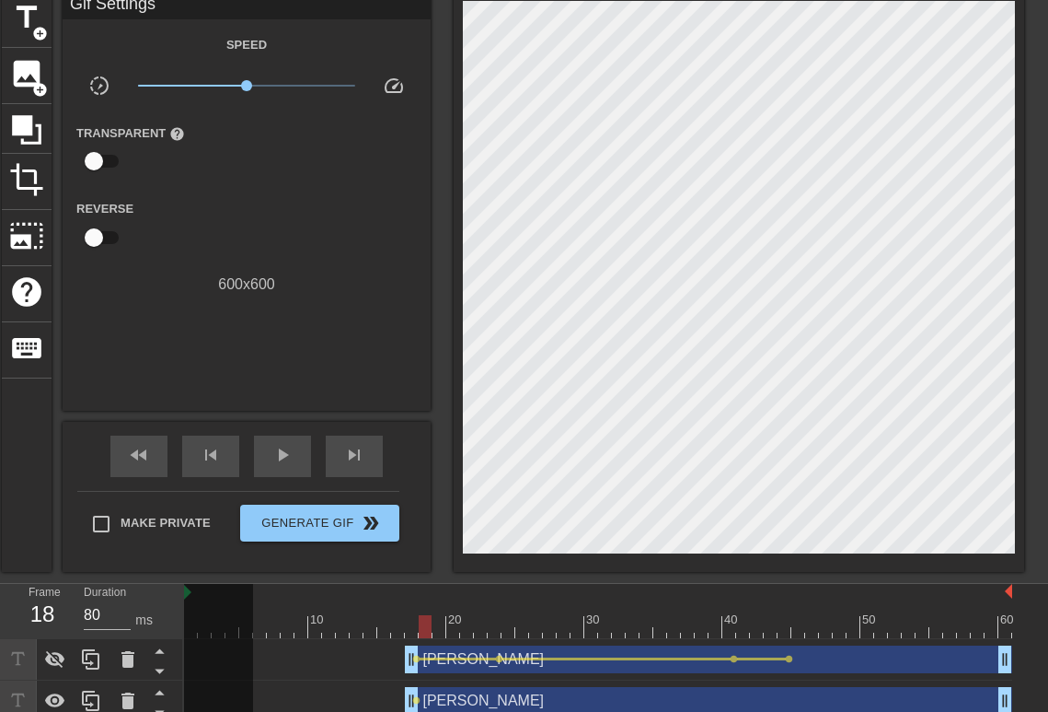
scroll to position [4, 0]
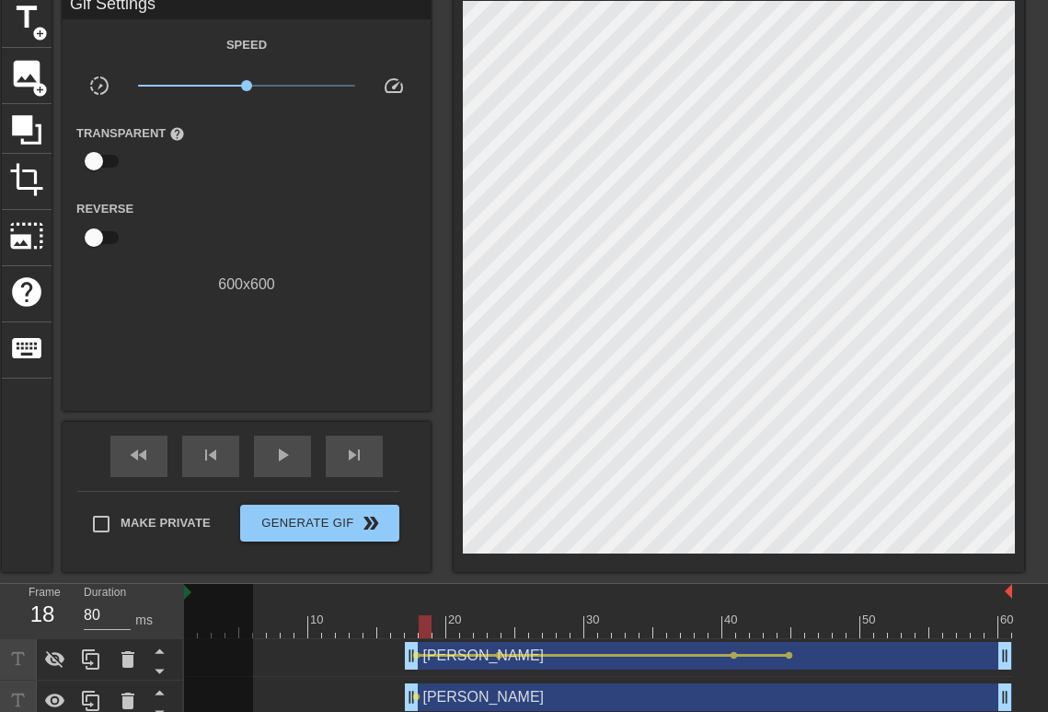
click at [451, 696] on div "[PERSON_NAME] drag_handle drag_handle" at bounding box center [709, 697] width 608 height 28
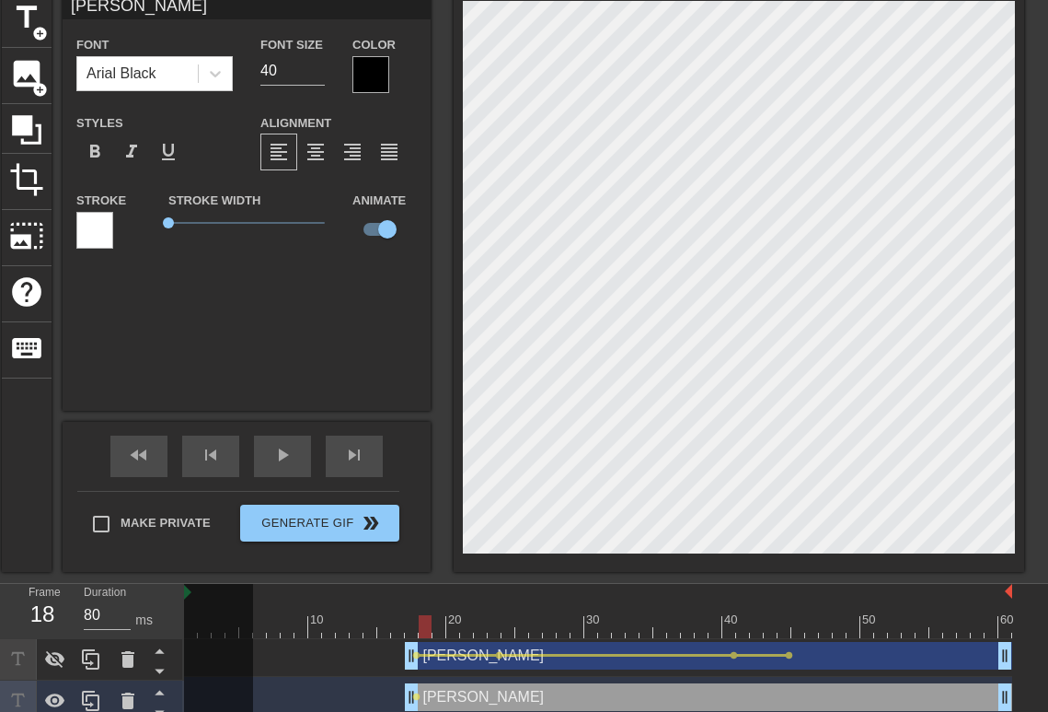
click at [423, 631] on div at bounding box center [425, 626] width 13 height 23
click at [58, 667] on icon at bounding box center [55, 659] width 22 height 22
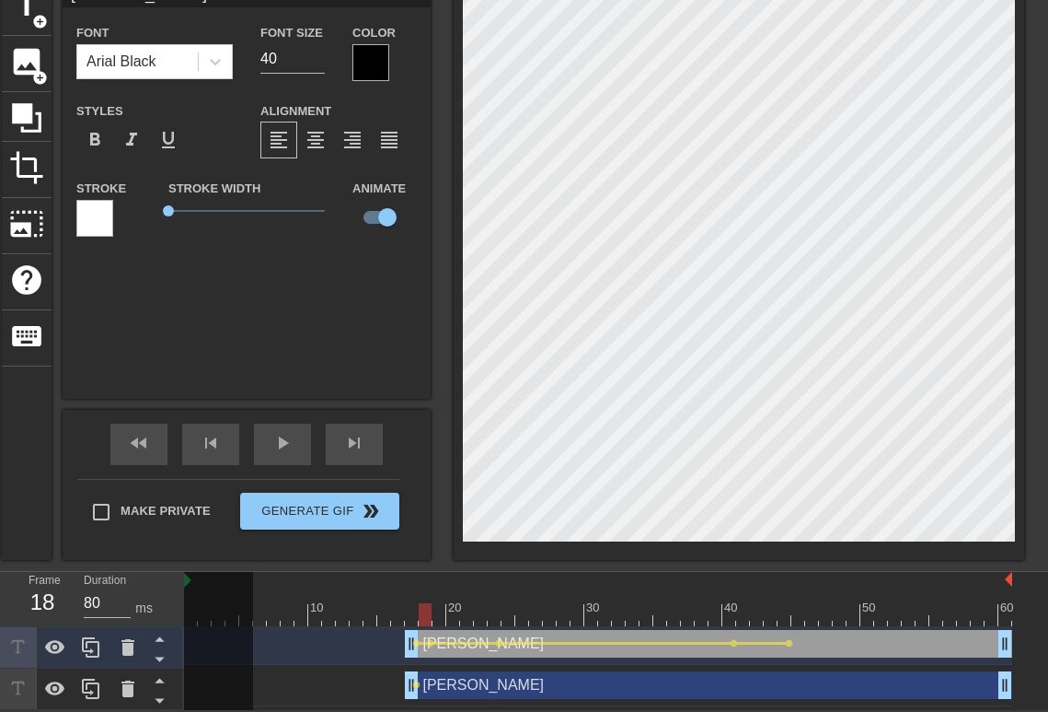
scroll to position [95, 0]
click at [55, 645] on icon at bounding box center [55, 647] width 20 height 14
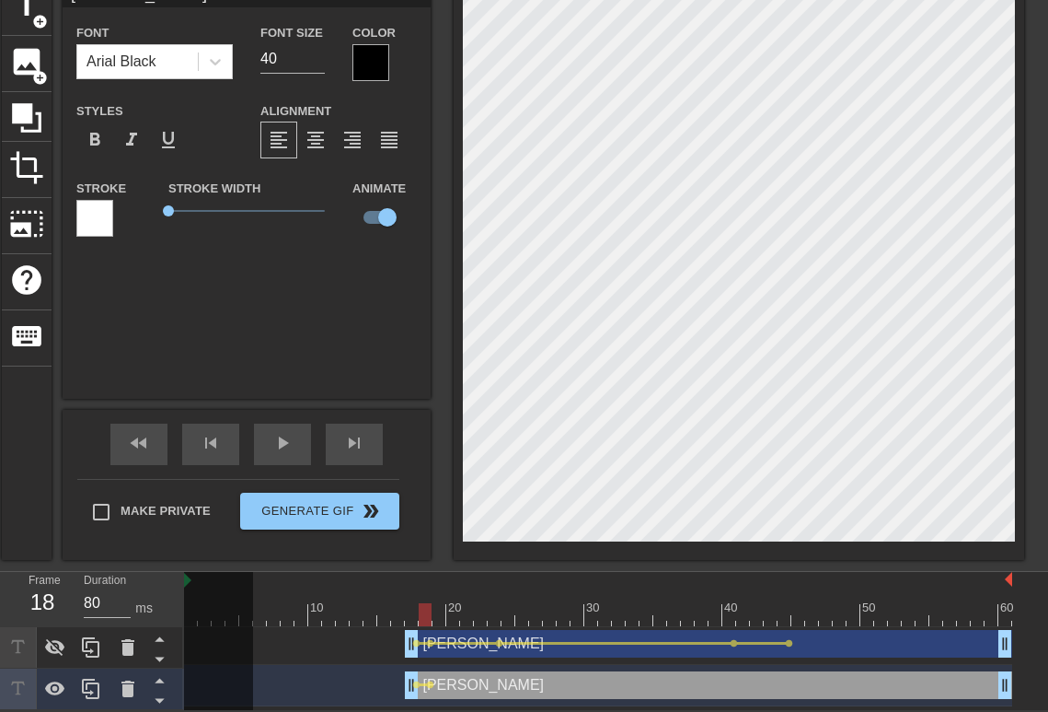
scroll to position [3, 3]
type input "T"
type textarea "T"
type input "Te"
type textarea "Te"
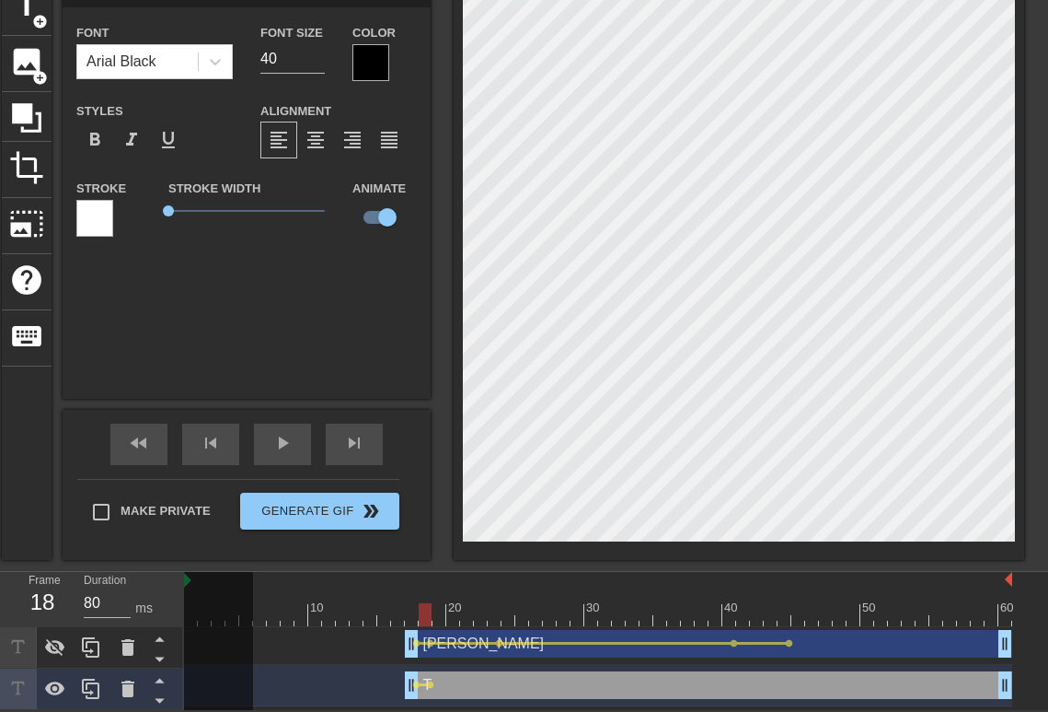
type input "Tel"
type textarea "Tel"
type input "Telm"
type textarea "Telm"
type input "Telmo"
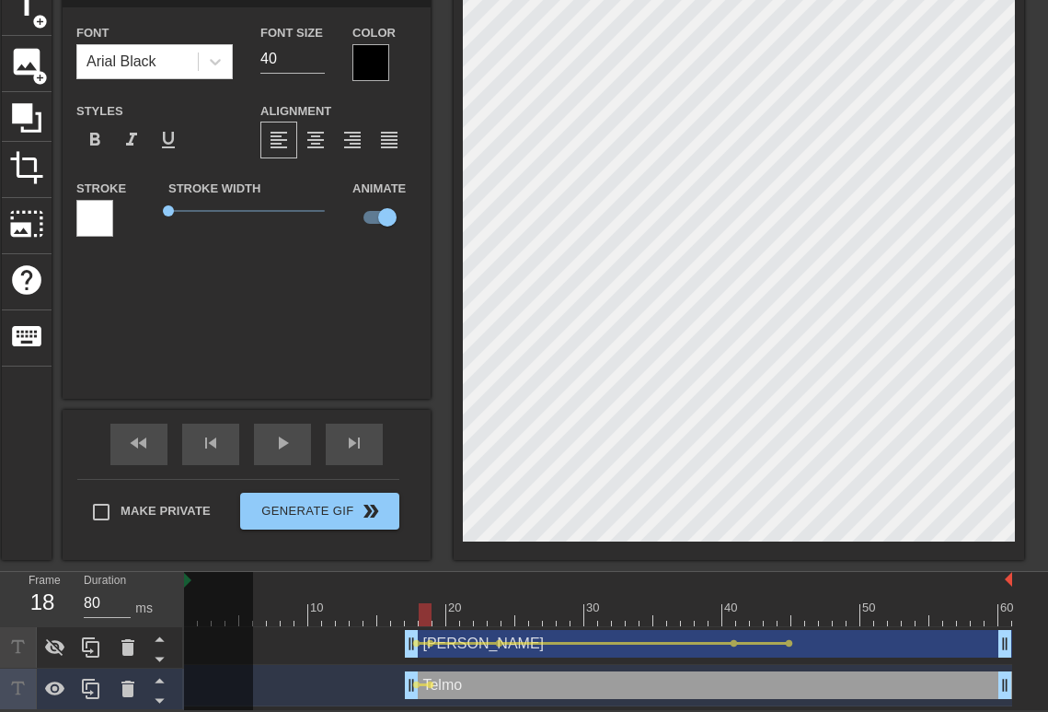
type textarea "Telmo"
type input "T"
type textarea "T"
type input "Ti"
type textarea "Ti"
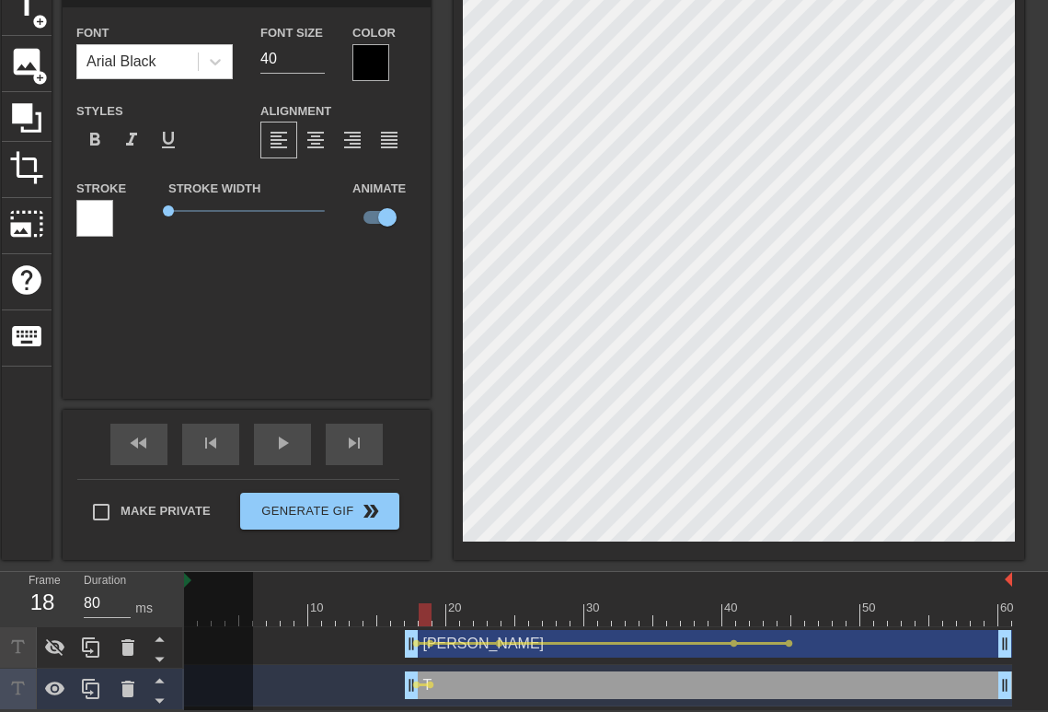
type input "Tiv"
type textarea "Tiv"
type input "Tivo"
type textarea "Tivo"
type input "Te"
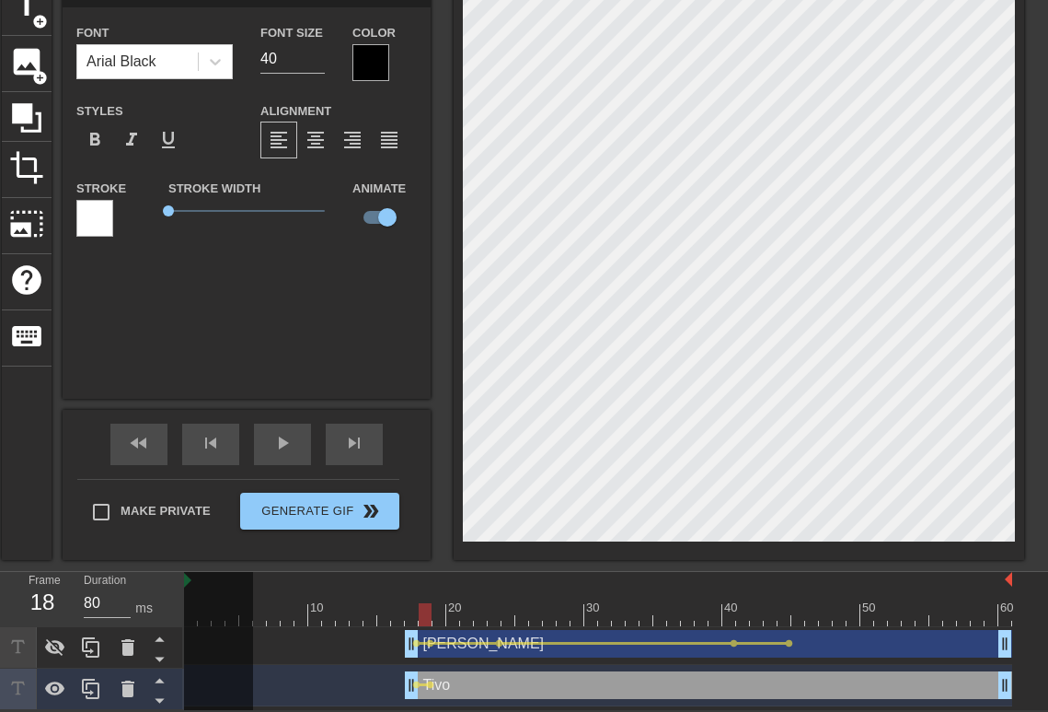
type textarea "Te"
type input "Tel"
type textarea "Tel"
type input "Telm"
type textarea "Telm"
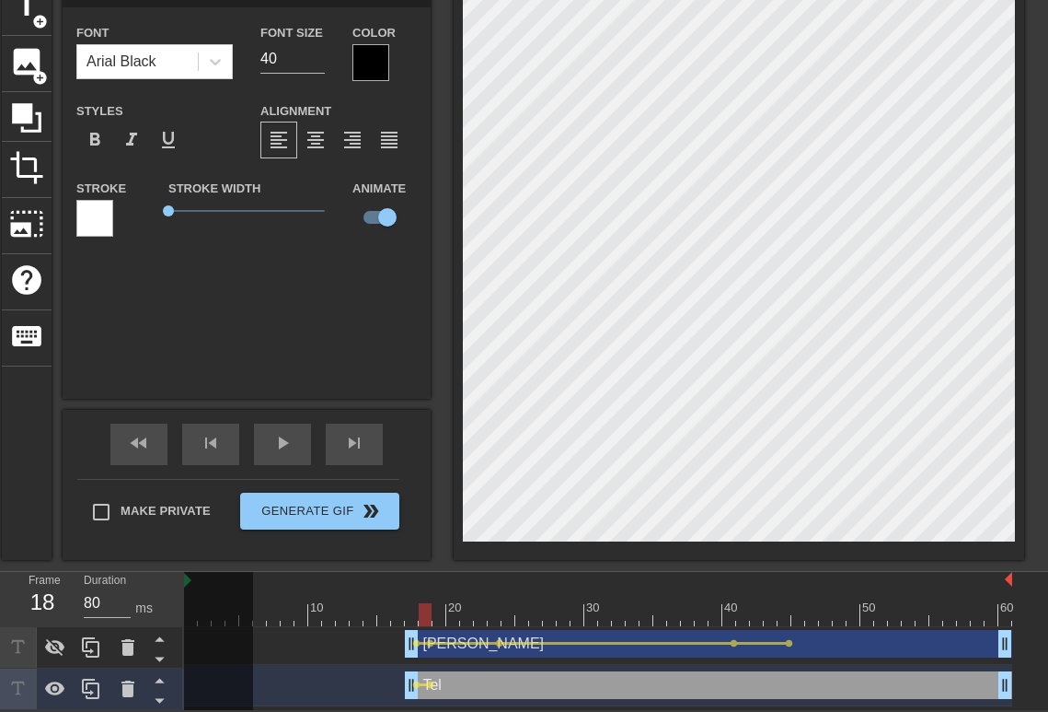
type input "Telmo"
type textarea "Telmo"
drag, startPoint x: 422, startPoint y: 608, endPoint x: 453, endPoint y: 609, distance: 31.4
click at [453, 609] on div at bounding box center [452, 614] width 13 height 23
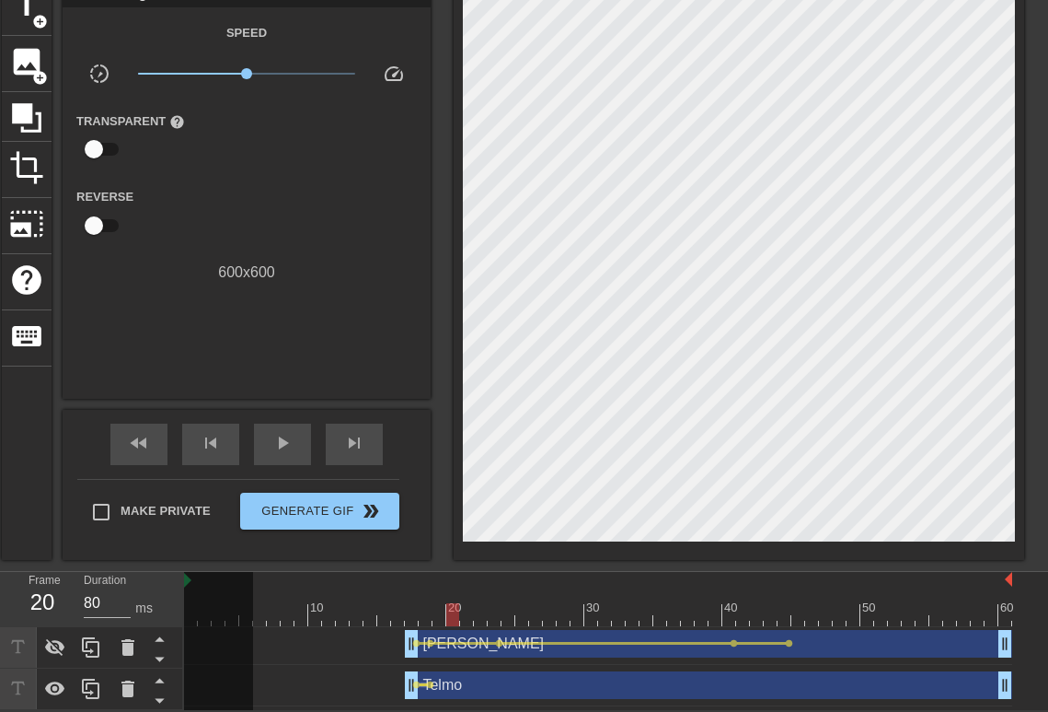
click at [420, 684] on div at bounding box center [423, 684] width 7 height 3
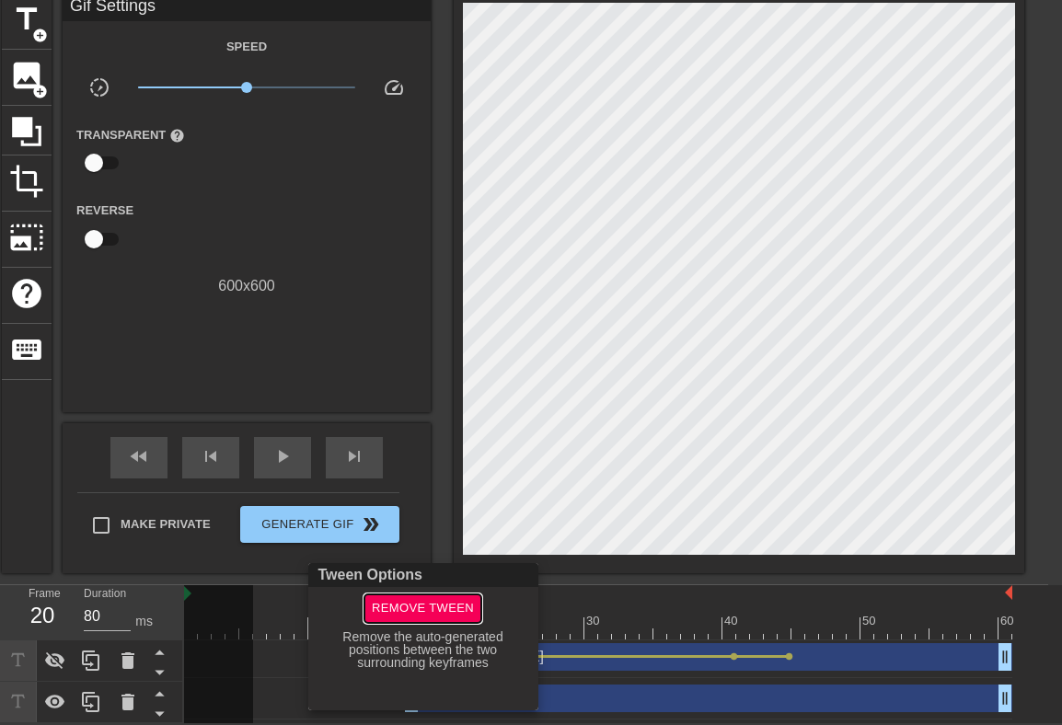
click at [419, 620] on button "Remove Tween" at bounding box center [423, 609] width 117 height 29
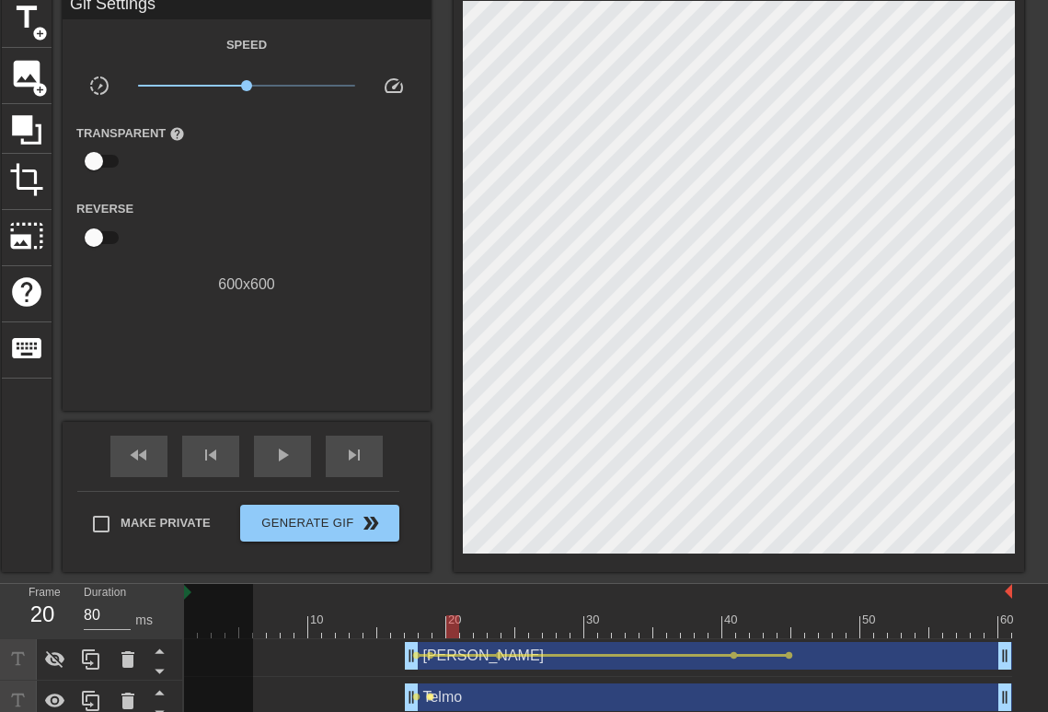
click at [429, 696] on span "lens" at bounding box center [430, 696] width 8 height 8
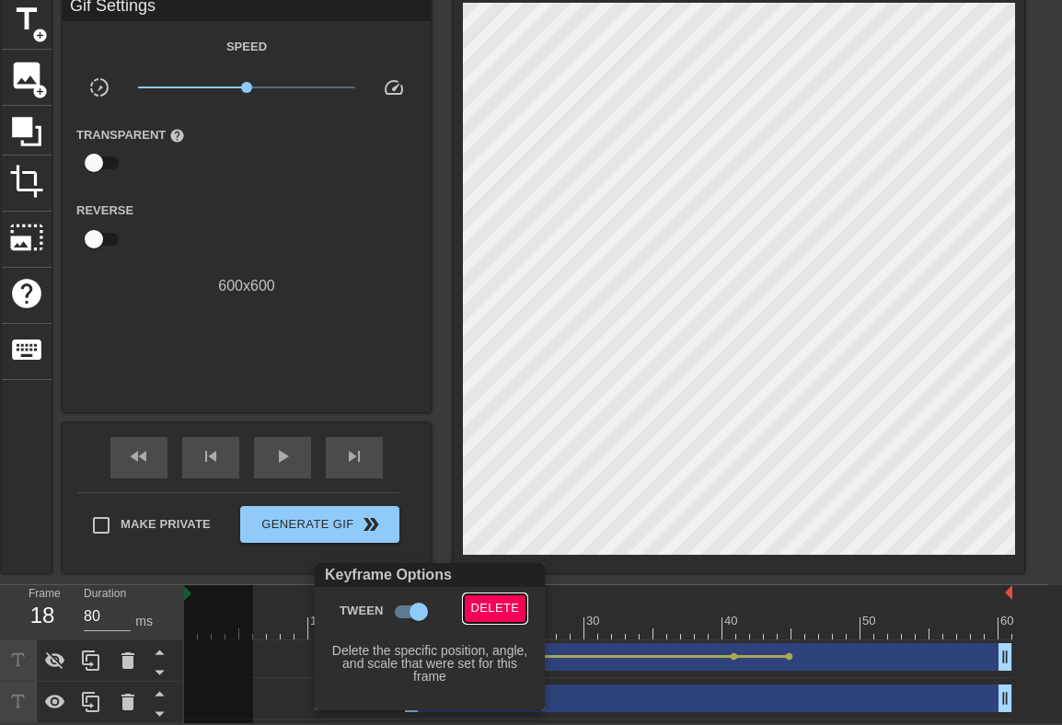
click at [467, 606] on button "Delete" at bounding box center [496, 609] width 64 height 29
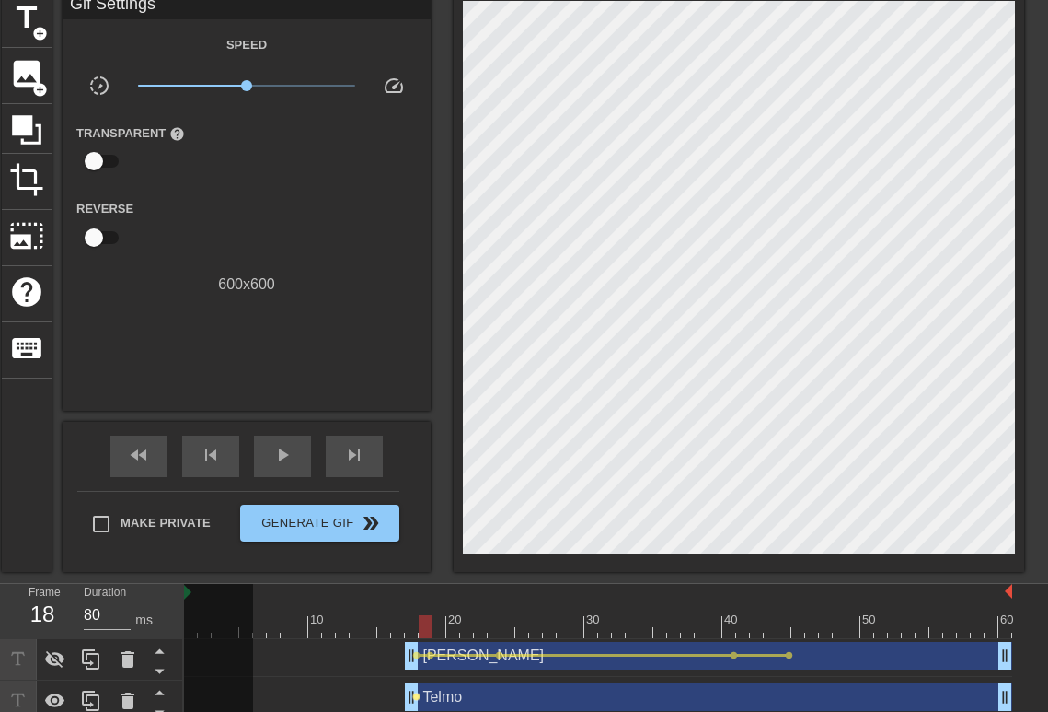
click at [420, 697] on span "lens" at bounding box center [416, 696] width 8 height 8
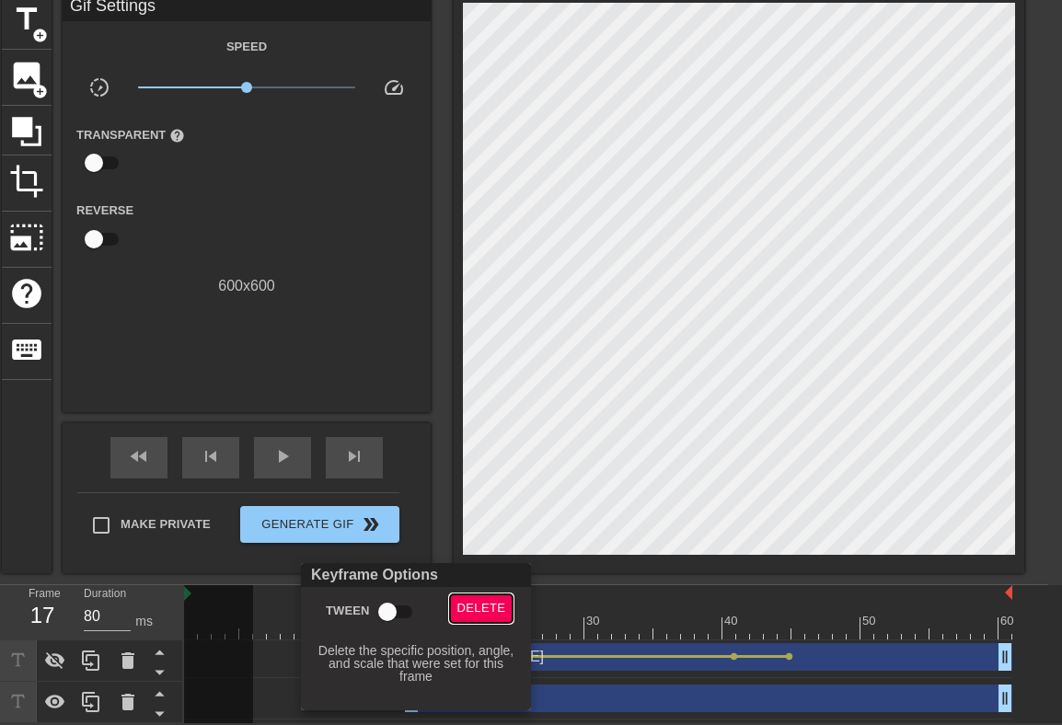
click at [490, 607] on span "Delete" at bounding box center [481, 608] width 49 height 21
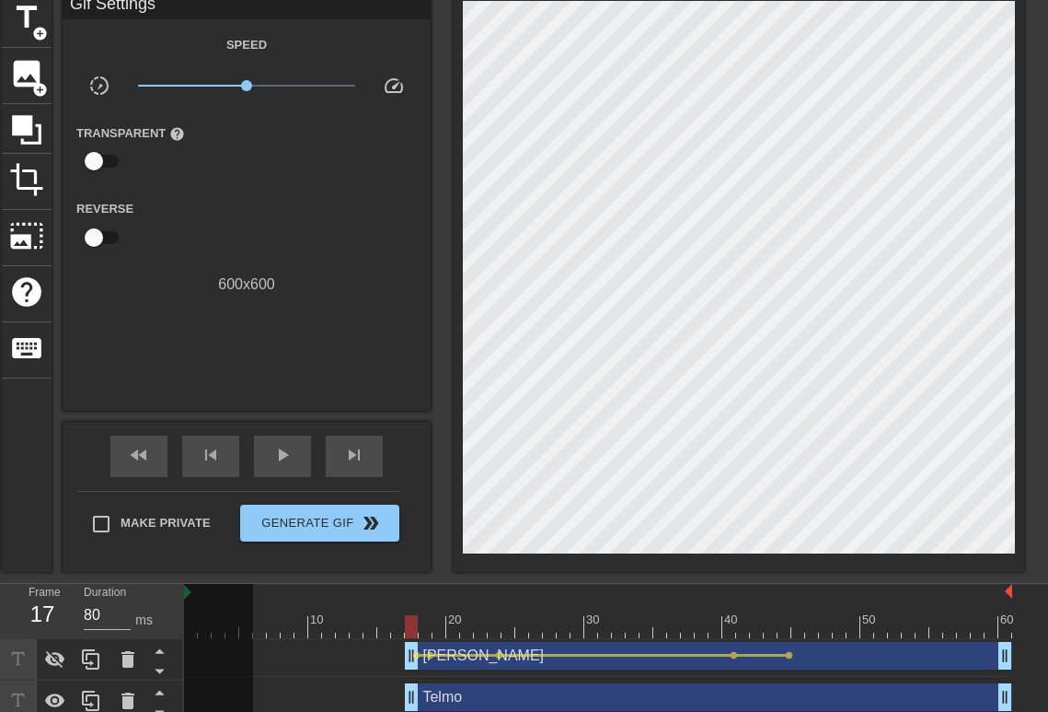
click at [446, 690] on div "Telmo drag_handle drag_handle" at bounding box center [709, 697] width 608 height 28
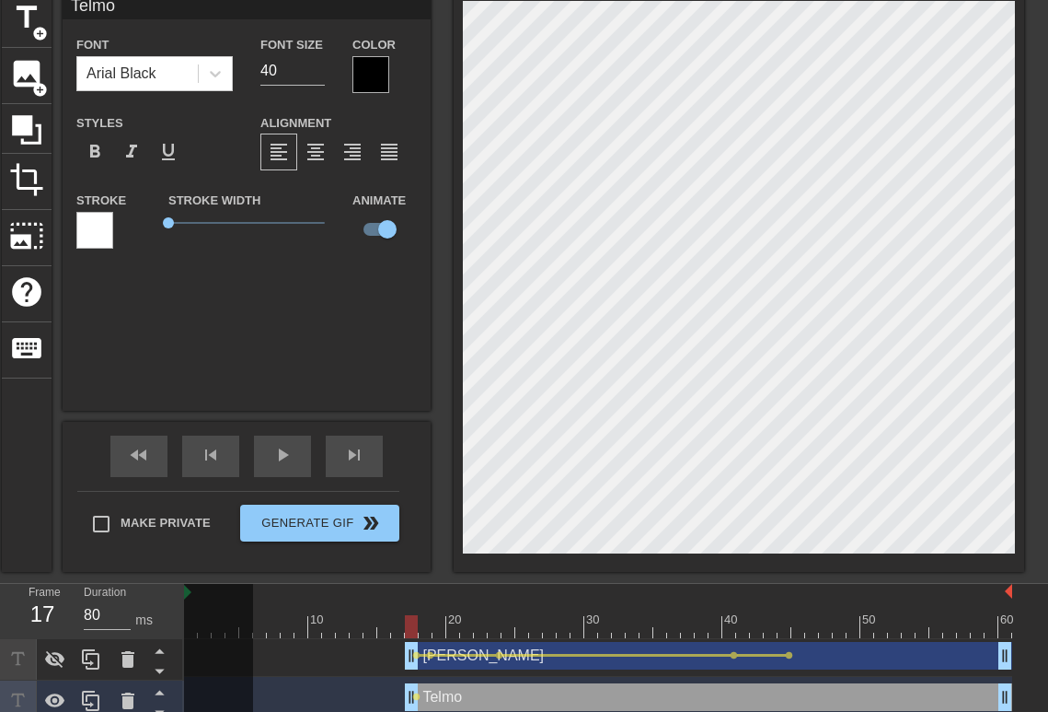
scroll to position [95, 0]
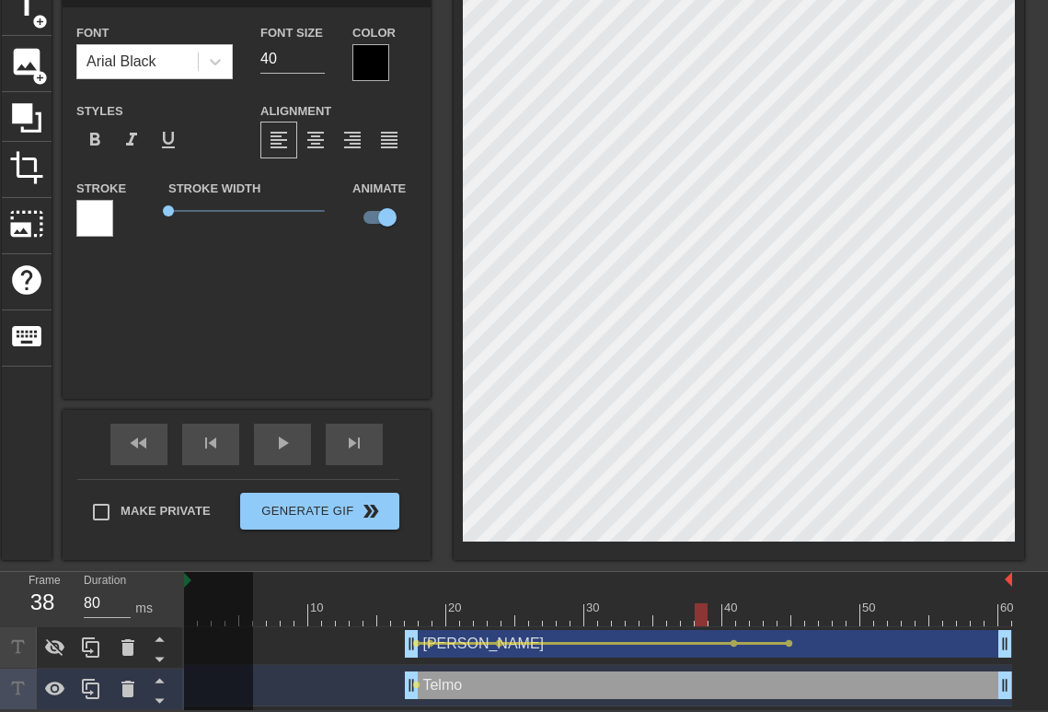
drag, startPoint x: 412, startPoint y: 611, endPoint x: 702, endPoint y: 634, distance: 290.9
click at [702, 634] on div "10 20 30 40 50 60 [PERSON_NAME] drag_handle drag_handle lens lens lens lens len…" at bounding box center [616, 641] width 864 height 138
click at [707, 679] on div "Telmo drag_handle drag_handle" at bounding box center [709, 685] width 608 height 28
click at [702, 684] on div "Telmo drag_handle drag_handle" at bounding box center [709, 685] width 608 height 28
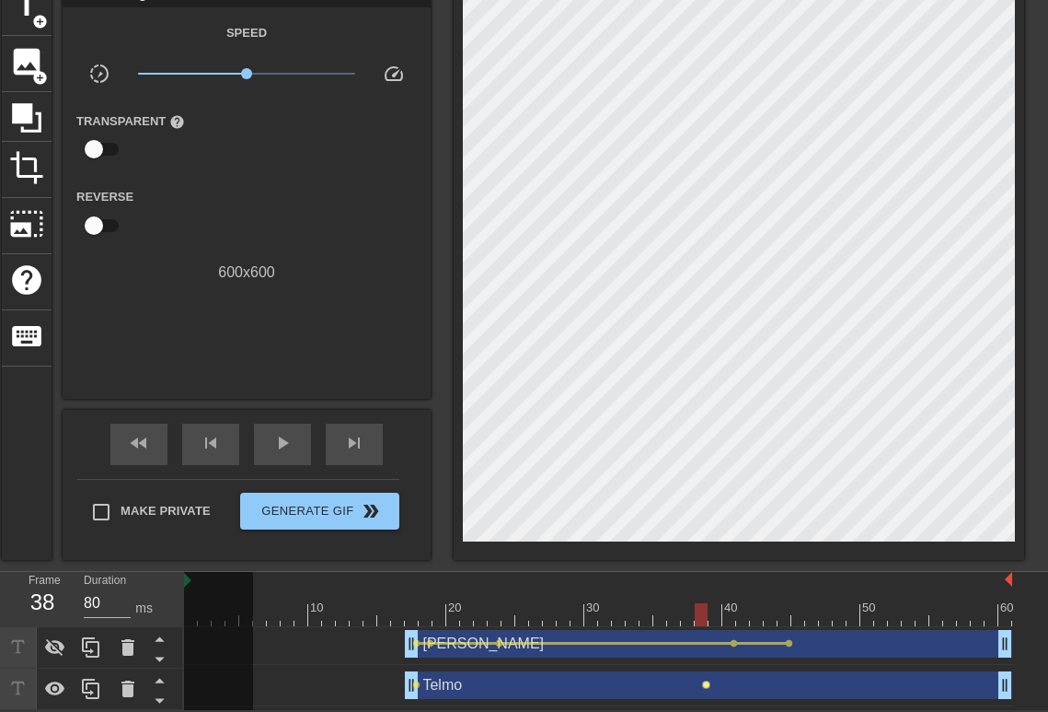
click at [705, 685] on span "lens" at bounding box center [706, 684] width 8 height 8
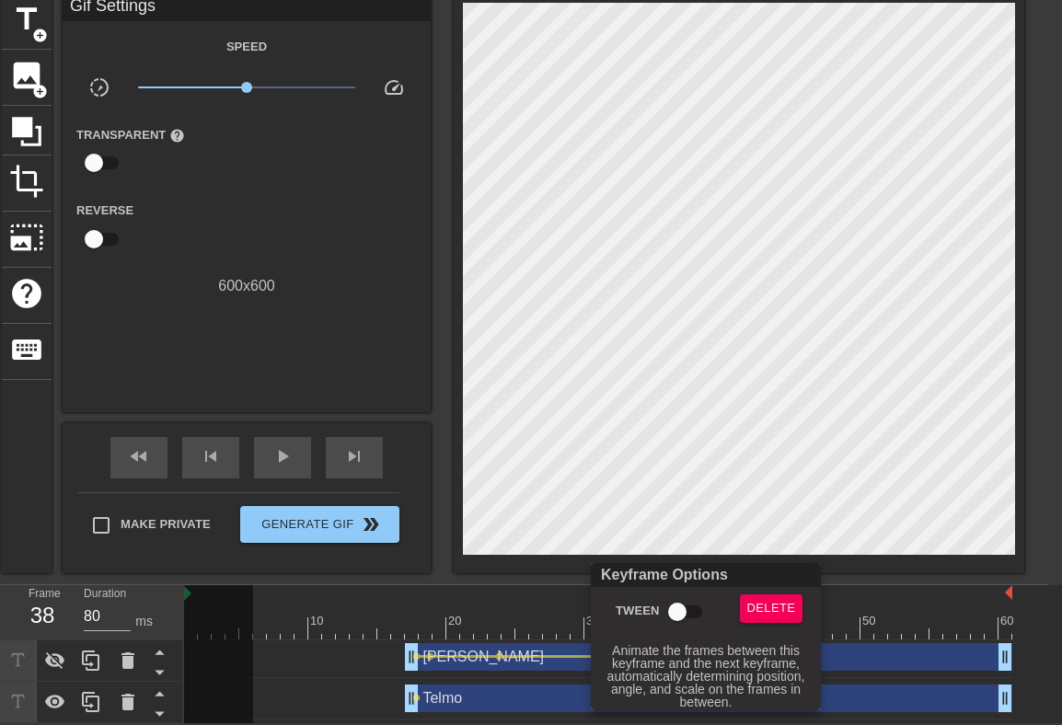
click at [679, 611] on input "Tween" at bounding box center [677, 612] width 105 height 35
checkbox input "true"
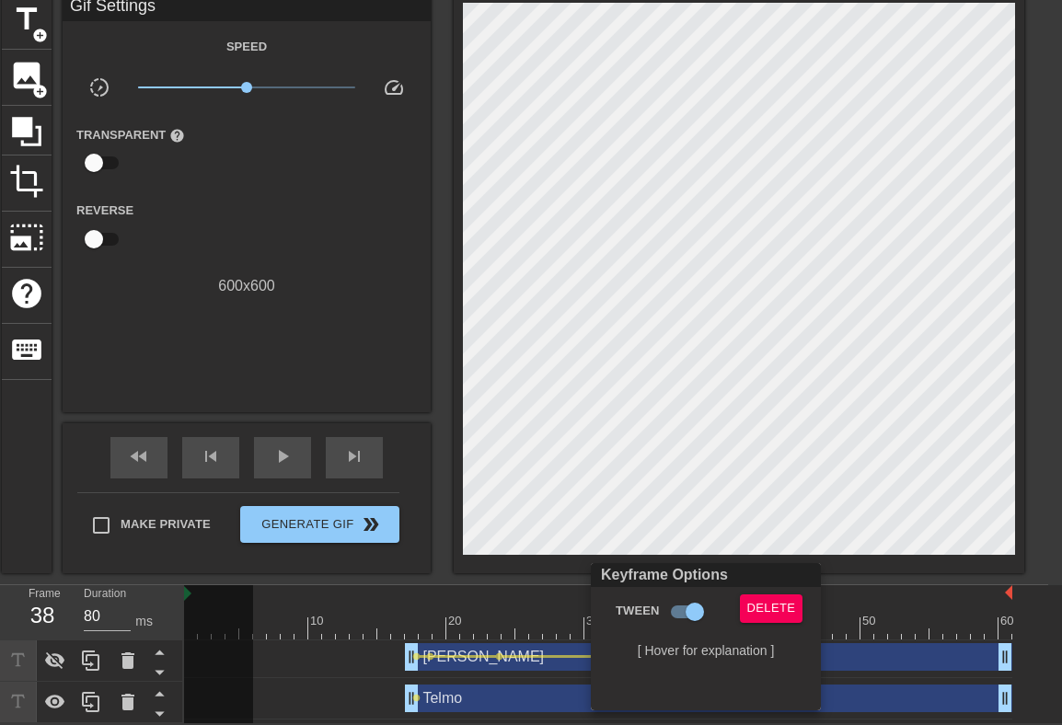
click at [418, 697] on div at bounding box center [531, 362] width 1062 height 725
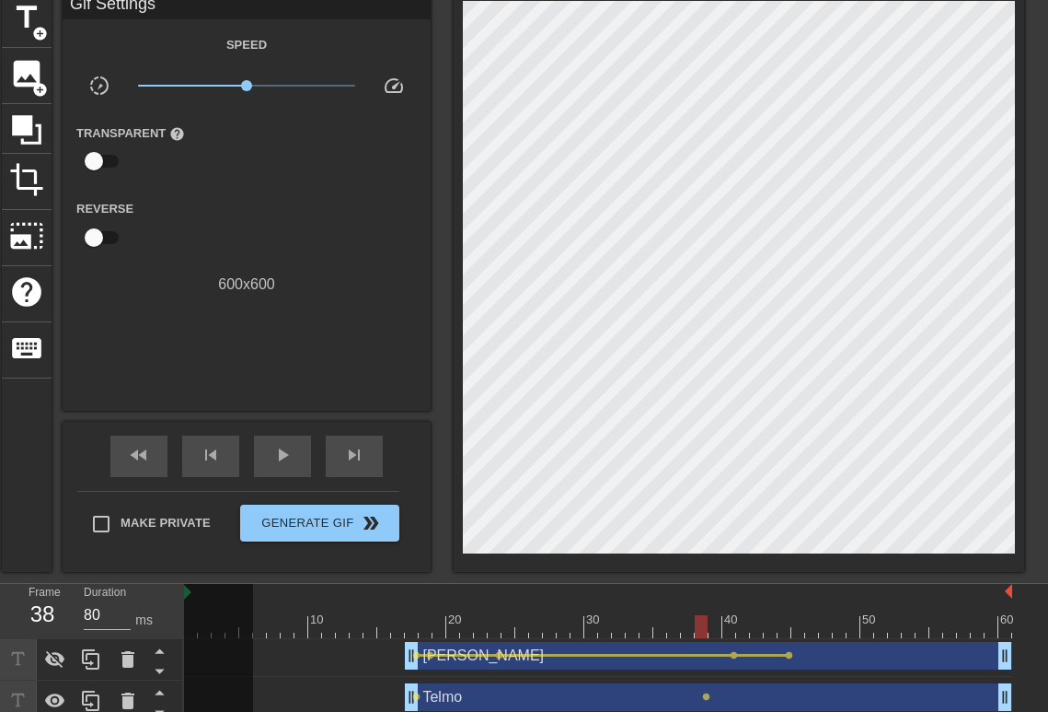
click at [418, 697] on span "lens" at bounding box center [416, 696] width 8 height 8
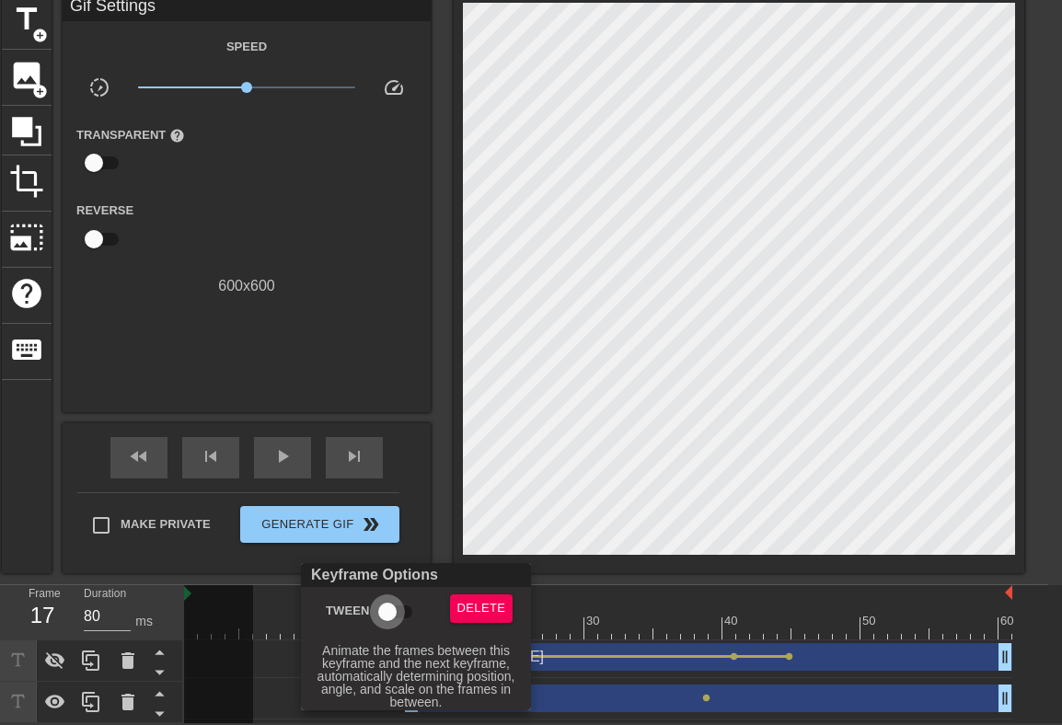
click at [400, 612] on input "Tween" at bounding box center [387, 612] width 105 height 35
checkbox input "true"
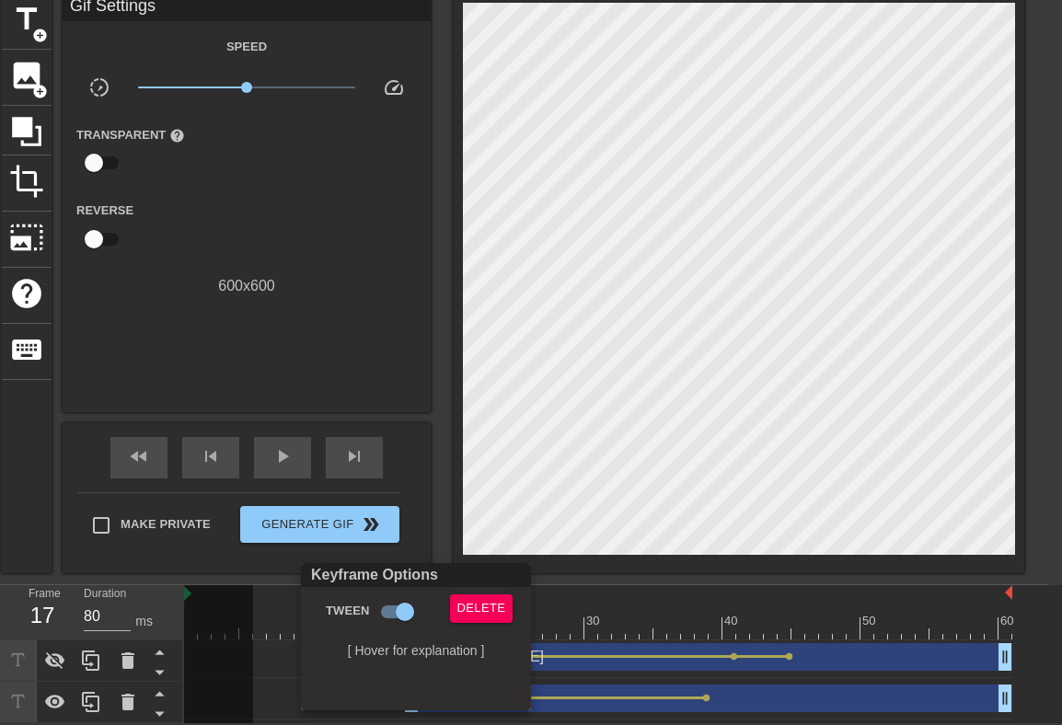
click at [673, 586] on div at bounding box center [531, 362] width 1062 height 725
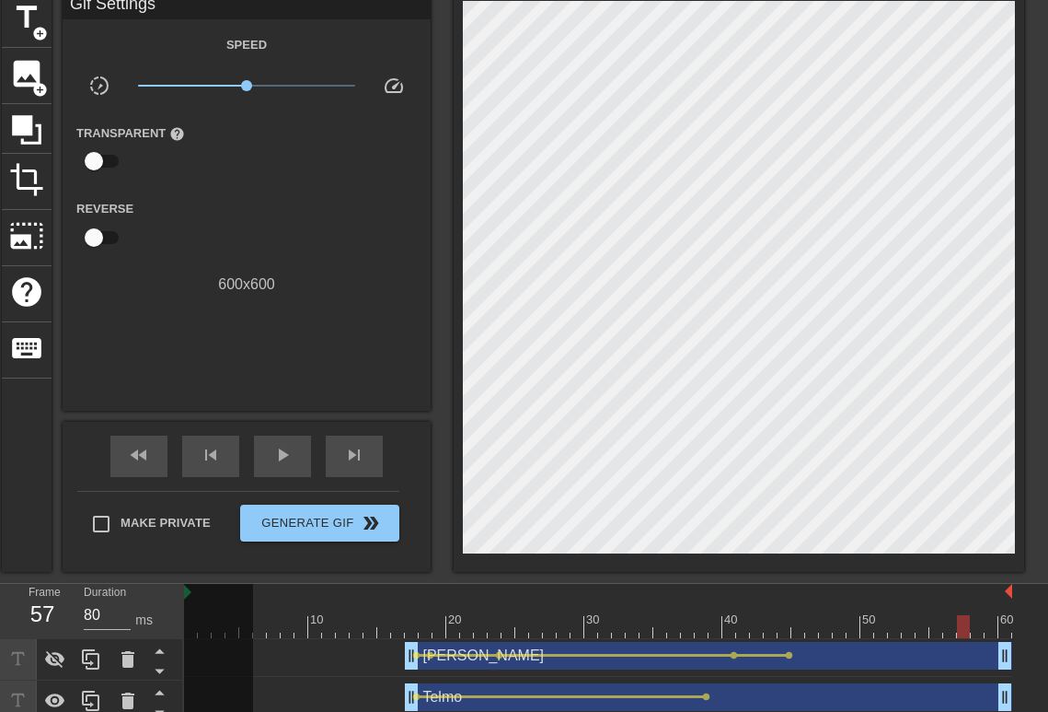
drag, startPoint x: 411, startPoint y: 622, endPoint x: 941, endPoint y: 643, distance: 530.6
click at [955, 644] on div "10 20 30 40 50 60 [PERSON_NAME] drag_handle drag_handle lens lens lens lens len…" at bounding box center [616, 653] width 864 height 138
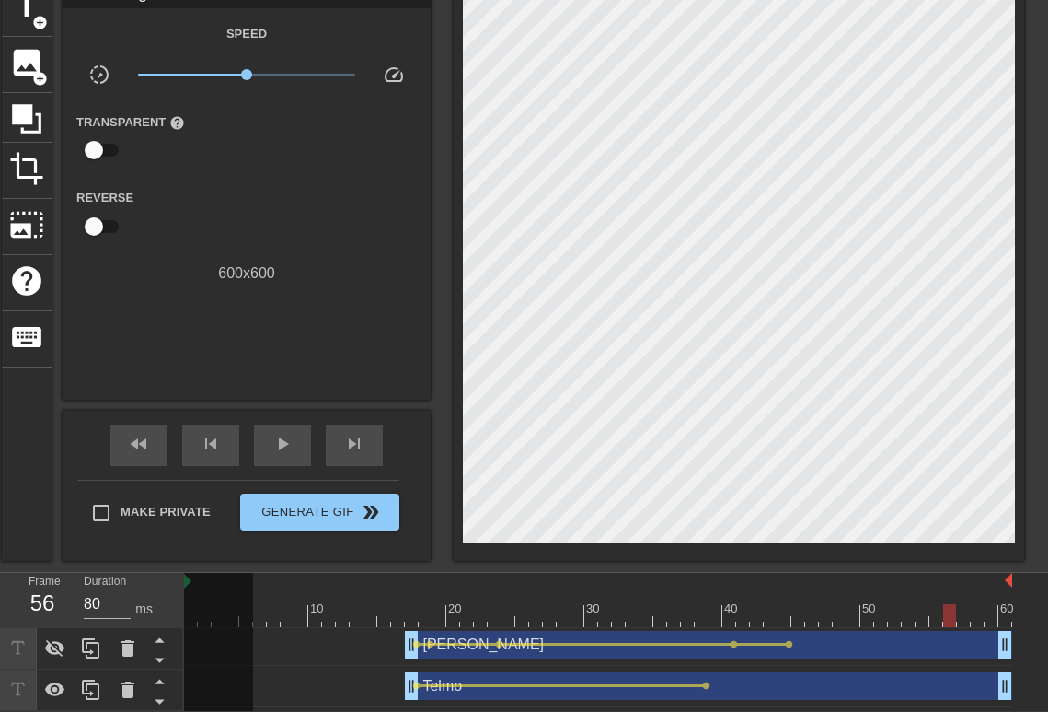
scroll to position [95, 0]
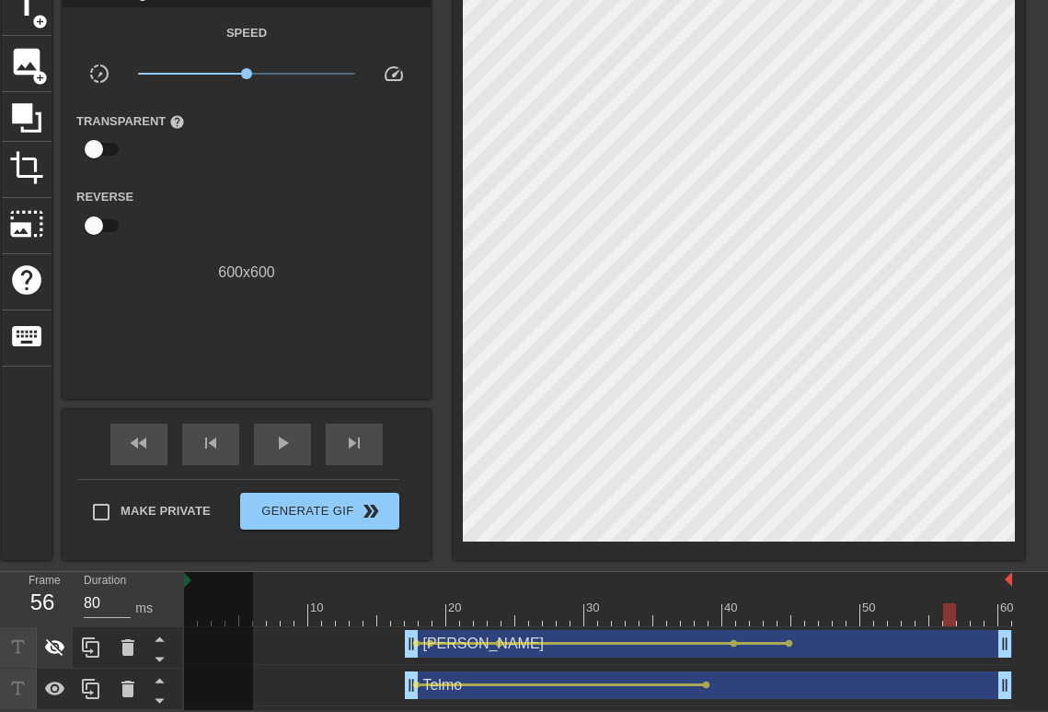
click at [64, 647] on icon at bounding box center [55, 647] width 22 height 22
drag, startPoint x: 637, startPoint y: 602, endPoint x: 416, endPoint y: 619, distance: 221.6
click at [416, 619] on div at bounding box center [598, 614] width 828 height 23
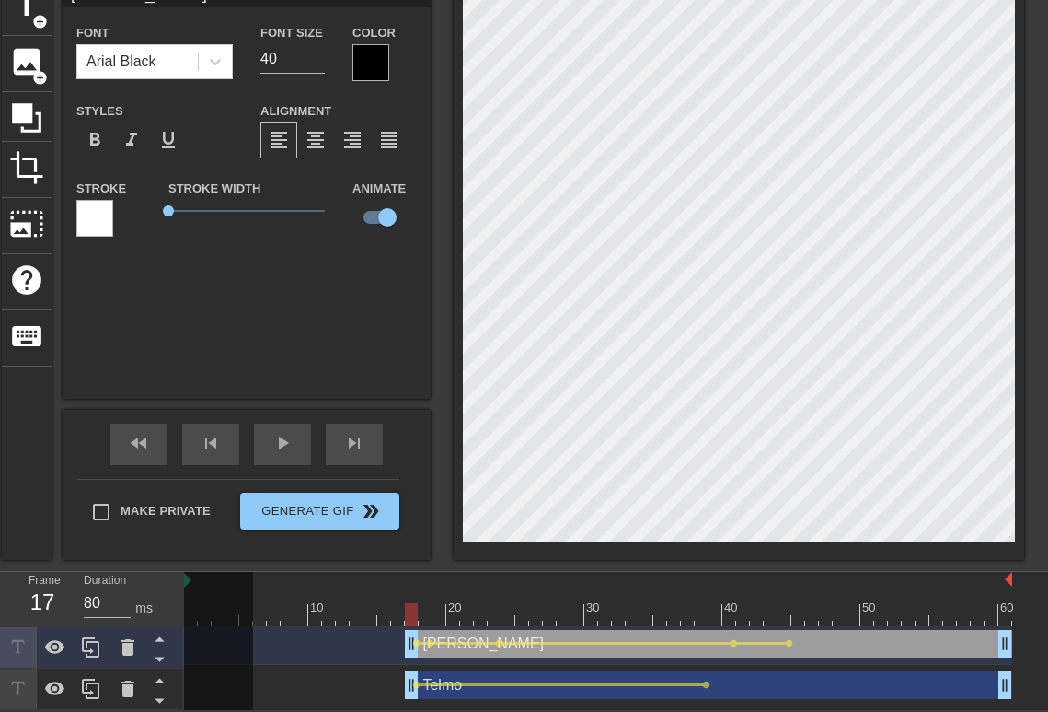
click at [456, 235] on div at bounding box center [739, 270] width 571 height 580
drag, startPoint x: 410, startPoint y: 612, endPoint x: 909, endPoint y: 633, distance: 500.3
click at [916, 628] on div "10 20 30 40 50 60 [PERSON_NAME] drag_handle drag_handle lens lens lens lens len…" at bounding box center [616, 641] width 864 height 138
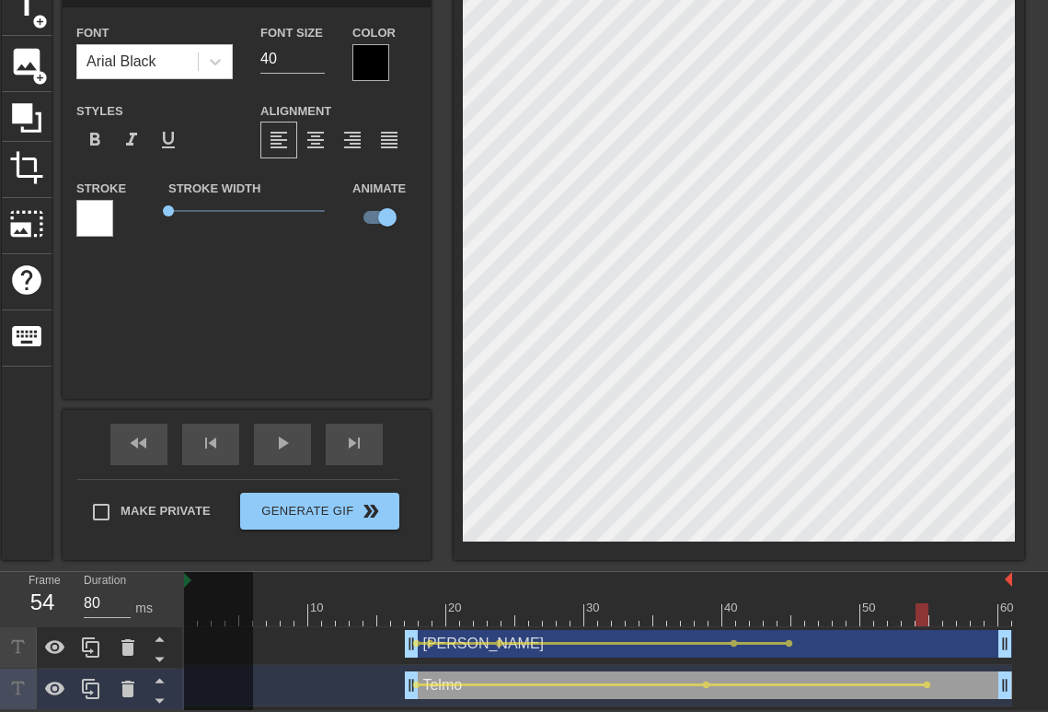
click at [925, 648] on div "[PERSON_NAME] drag_handle drag_handle" at bounding box center [709, 644] width 608 height 28
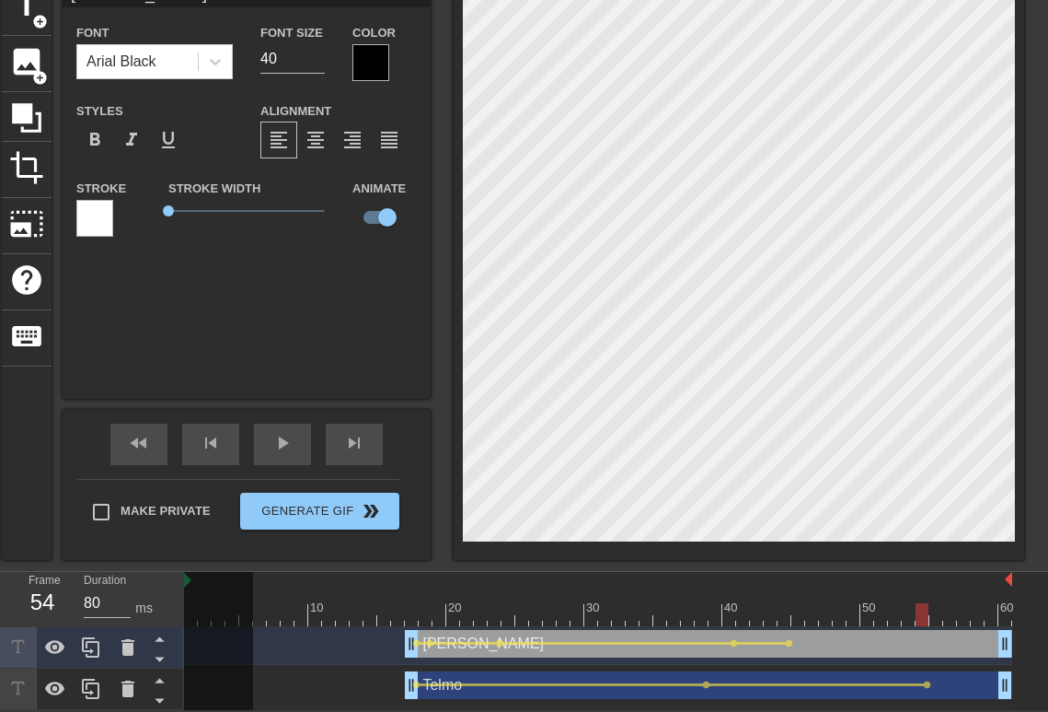
click at [923, 640] on div "[PERSON_NAME] drag_handle drag_handle" at bounding box center [709, 644] width 608 height 28
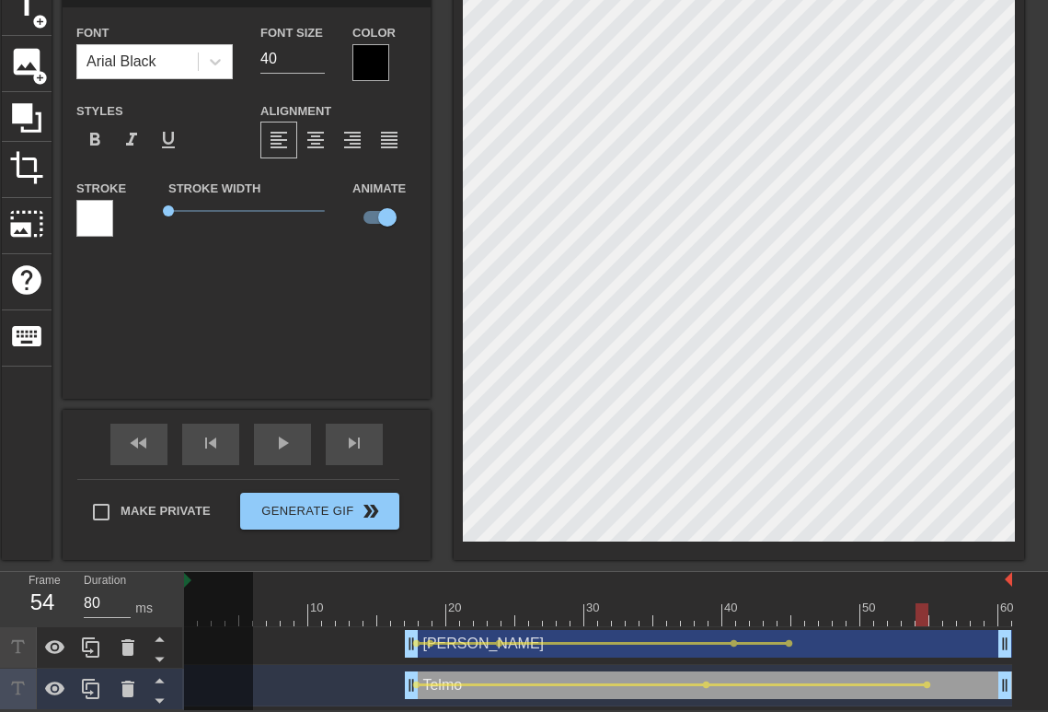
click at [924, 640] on div "[PERSON_NAME] drag_handle drag_handle" at bounding box center [709, 644] width 608 height 28
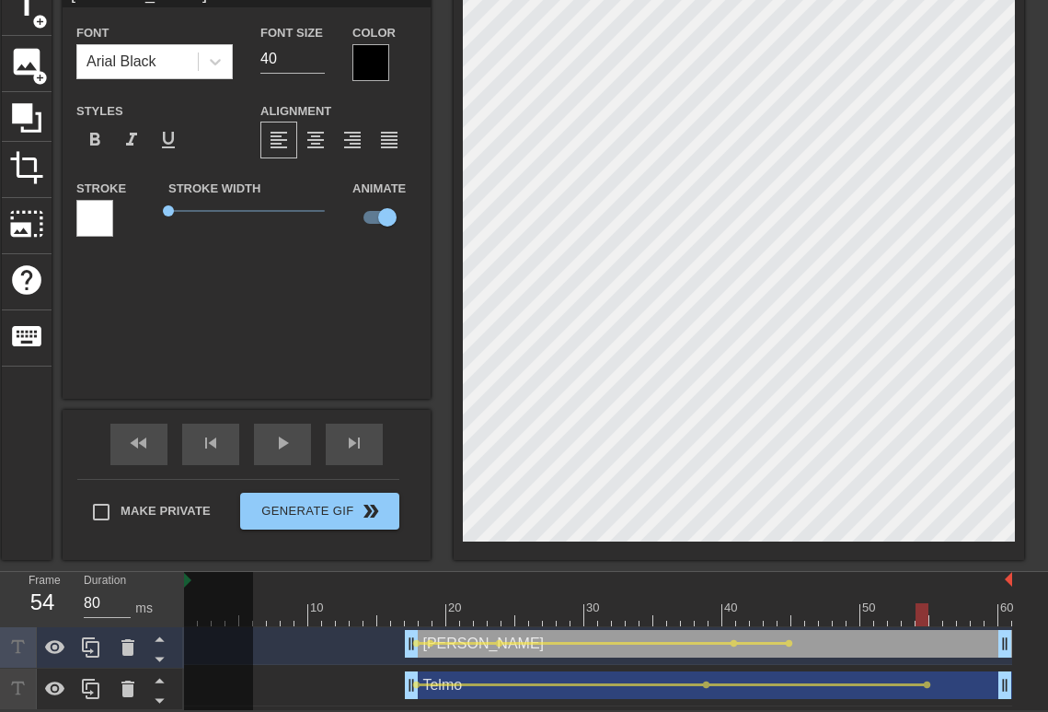
click at [924, 640] on div "[PERSON_NAME] drag_handle drag_handle" at bounding box center [709, 644] width 608 height 28
type input "Telmo"
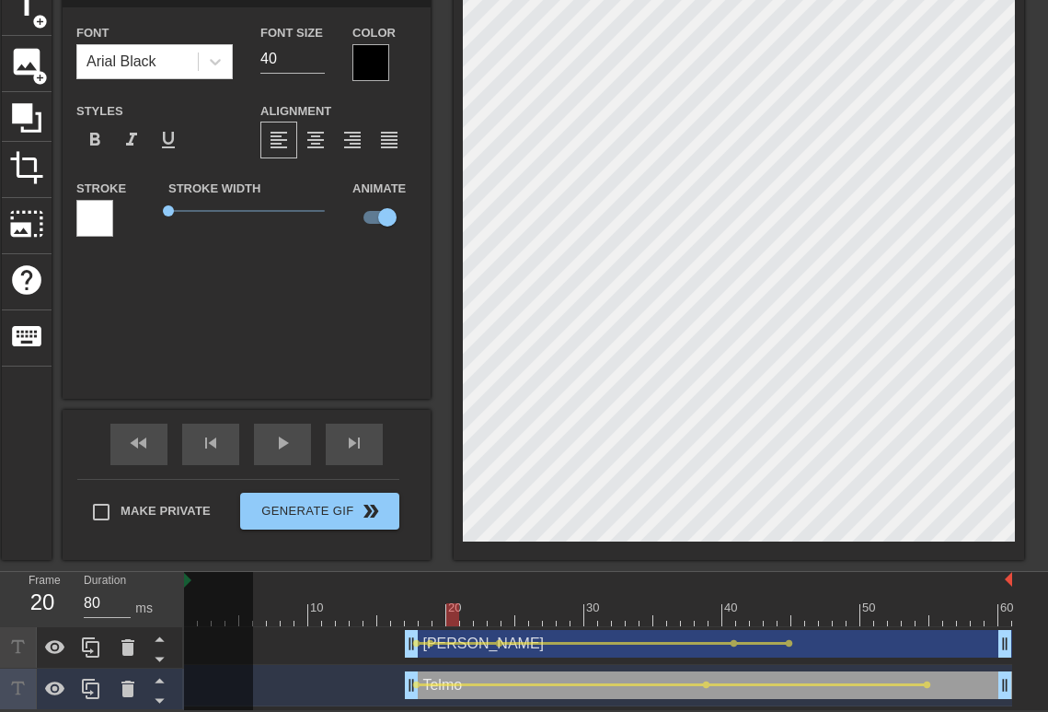
drag, startPoint x: 683, startPoint y: 610, endPoint x: 464, endPoint y: 588, distance: 220.2
click at [464, 588] on div "10 20 30 40 50 60" at bounding box center [598, 599] width 828 height 54
drag, startPoint x: 469, startPoint y: 611, endPoint x: 1025, endPoint y: 631, distance: 555.4
click at [1025, 631] on div "10 20 30 40 50 60 [PERSON_NAME] drag_handle drag_handle lens lens lens lens len…" at bounding box center [616, 641] width 864 height 138
drag, startPoint x: 1005, startPoint y: 607, endPoint x: 975, endPoint y: 596, distance: 32.3
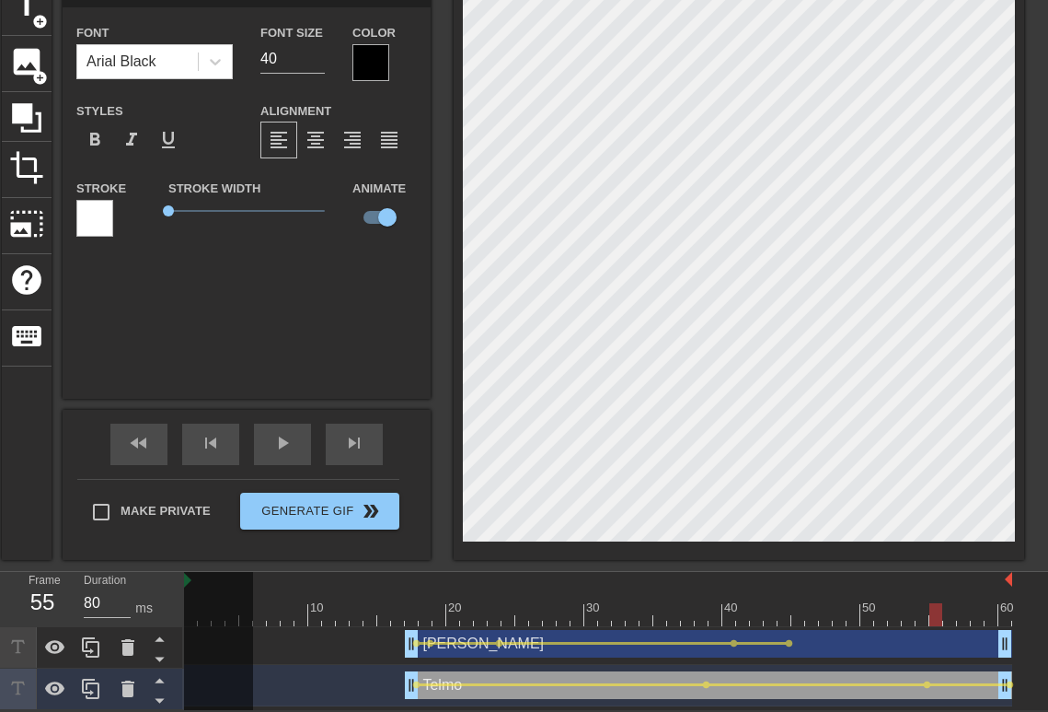
click at [975, 596] on div "10 20 30 40 50 60" at bounding box center [598, 599] width 828 height 54
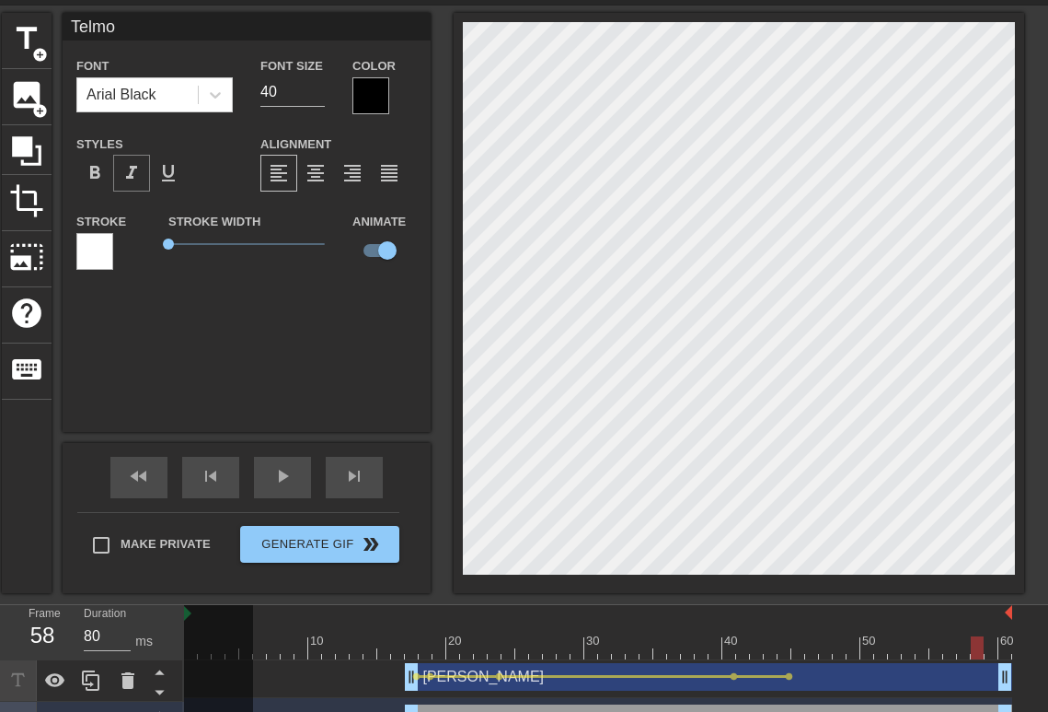
scroll to position [0, 0]
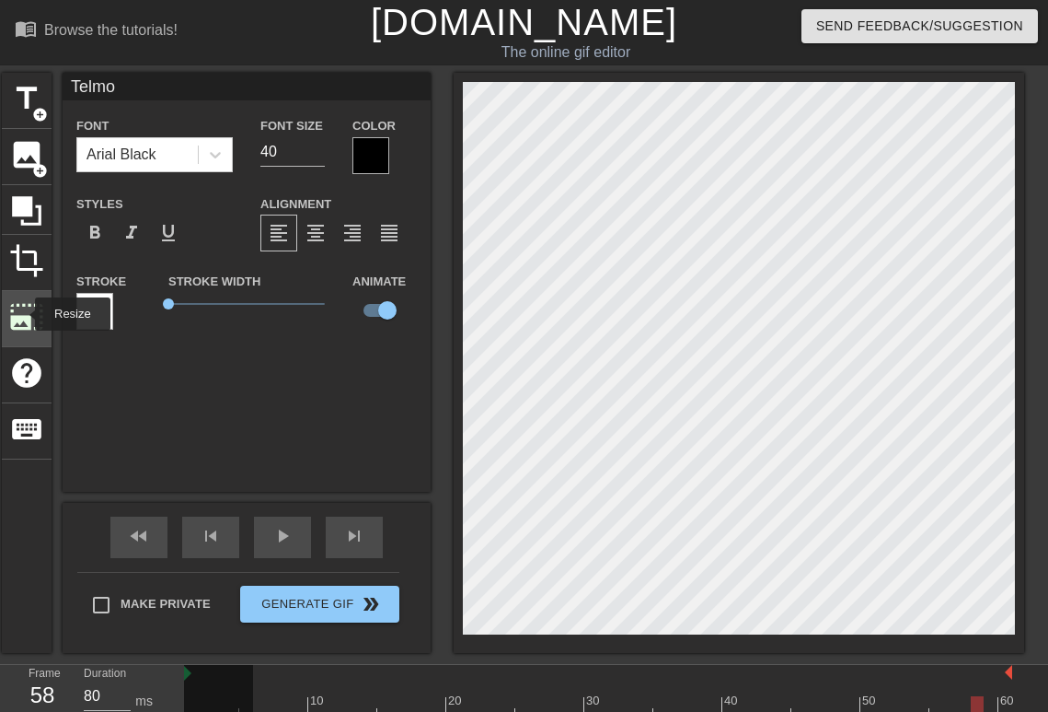
click at [23, 314] on span "photo_size_select_large" at bounding box center [26, 316] width 35 height 35
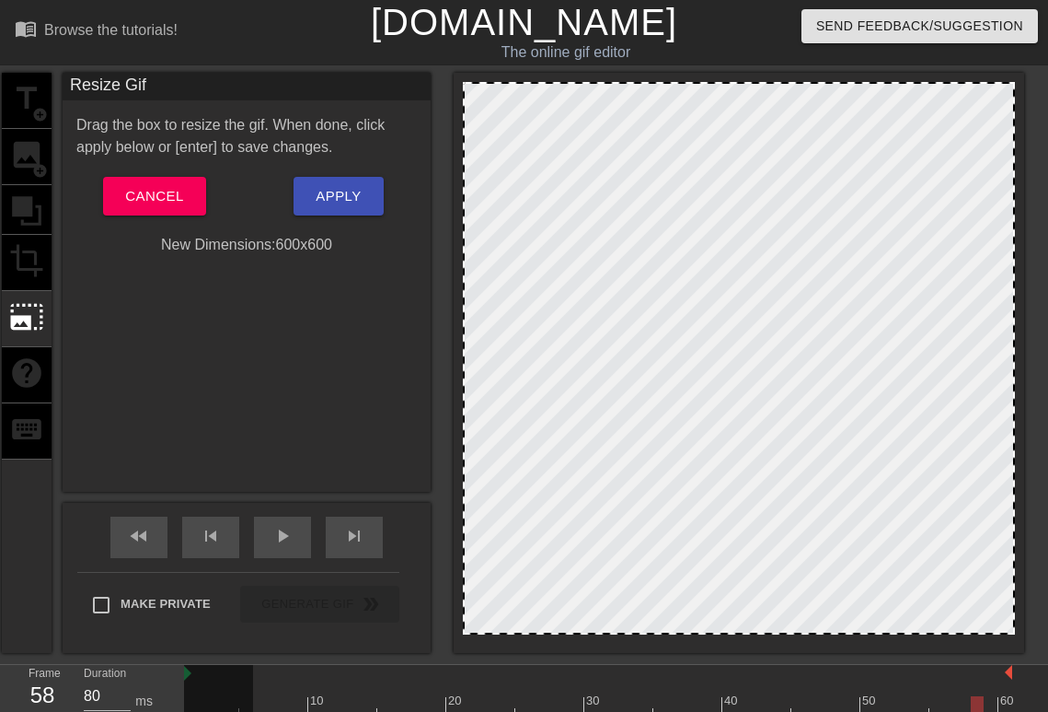
drag, startPoint x: 467, startPoint y: 632, endPoint x: 493, endPoint y: 510, distance: 125.3
click at [494, 689] on div "menu_book Browse the tutorials! [DOMAIN_NAME] The online gif editor Send Feedba…" at bounding box center [524, 401] width 1048 height 803
click at [463, 86] on div at bounding box center [739, 358] width 552 height 552
click at [483, 83] on div at bounding box center [739, 358] width 552 height 552
drag, startPoint x: 1013, startPoint y: 318, endPoint x: 1126, endPoint y: 468, distance: 188.0
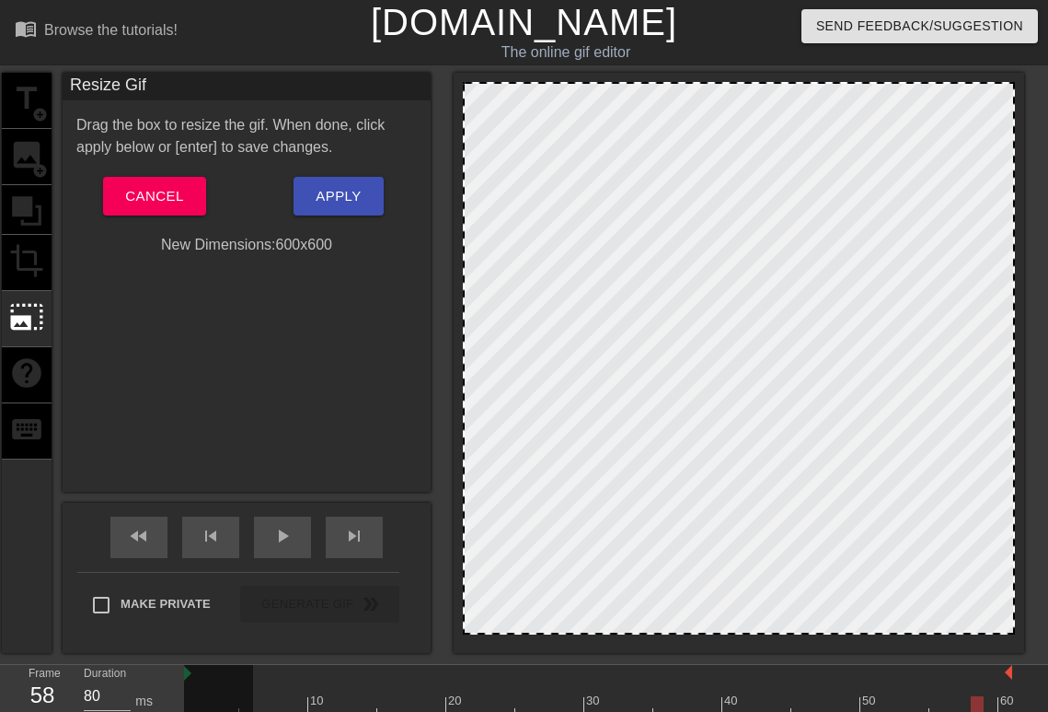
click at [1048, 468] on html "menu_book Browse the tutorials! [DOMAIN_NAME] The online gif editor Send Feedba…" at bounding box center [524, 401] width 1048 height 803
drag, startPoint x: 1005, startPoint y: 630, endPoint x: 1028, endPoint y: 645, distance: 27.8
click at [1043, 657] on div "menu_book Browse the tutorials! [DOMAIN_NAME] The online gif editor Send Feedba…" at bounding box center [524, 401] width 1048 height 803
drag, startPoint x: 1005, startPoint y: 630, endPoint x: 975, endPoint y: 660, distance: 43.0
click at [984, 676] on div "menu_book Browse the tutorials! [DOMAIN_NAME] The online gif editor Send Feedba…" at bounding box center [524, 401] width 1048 height 803
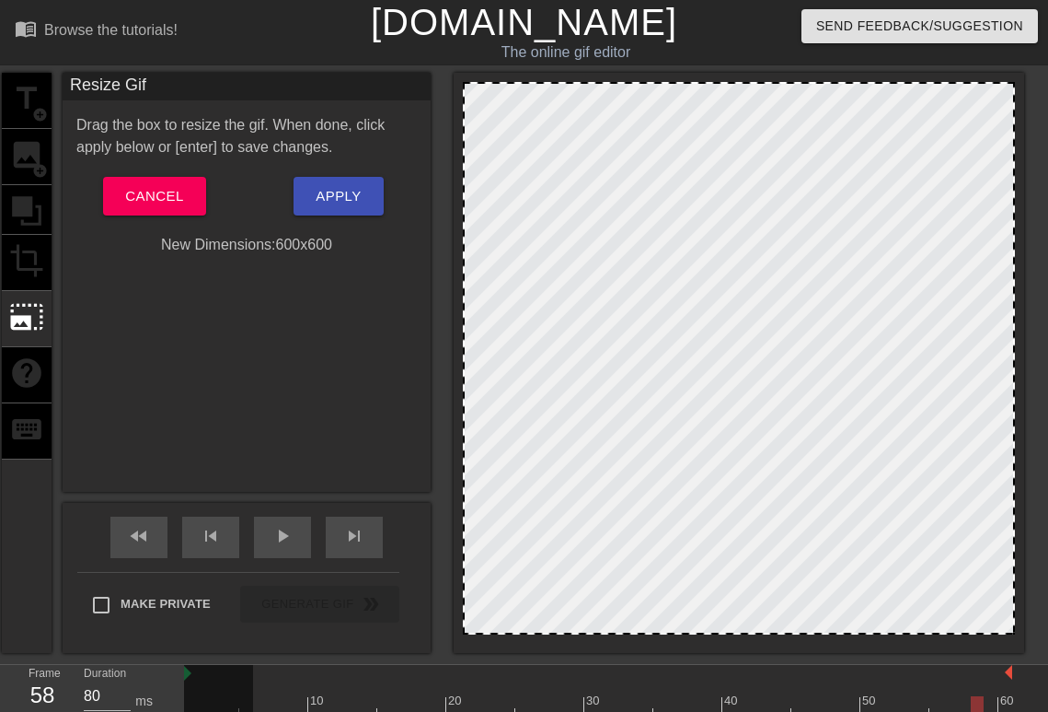
drag, startPoint x: 968, startPoint y: 632, endPoint x: 977, endPoint y: 683, distance: 51.3
click at [977, 683] on div "menu_book Browse the tutorials! [DOMAIN_NAME] The online gif editor Send Feedba…" at bounding box center [524, 401] width 1048 height 803
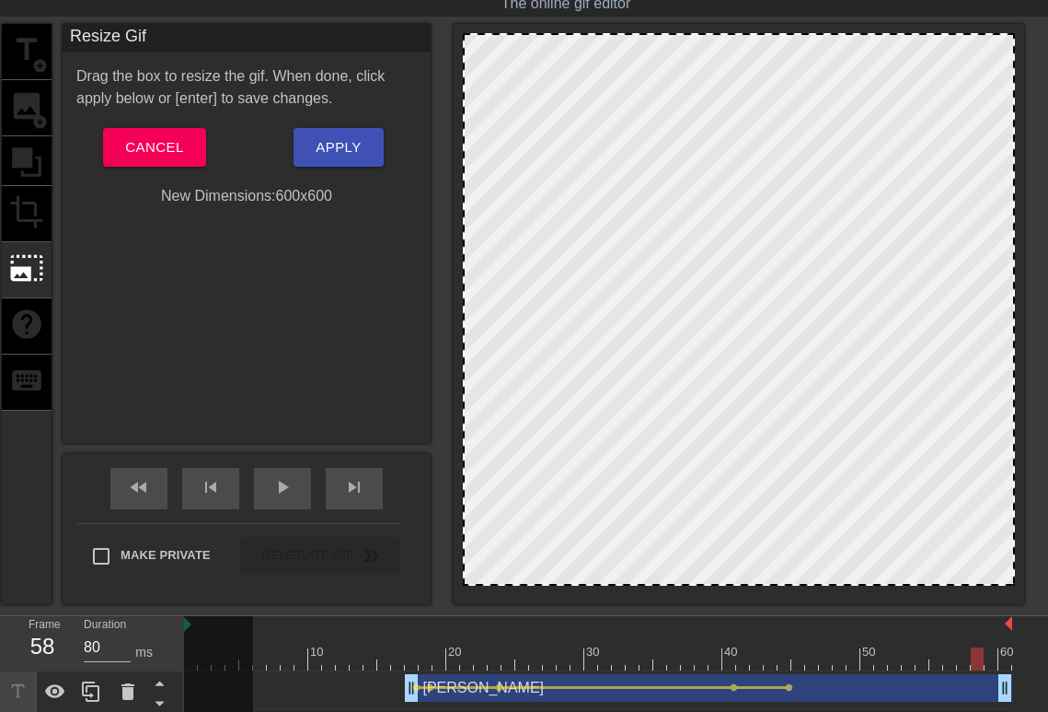
scroll to position [95, 0]
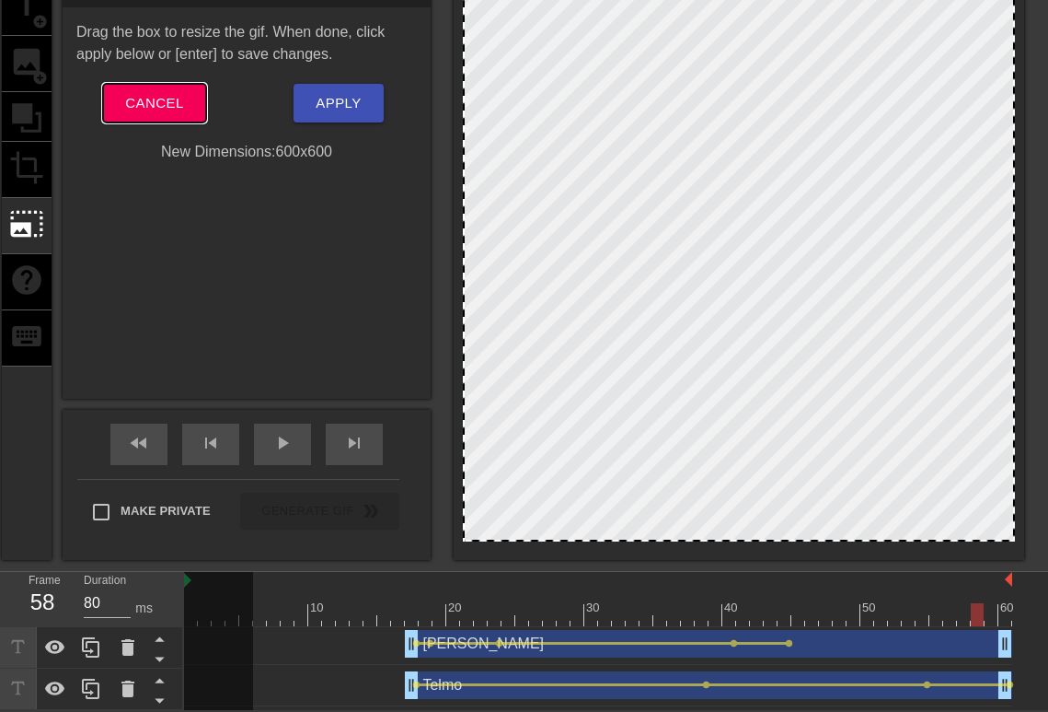
click at [168, 106] on span "Cancel" at bounding box center [154, 103] width 58 height 24
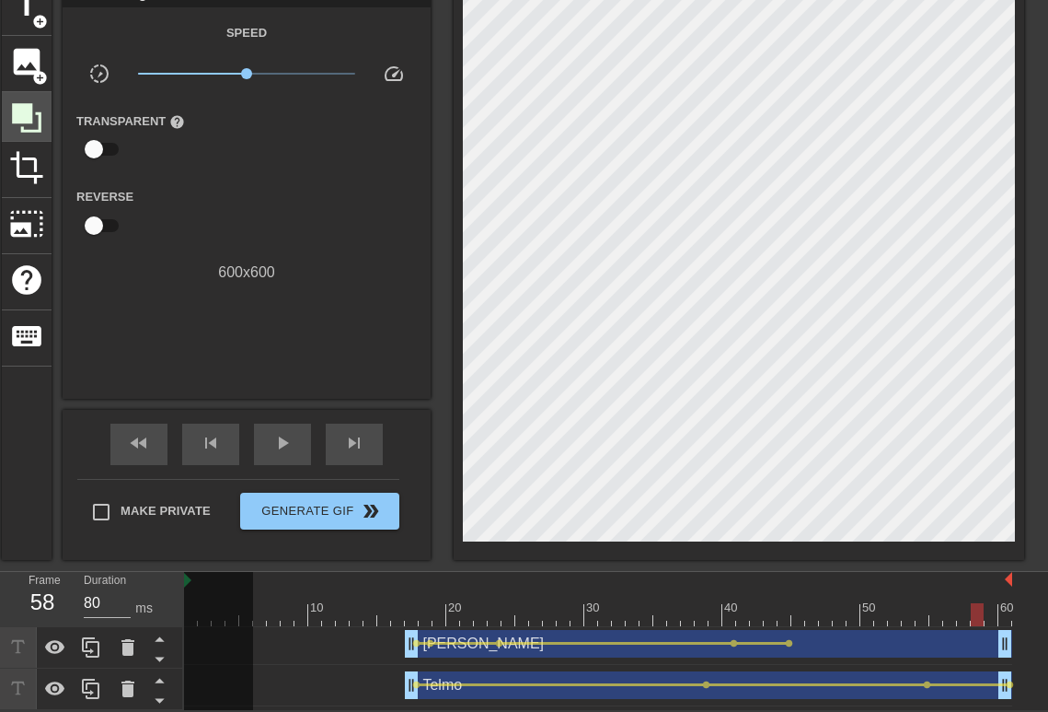
scroll to position [0, 0]
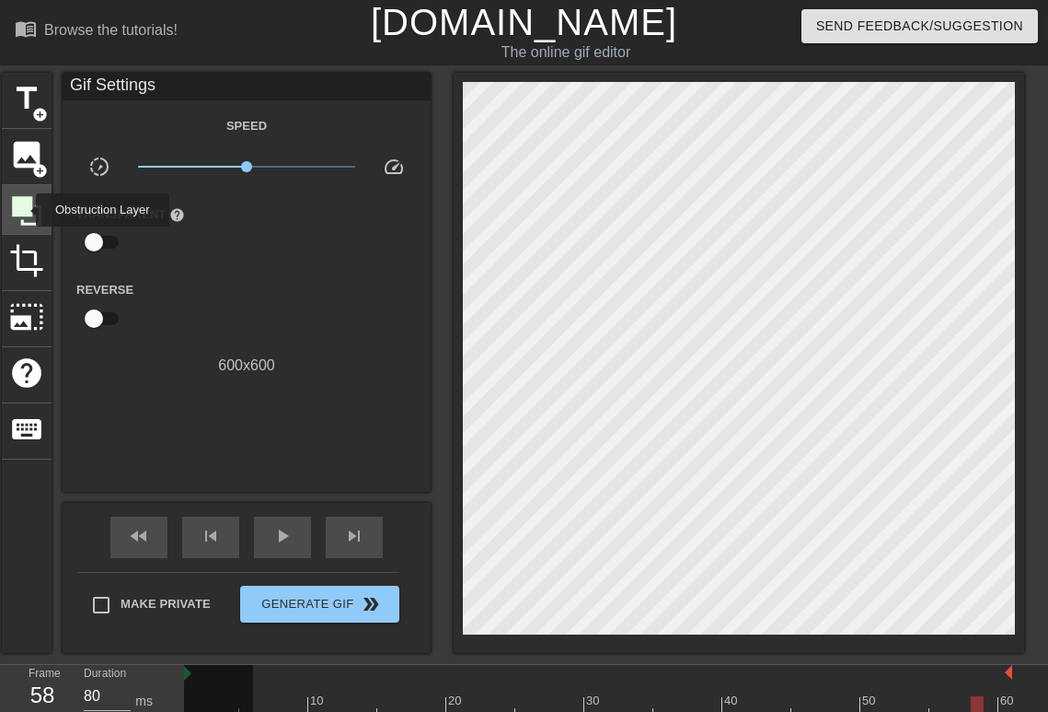
click at [24, 210] on icon at bounding box center [26, 210] width 29 height 29
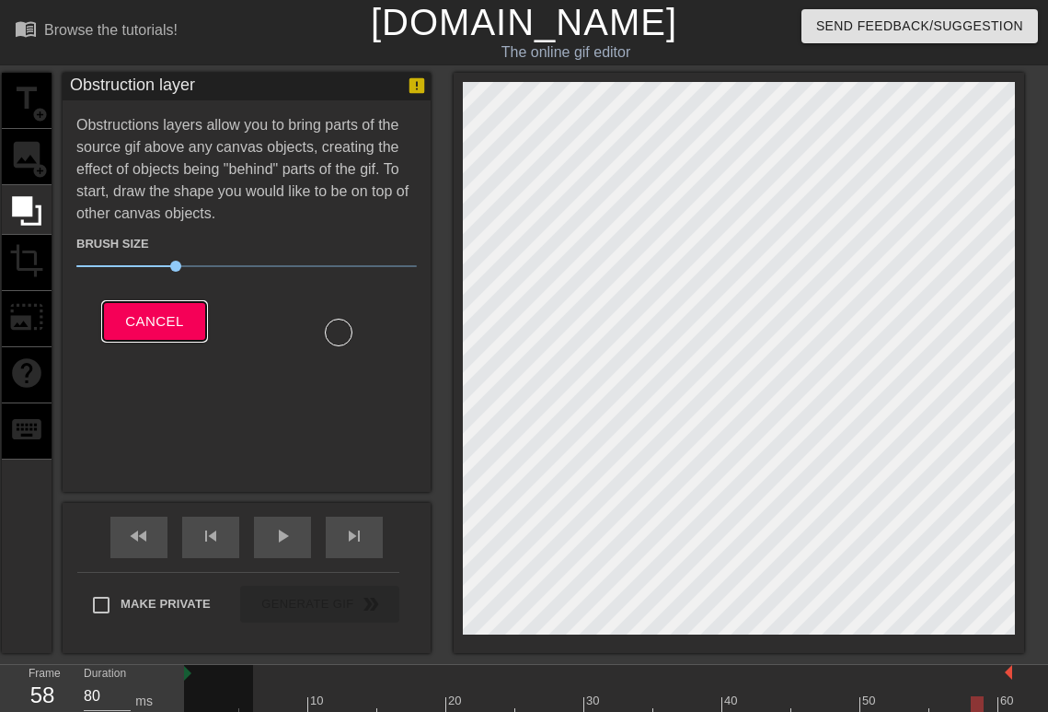
click at [111, 321] on button "Cancel" at bounding box center [154, 321] width 102 height 39
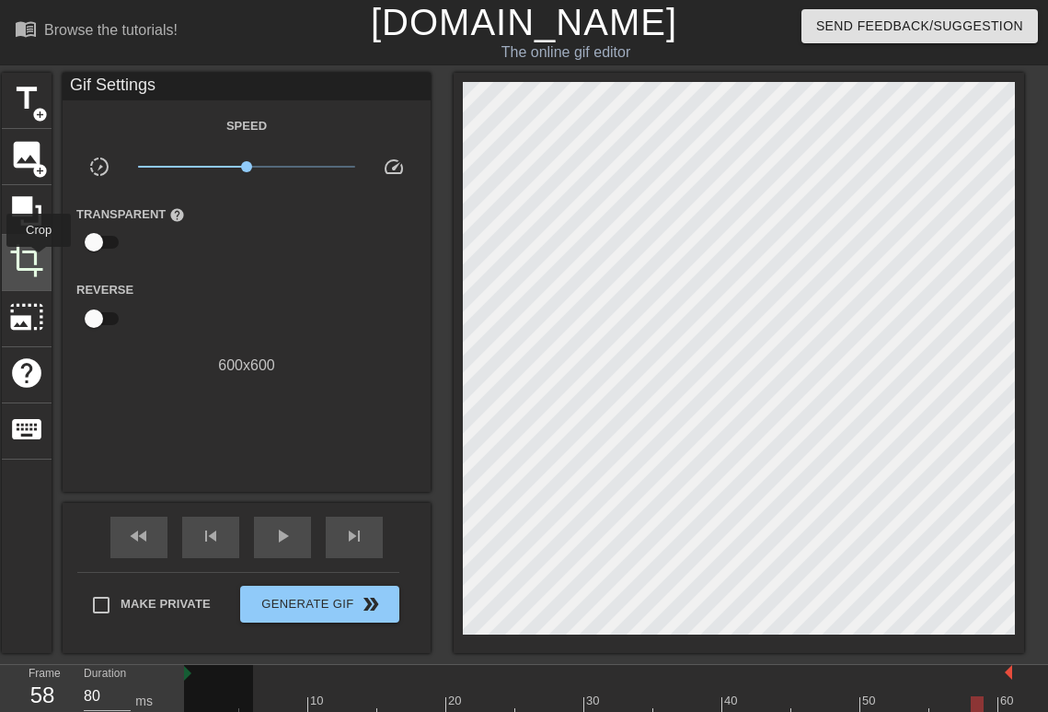
click at [39, 259] on span "crop" at bounding box center [26, 260] width 35 height 35
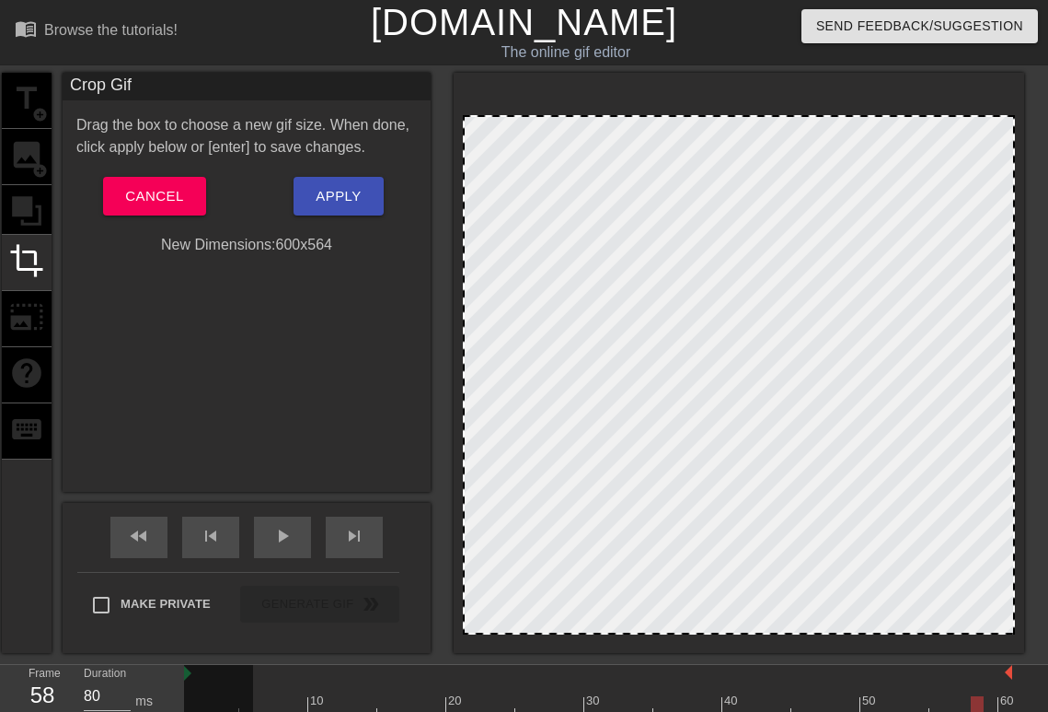
drag, startPoint x: 501, startPoint y: 82, endPoint x: 497, endPoint y: 115, distance: 33.3
click at [497, 115] on div at bounding box center [739, 116] width 549 height 9
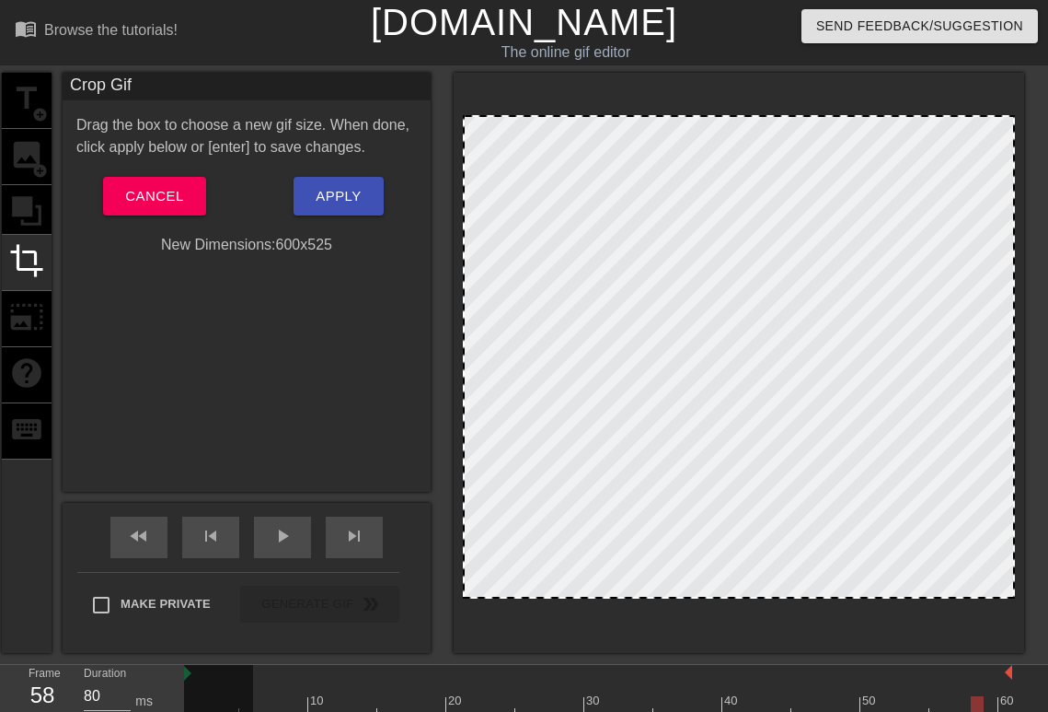
drag, startPoint x: 771, startPoint y: 630, endPoint x: 771, endPoint y: 594, distance: 35.9
click at [328, 209] on button "Apply" at bounding box center [338, 196] width 89 height 39
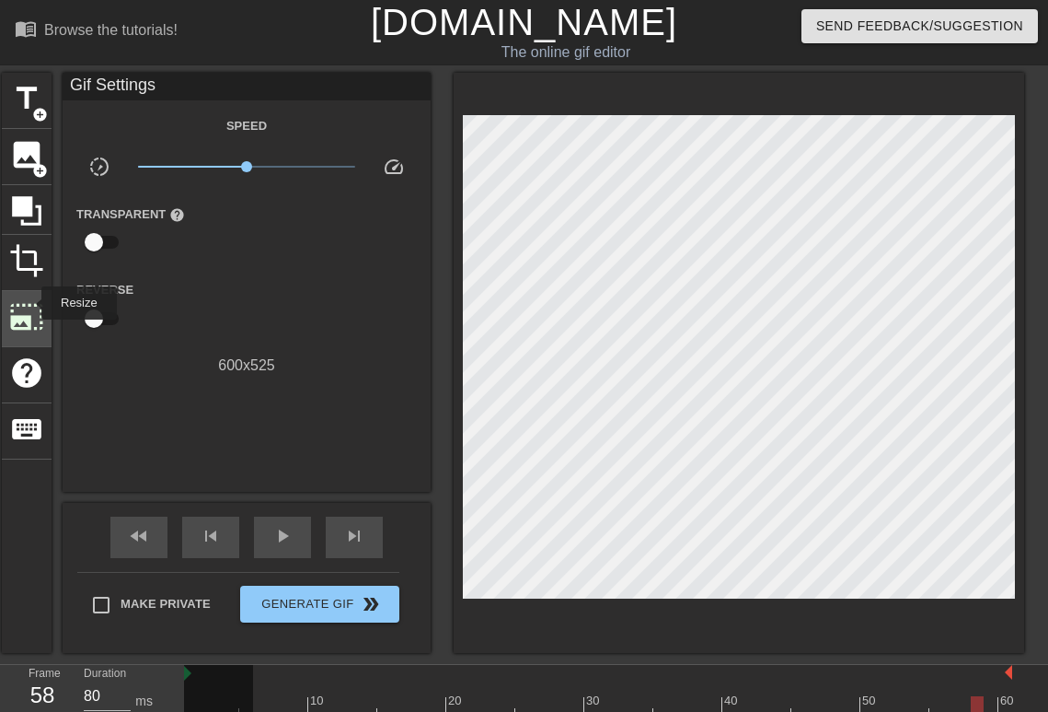
click at [29, 303] on span "photo_size_select_large" at bounding box center [26, 316] width 35 height 35
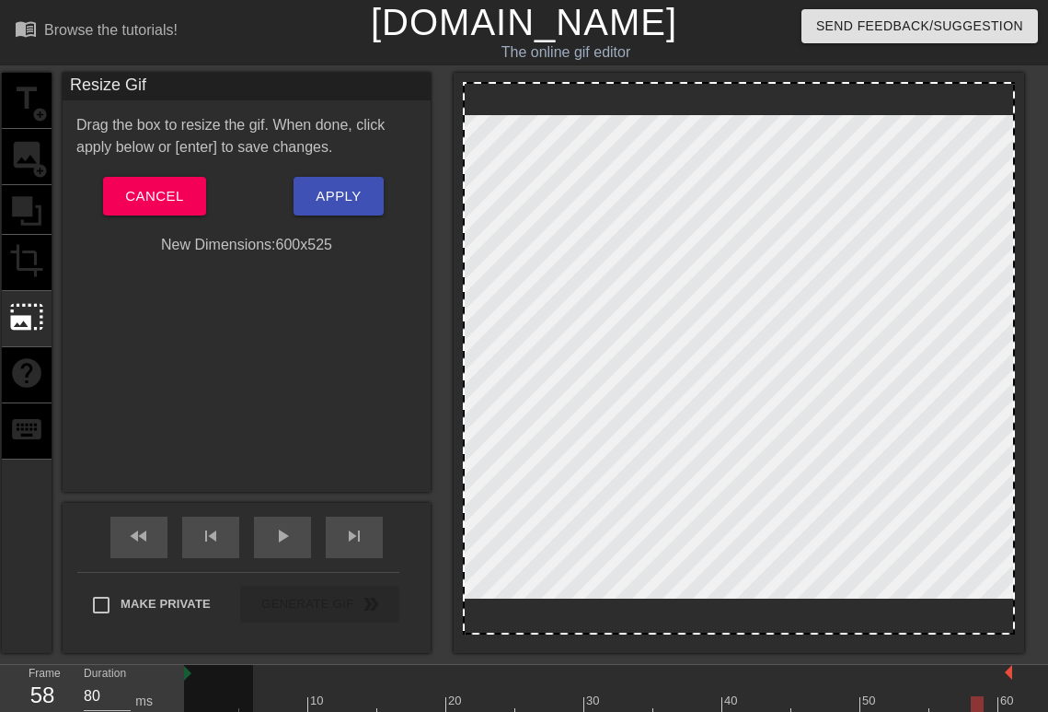
drag, startPoint x: 1012, startPoint y: 624, endPoint x: 1024, endPoint y: 570, distance: 55.6
click at [1024, 566] on div at bounding box center [739, 363] width 571 height 580
drag, startPoint x: 988, startPoint y: 633, endPoint x: 1099, endPoint y: 688, distance: 123.9
click at [1048, 688] on html "menu_book Browse the tutorials! [DOMAIN_NAME] The online gif editor Send Feedba…" at bounding box center [524, 401] width 1048 height 803
click at [39, 248] on div "title add_circle image add_circle crop photo_size_select_large help keyboard" at bounding box center [27, 363] width 50 height 580
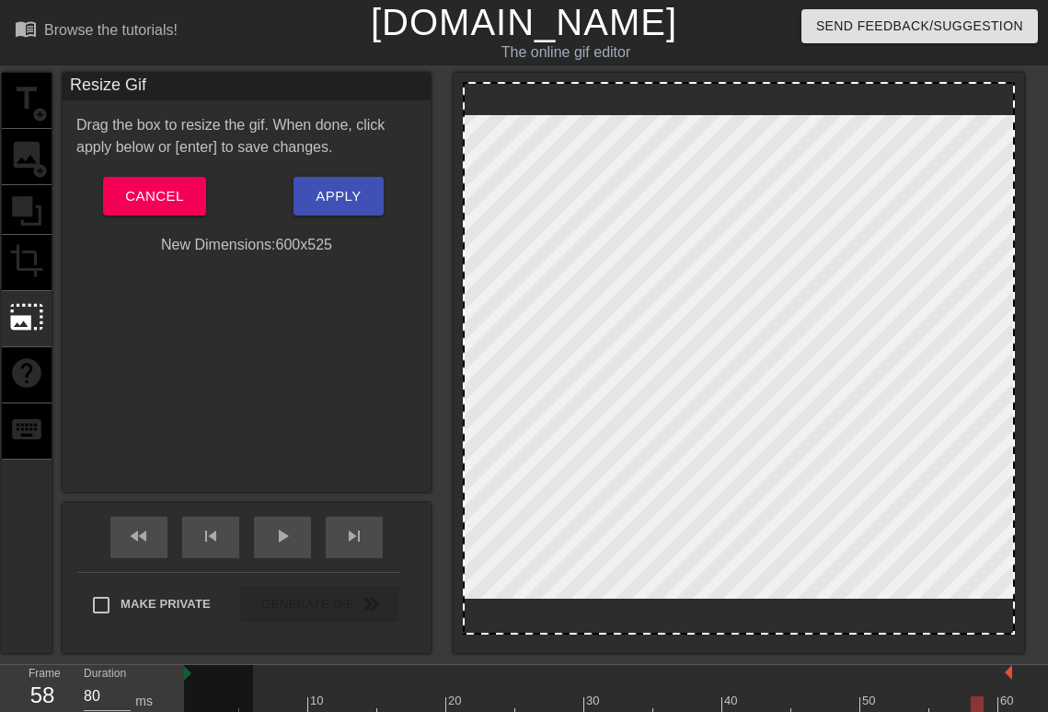
click at [29, 264] on div "title add_circle image add_circle crop photo_size_select_large help keyboard" at bounding box center [27, 363] width 50 height 580
click at [191, 192] on button "Cancel" at bounding box center [154, 196] width 102 height 39
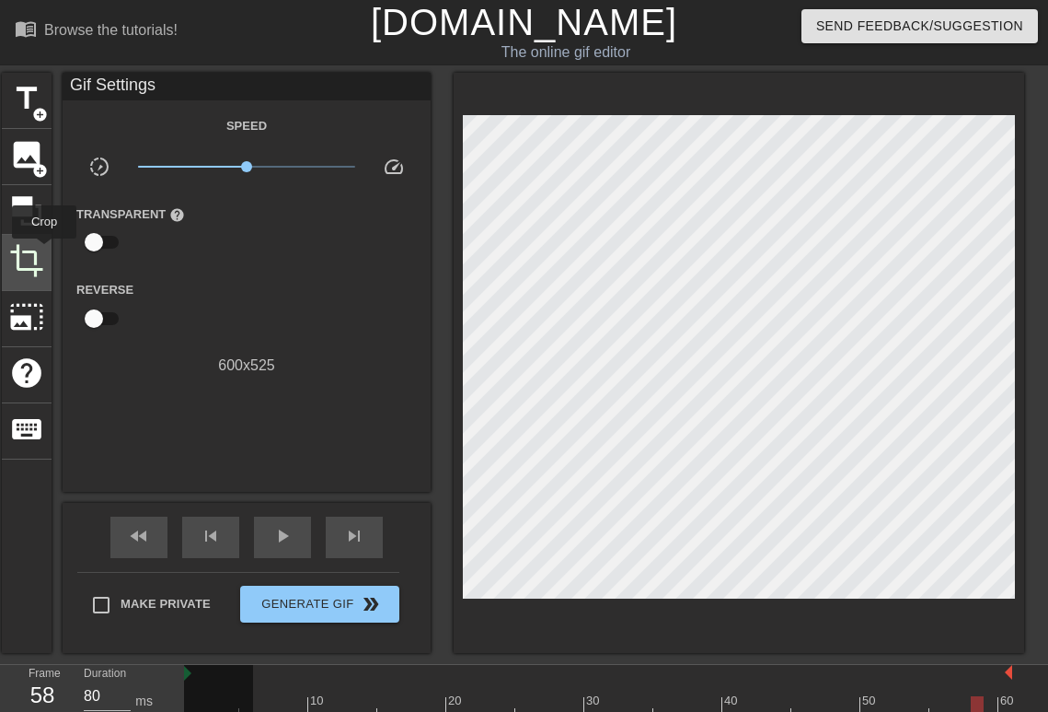
click at [44, 251] on div "crop" at bounding box center [27, 263] width 50 height 56
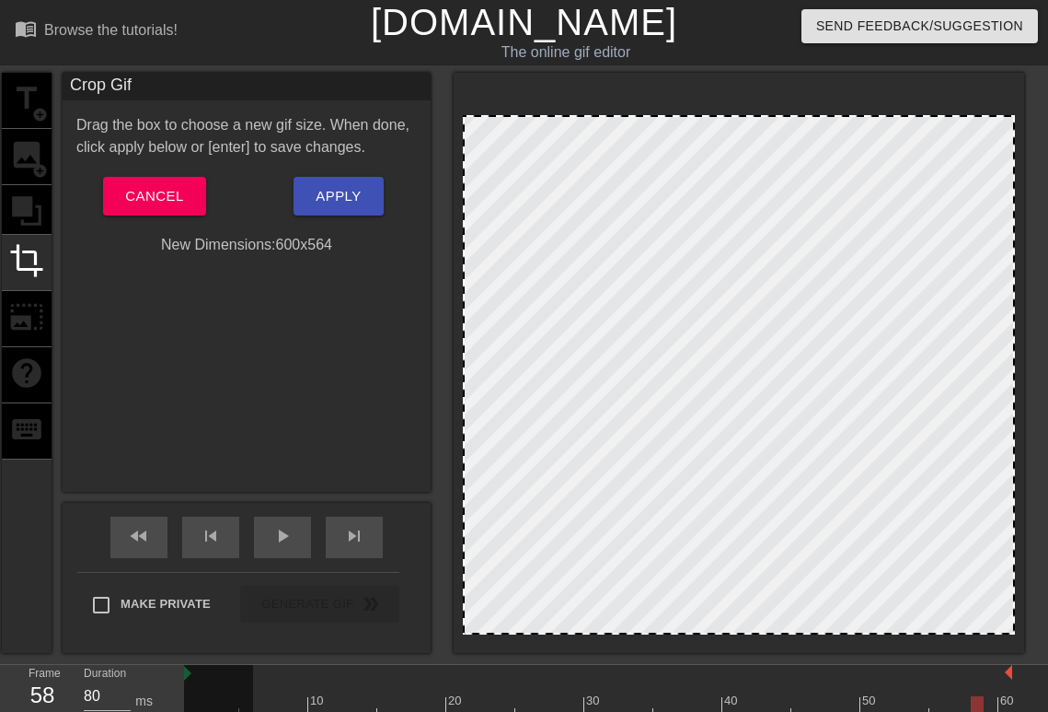
drag, startPoint x: 714, startPoint y: 596, endPoint x: 890, endPoint y: 406, distance: 259.3
click at [746, 659] on div "menu_book Browse the tutorials! [DOMAIN_NAME] The online gif editor Send Feedba…" at bounding box center [524, 401] width 1048 height 803
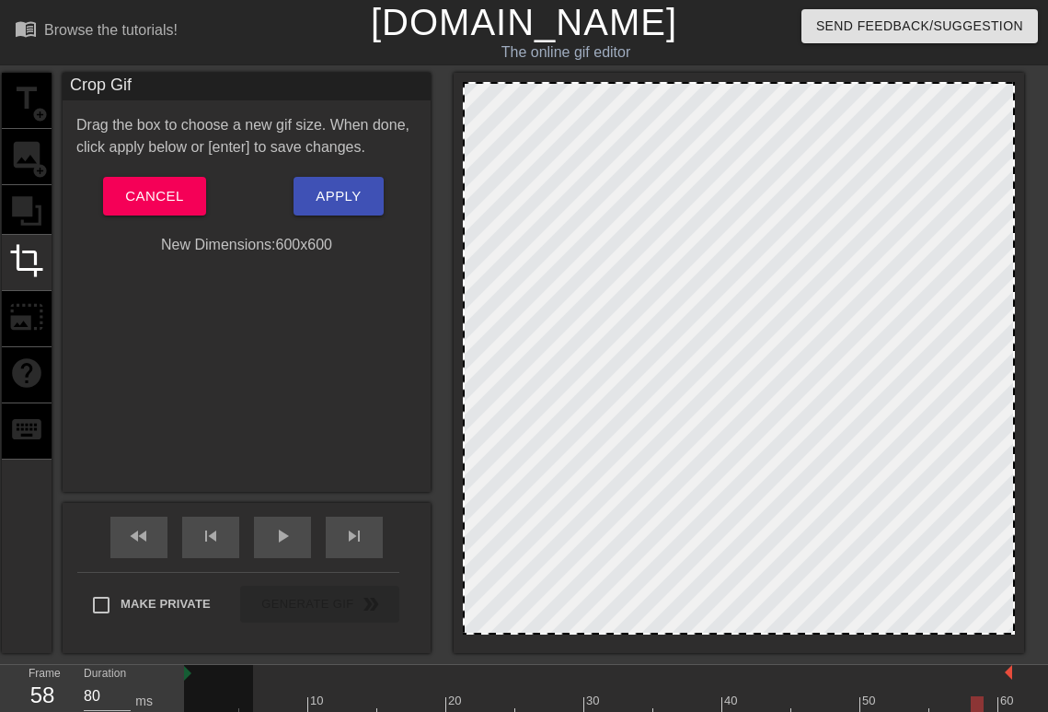
drag, startPoint x: 839, startPoint y: 113, endPoint x: 853, endPoint y: 26, distance: 88.7
click at [853, 26] on div "menu_book Browse the tutorials! [DOMAIN_NAME] The online gif editor Send Feedba…" at bounding box center [524, 401] width 1048 height 803
drag, startPoint x: 1012, startPoint y: 255, endPoint x: 1153, endPoint y: 263, distance: 142.0
click at [1048, 263] on html "menu_book Browse the tutorials! [DOMAIN_NAME] The online gif editor Send Feedba…" at bounding box center [524, 401] width 1048 height 803
click at [344, 203] on span "Apply" at bounding box center [338, 196] width 45 height 24
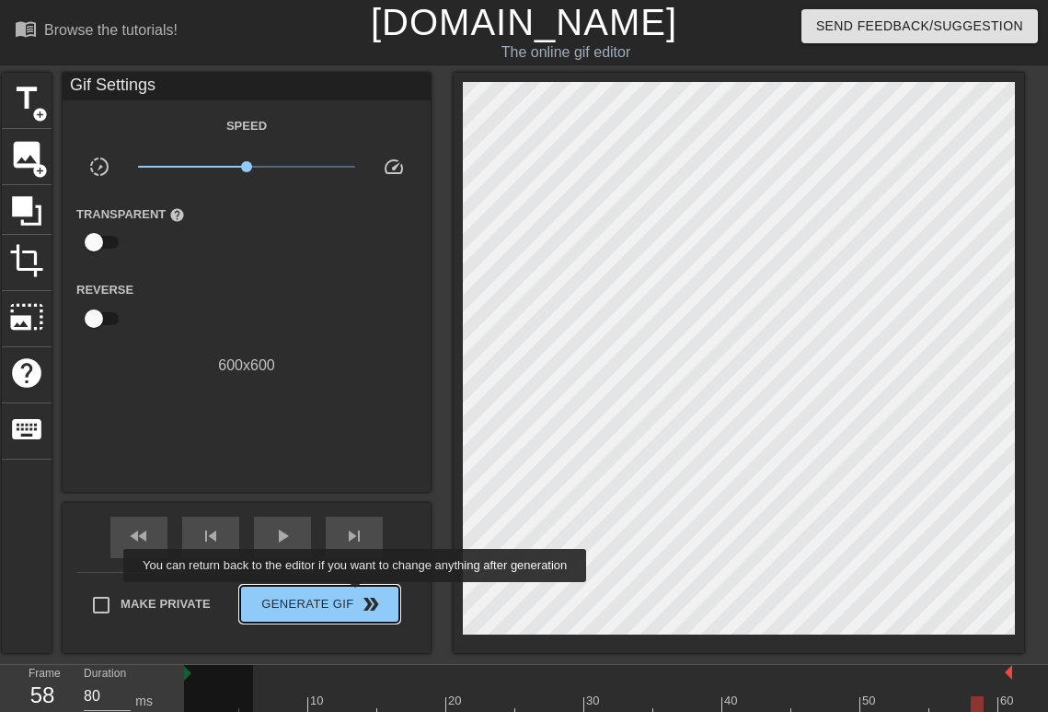
click at [360, 594] on span "double_arrow" at bounding box center [371, 604] width 22 height 22
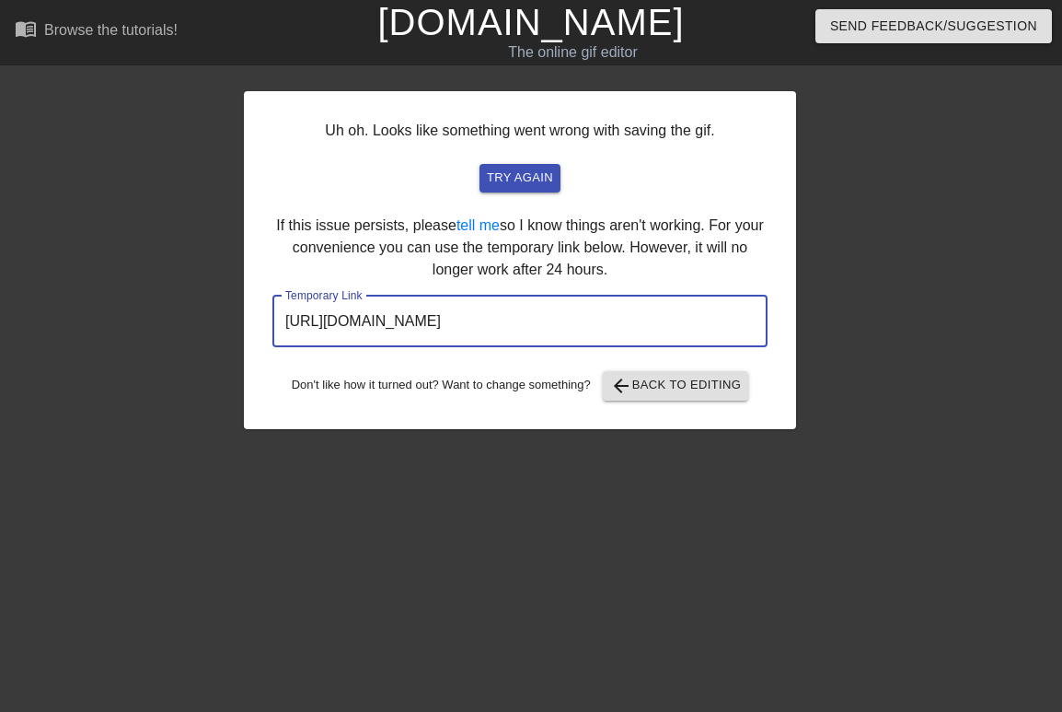
drag, startPoint x: 691, startPoint y: 321, endPoint x: 221, endPoint y: 312, distance: 470.5
click at [221, 312] on div "Uh oh. Looks like something went wrong with saving the gif. try again If this i…" at bounding box center [531, 251] width 1062 height 356
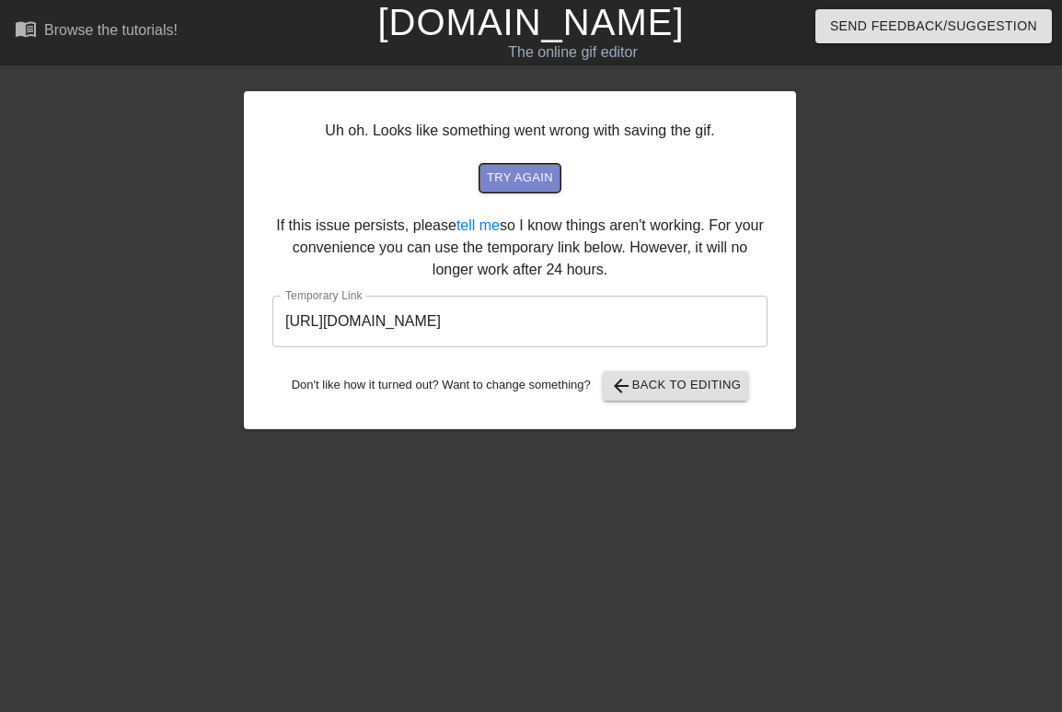
click at [539, 188] on span "try again" at bounding box center [520, 178] width 66 height 21
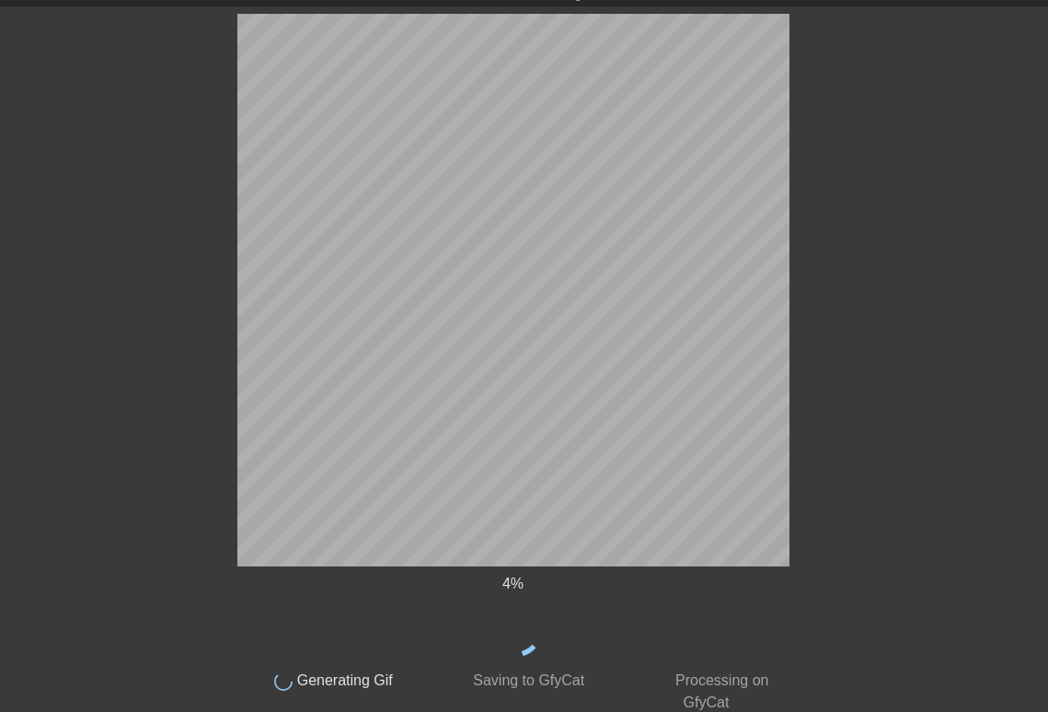
scroll to position [67, 0]
